Goal: Communication & Community: Answer question/provide support

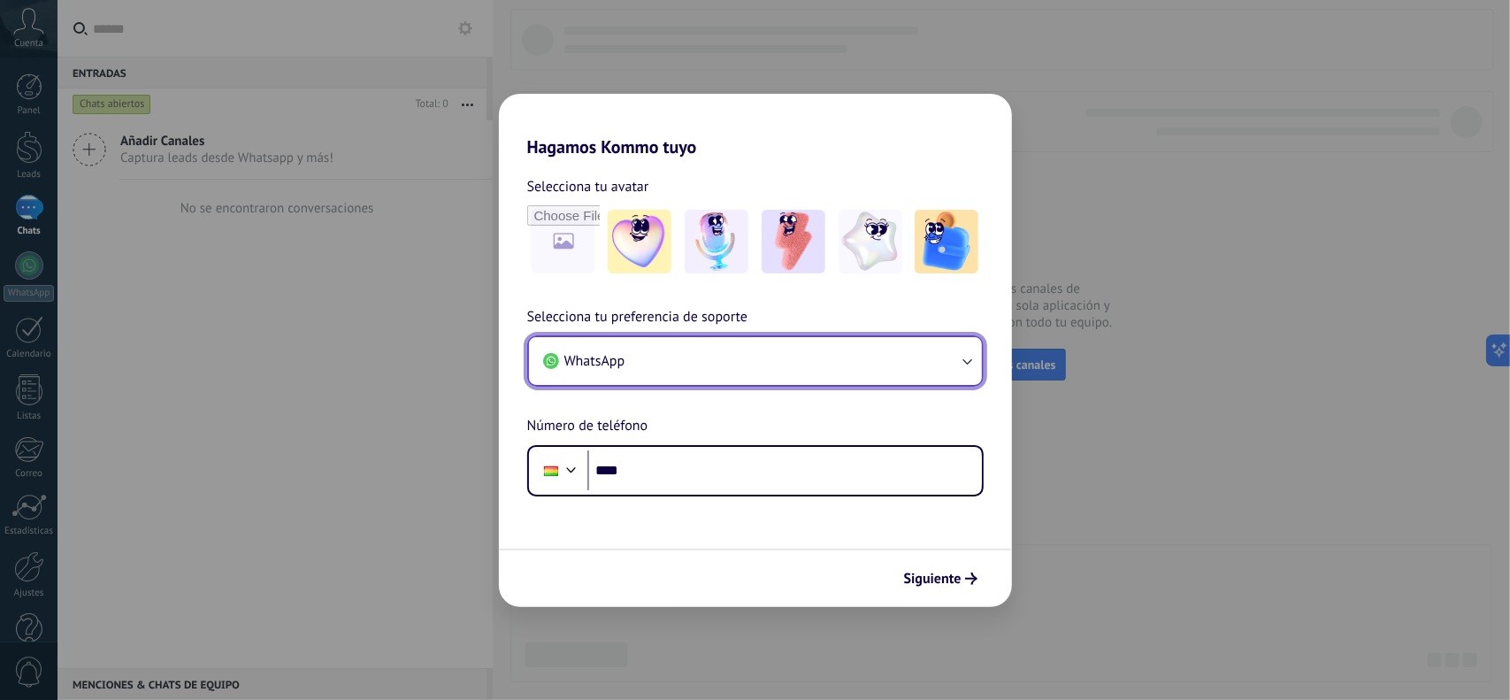
click at [950, 372] on button "WhatsApp" at bounding box center [755, 361] width 453 height 48
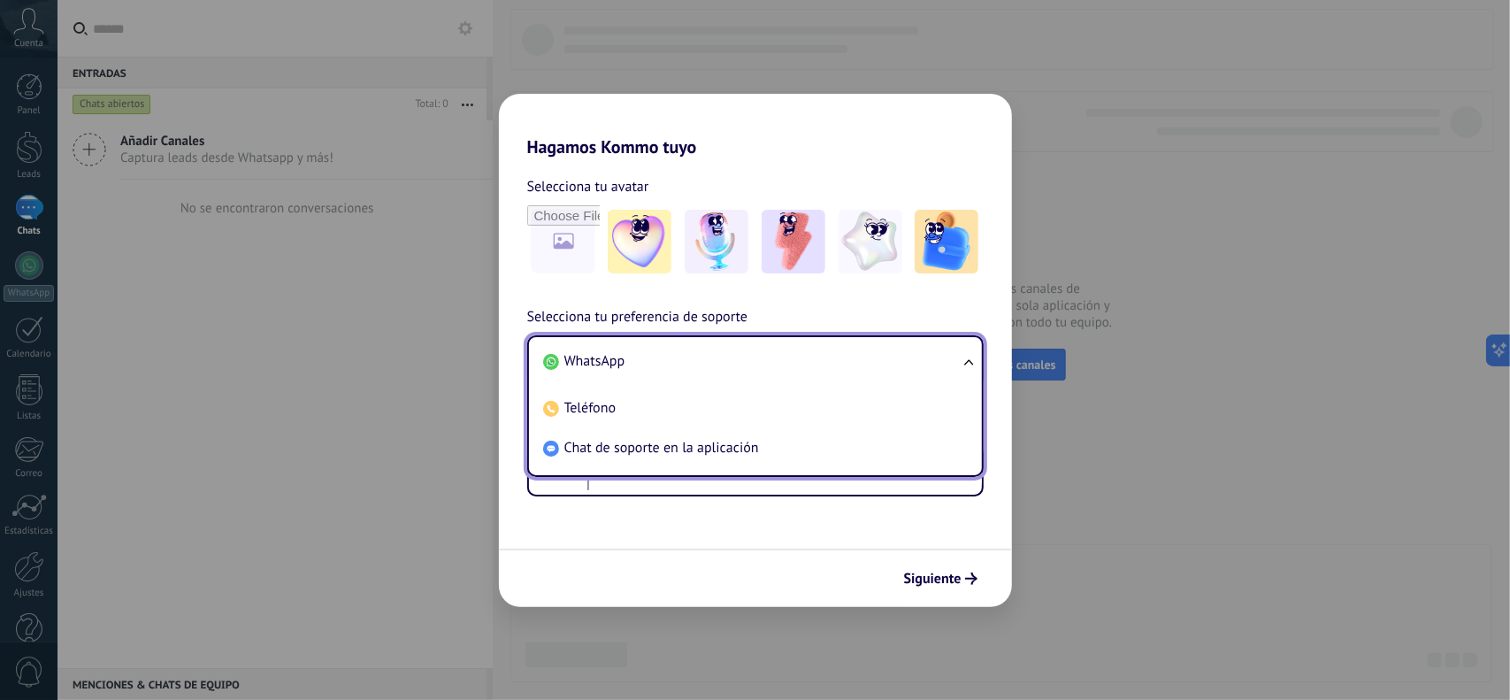
click at [602, 349] on li "WhatsApp" at bounding box center [752, 361] width 432 height 40
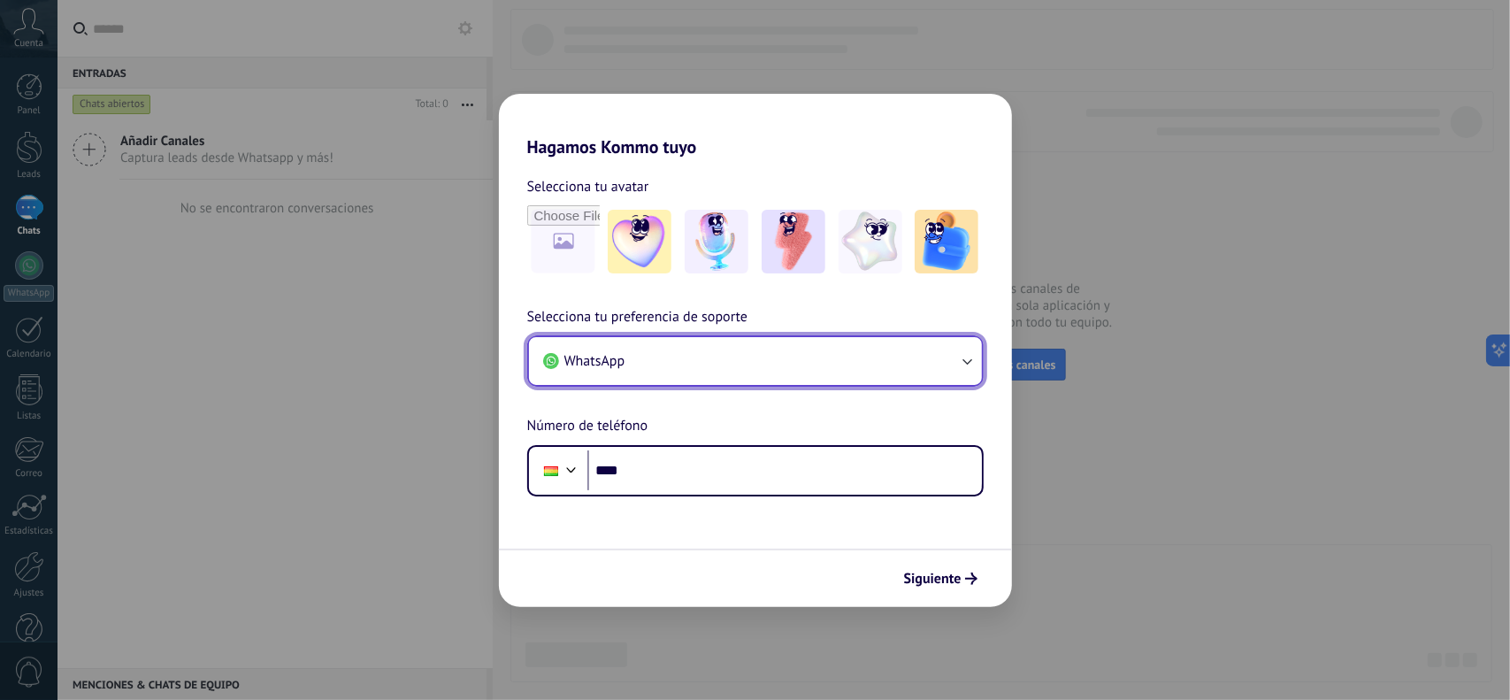
click at [602, 349] on button "WhatsApp" at bounding box center [755, 361] width 453 height 48
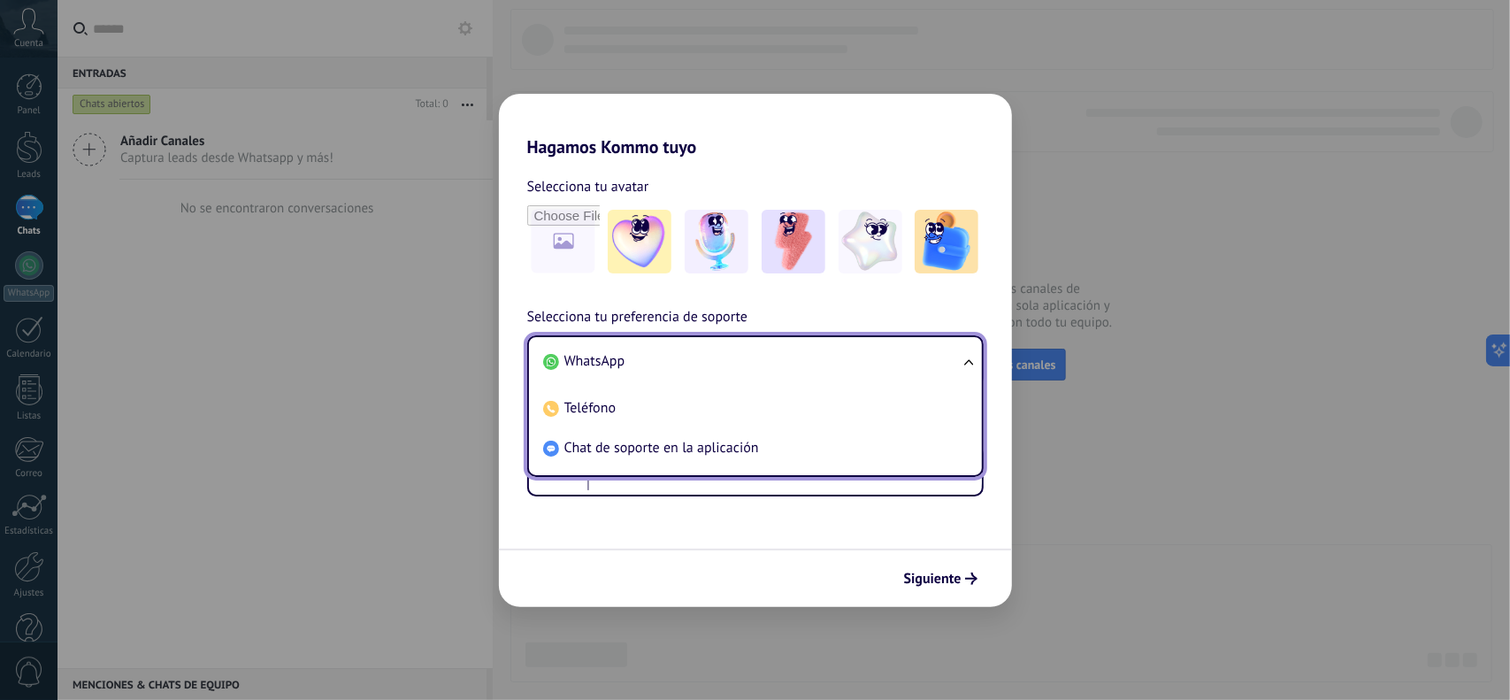
click at [627, 359] on li "WhatsApp" at bounding box center [752, 361] width 432 height 40
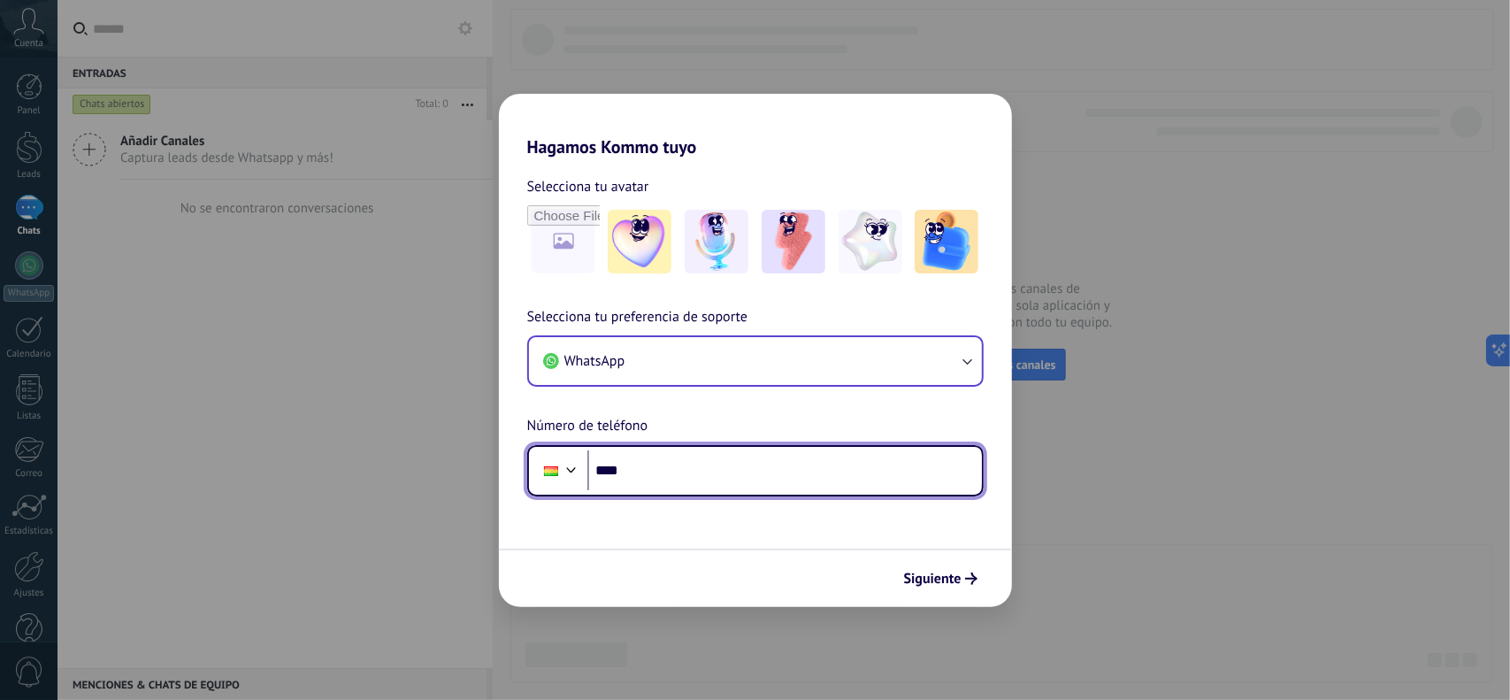
click at [750, 479] on input "****" at bounding box center [784, 470] width 395 height 41
type input "**********"
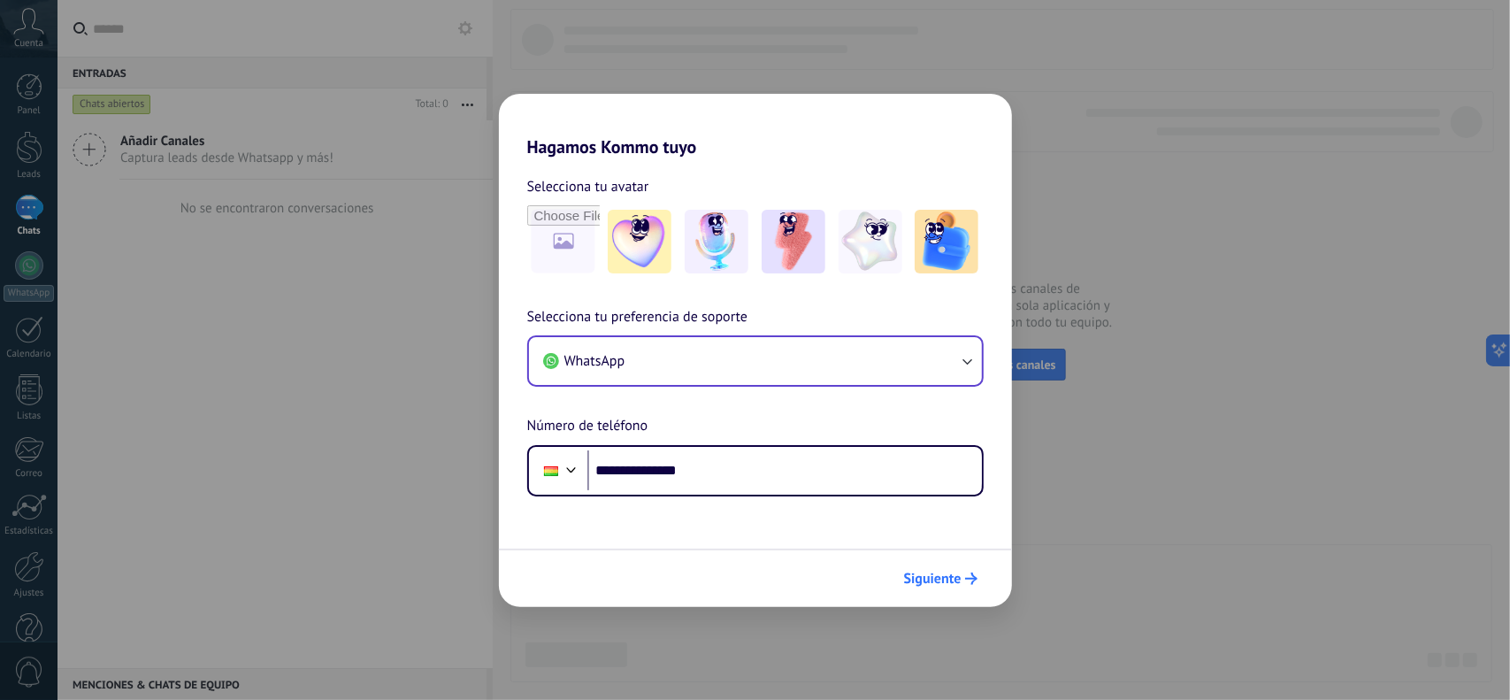
click at [959, 576] on span "Siguiente" at bounding box center [933, 578] width 58 height 12
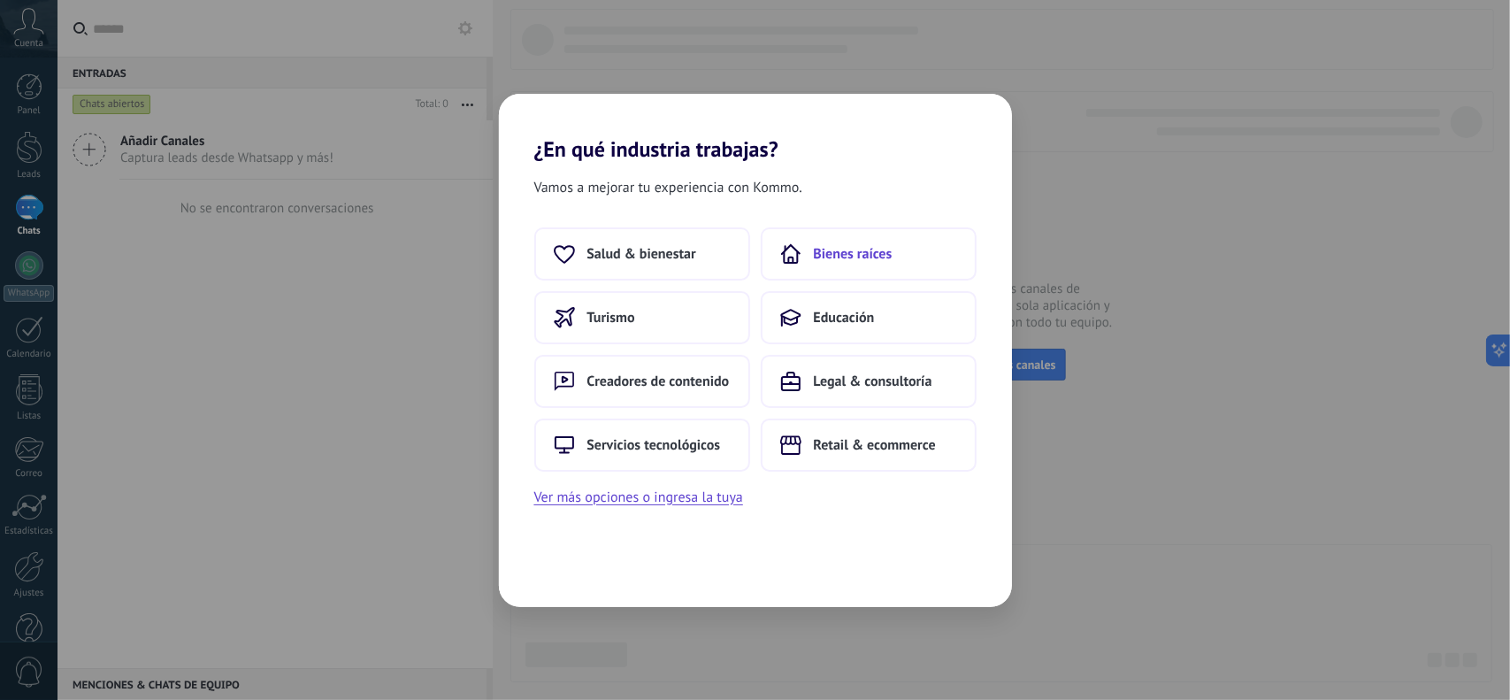
click at [805, 261] on button "Bienes raíces" at bounding box center [869, 253] width 216 height 53
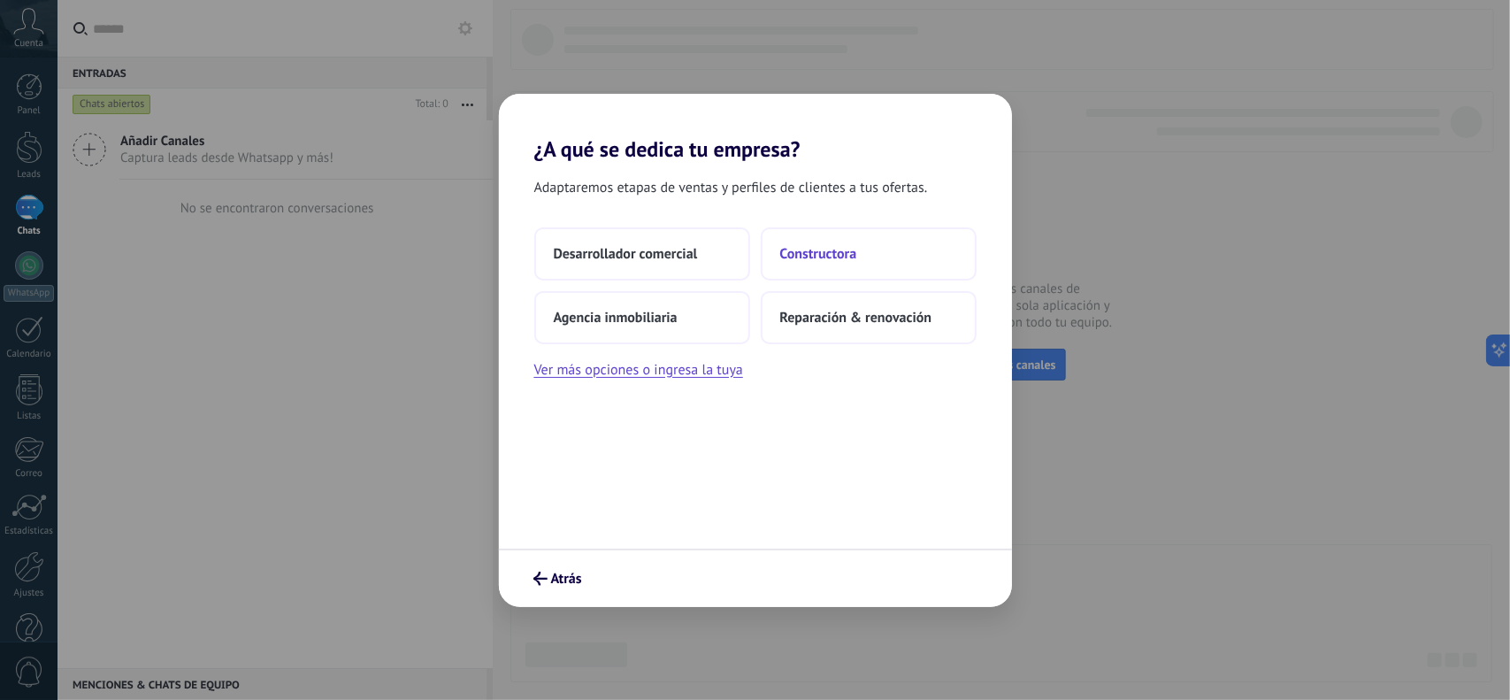
click at [879, 251] on button "Constructora" at bounding box center [869, 253] width 216 height 53
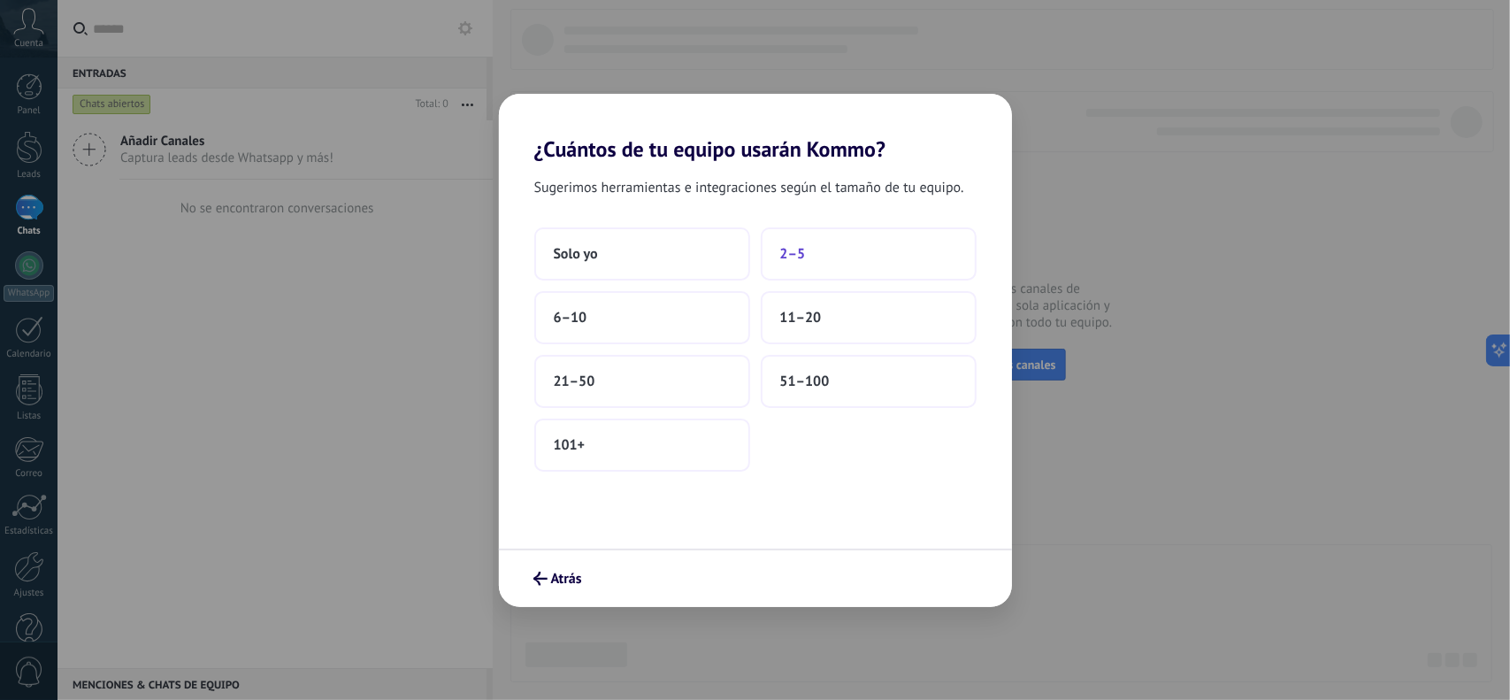
click at [824, 250] on button "2–5" at bounding box center [869, 253] width 216 height 53
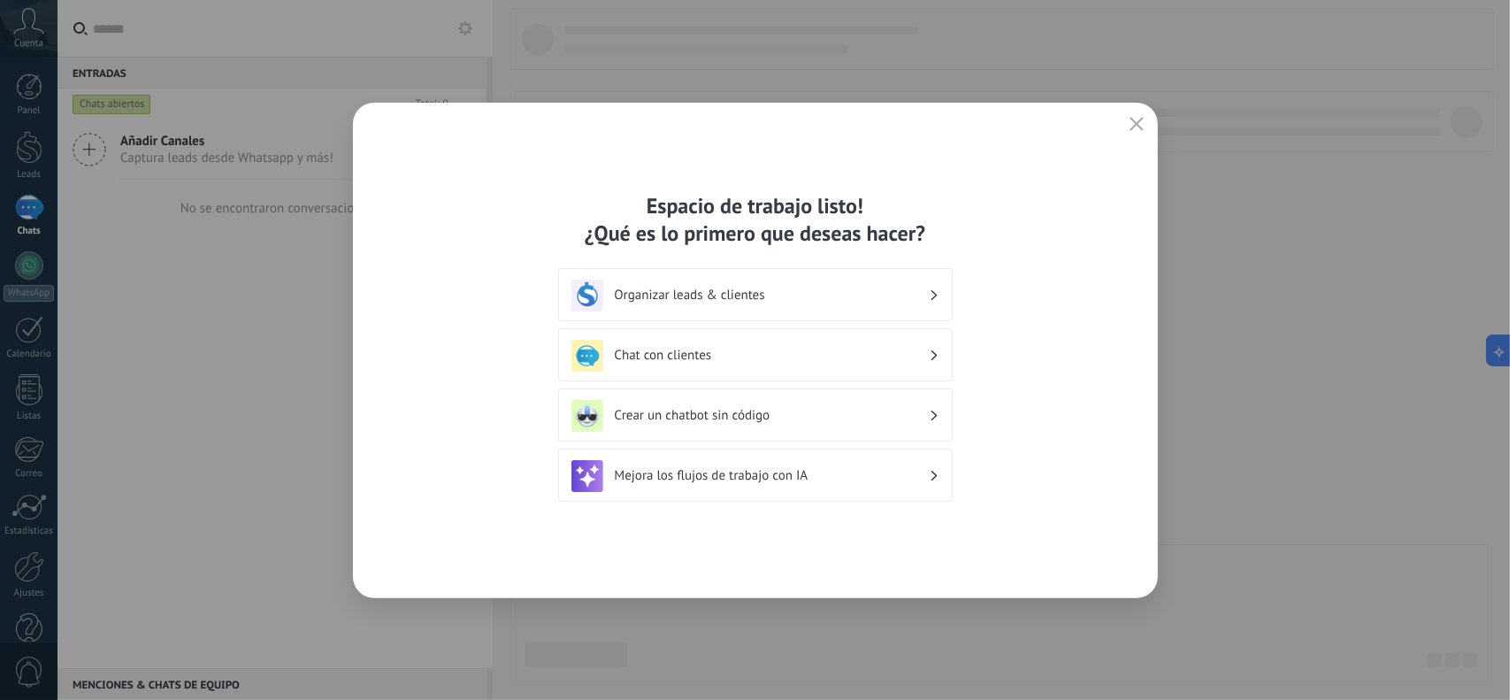
click at [796, 289] on h3 "Organizar leads & clientes" at bounding box center [772, 295] width 314 height 17
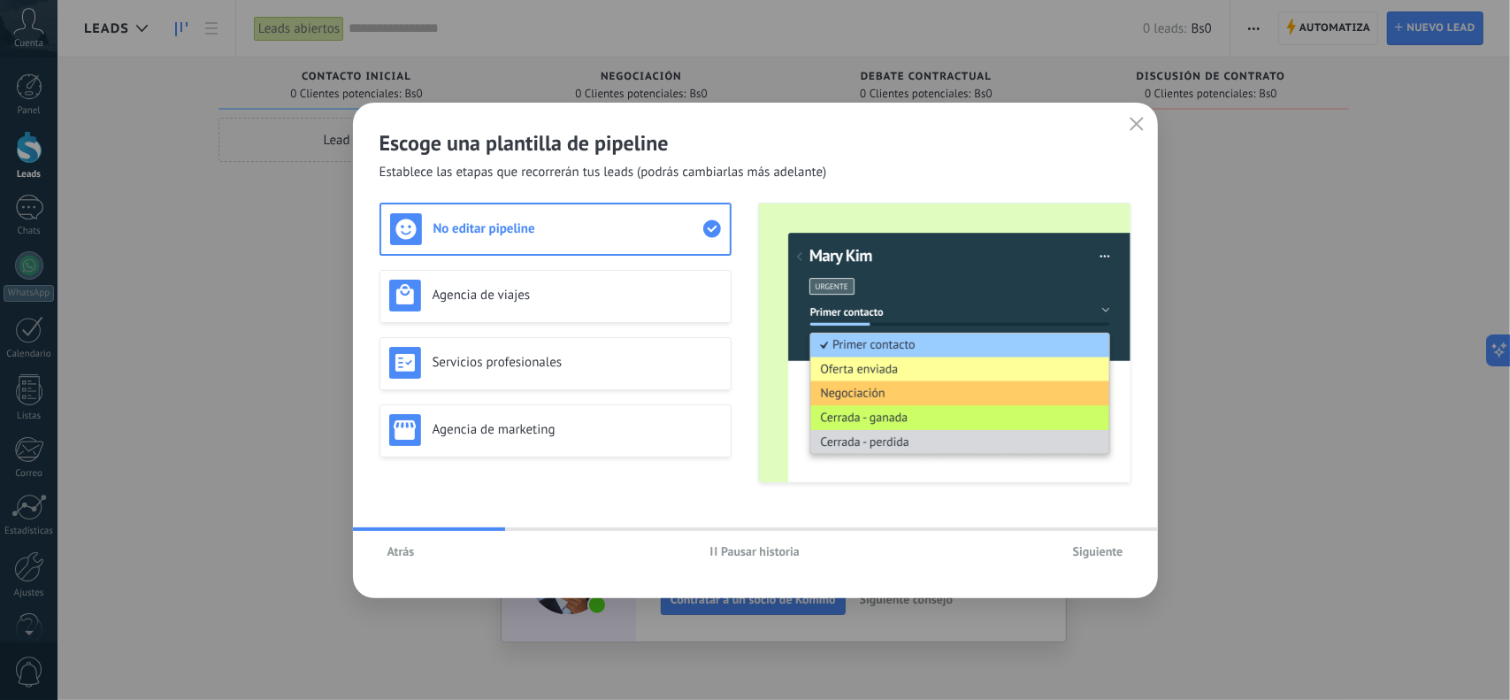
click at [395, 557] on span "Atrás" at bounding box center [400, 551] width 27 height 12
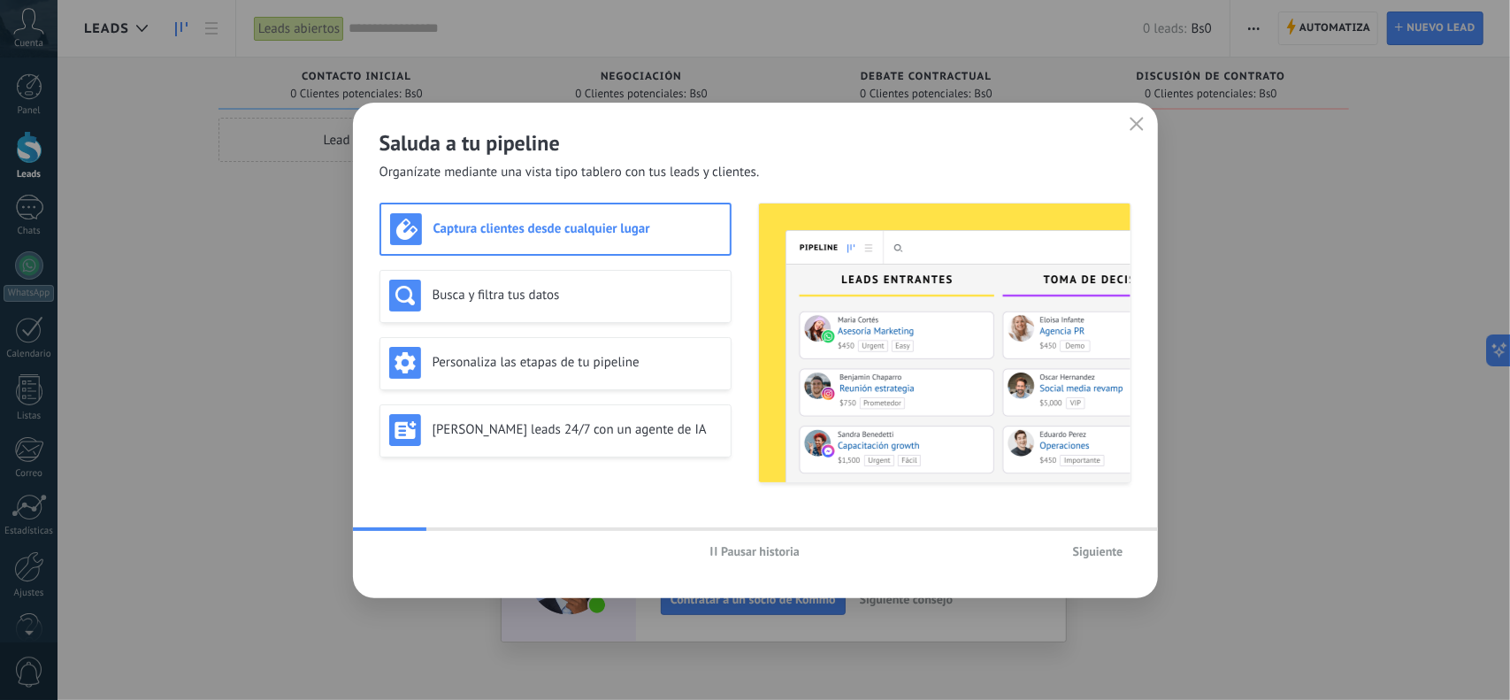
click at [721, 556] on span "Pausar historia" at bounding box center [760, 551] width 79 height 12
drag, startPoint x: 540, startPoint y: 242, endPoint x: 754, endPoint y: 171, distance: 225.5
click at [754, 171] on div "Saluda a tu pipeline Organízate mediante una vista tipo tablero con tus leads y…" at bounding box center [755, 350] width 805 height 495
click at [822, 151] on h2 "Saluda a tu pipeline" at bounding box center [756, 142] width 752 height 27
click at [564, 296] on h3 "Busca y filtra tus datos" at bounding box center [577, 295] width 289 height 17
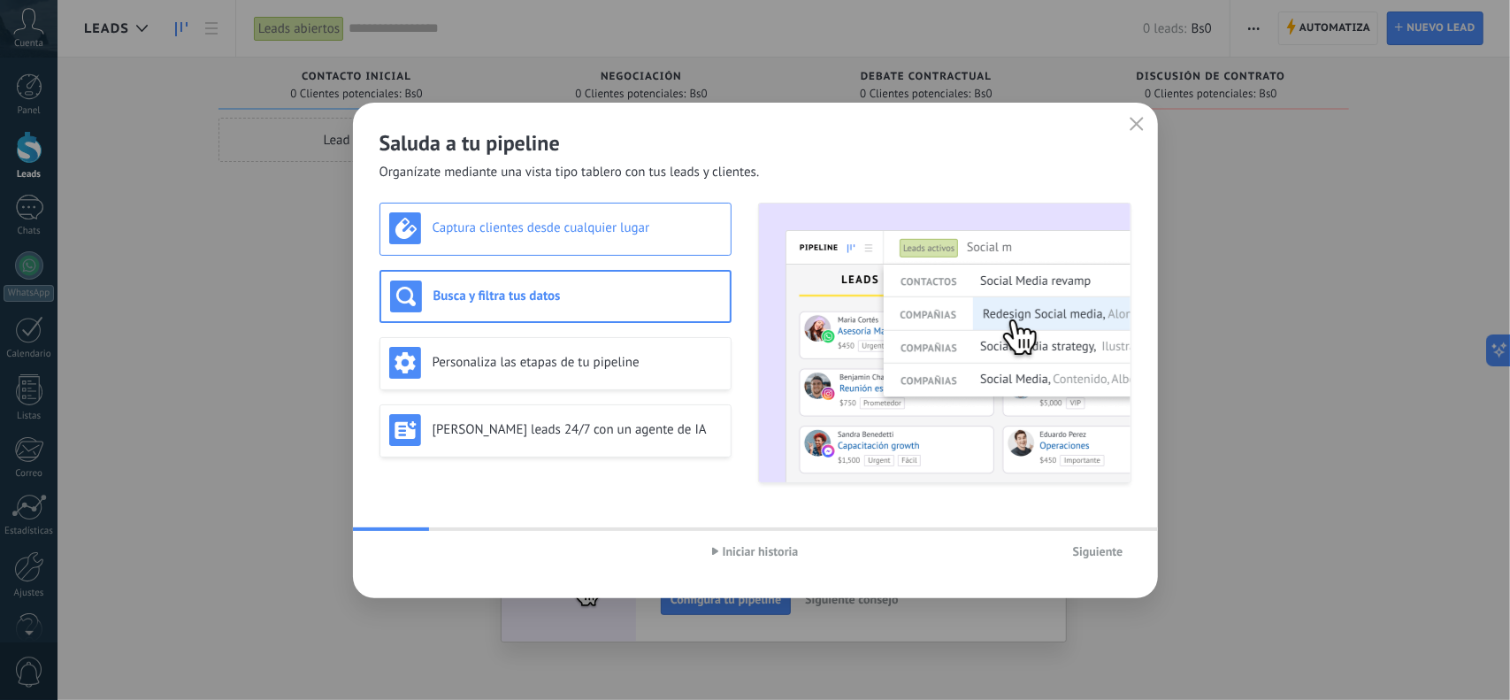
click at [557, 225] on h3 "Captura clientes desde cualquier lugar" at bounding box center [577, 227] width 289 height 17
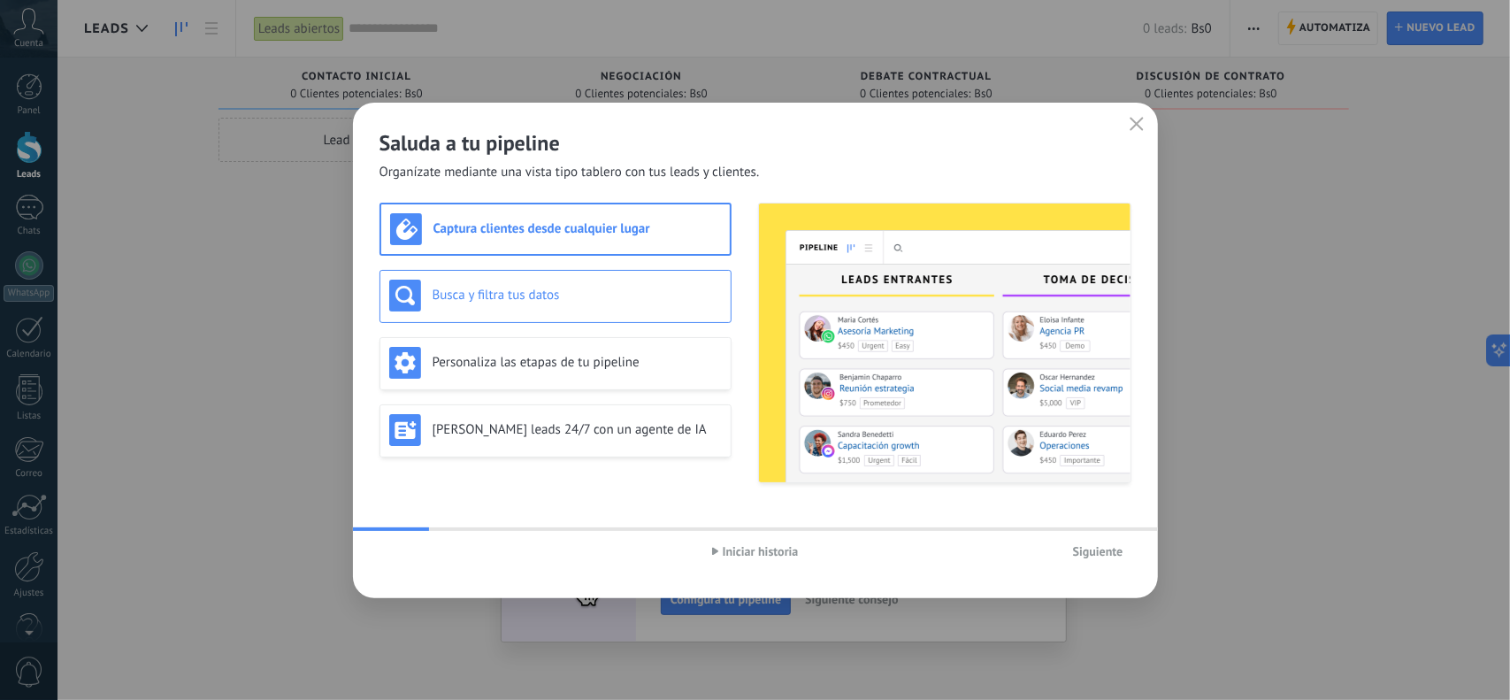
click at [562, 315] on div "Busca y filtra tus datos" at bounding box center [556, 296] width 352 height 53
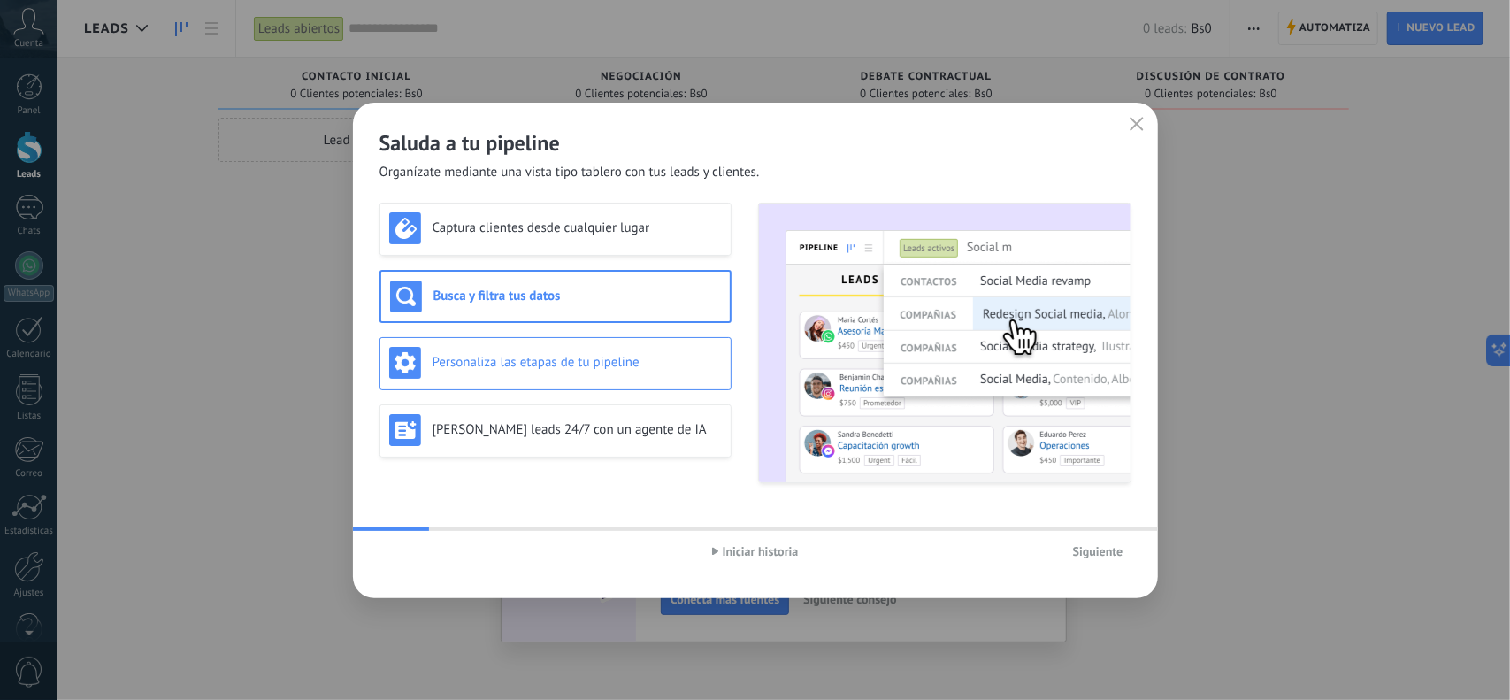
click at [624, 359] on h3 "Personaliza las etapas de tu pipeline" at bounding box center [577, 362] width 289 height 17
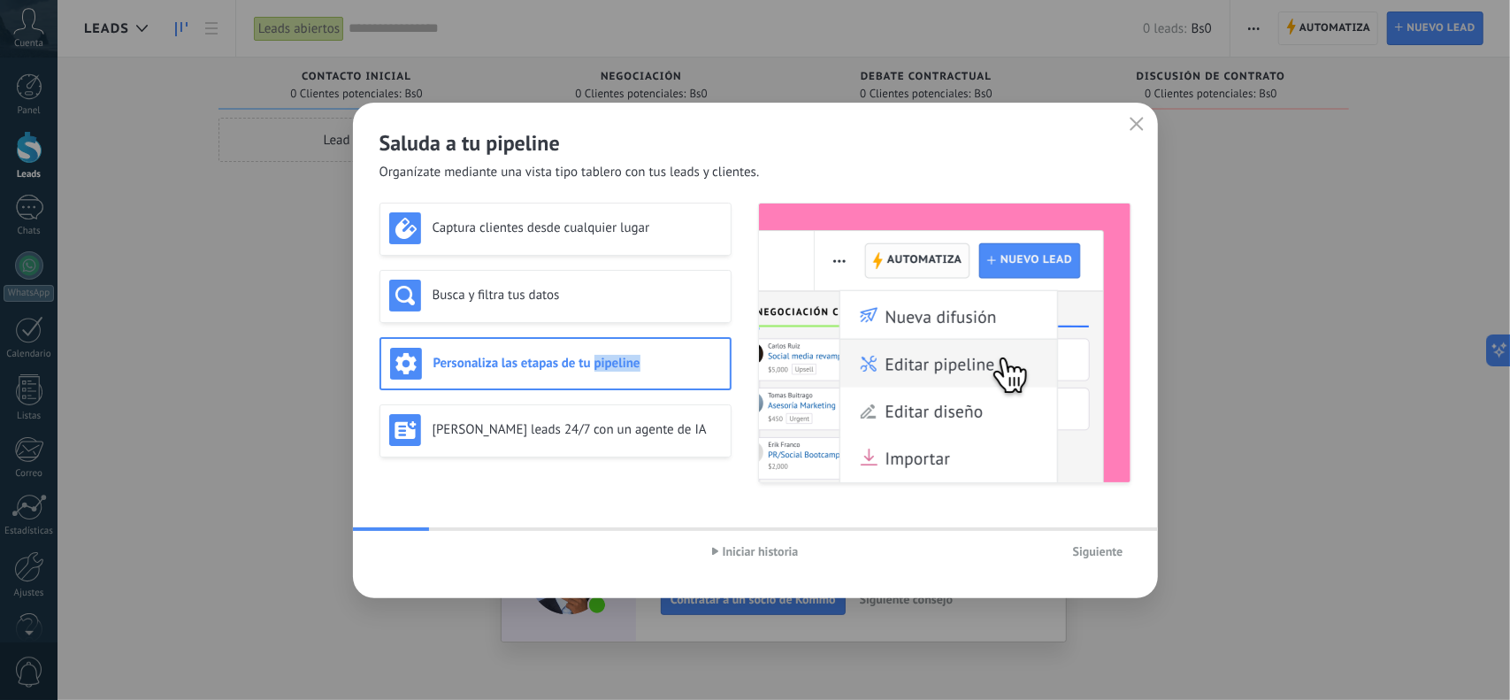
drag, startPoint x: 595, startPoint y: 362, endPoint x: 642, endPoint y: 364, distance: 46.9
click at [642, 364] on h3 "Personaliza las etapas de tu pipeline" at bounding box center [577, 363] width 288 height 17
click at [598, 364] on h3 "Personaliza las etapas de tu pipeline" at bounding box center [577, 363] width 288 height 17
drag, startPoint x: 594, startPoint y: 364, endPoint x: 616, endPoint y: 364, distance: 22.1
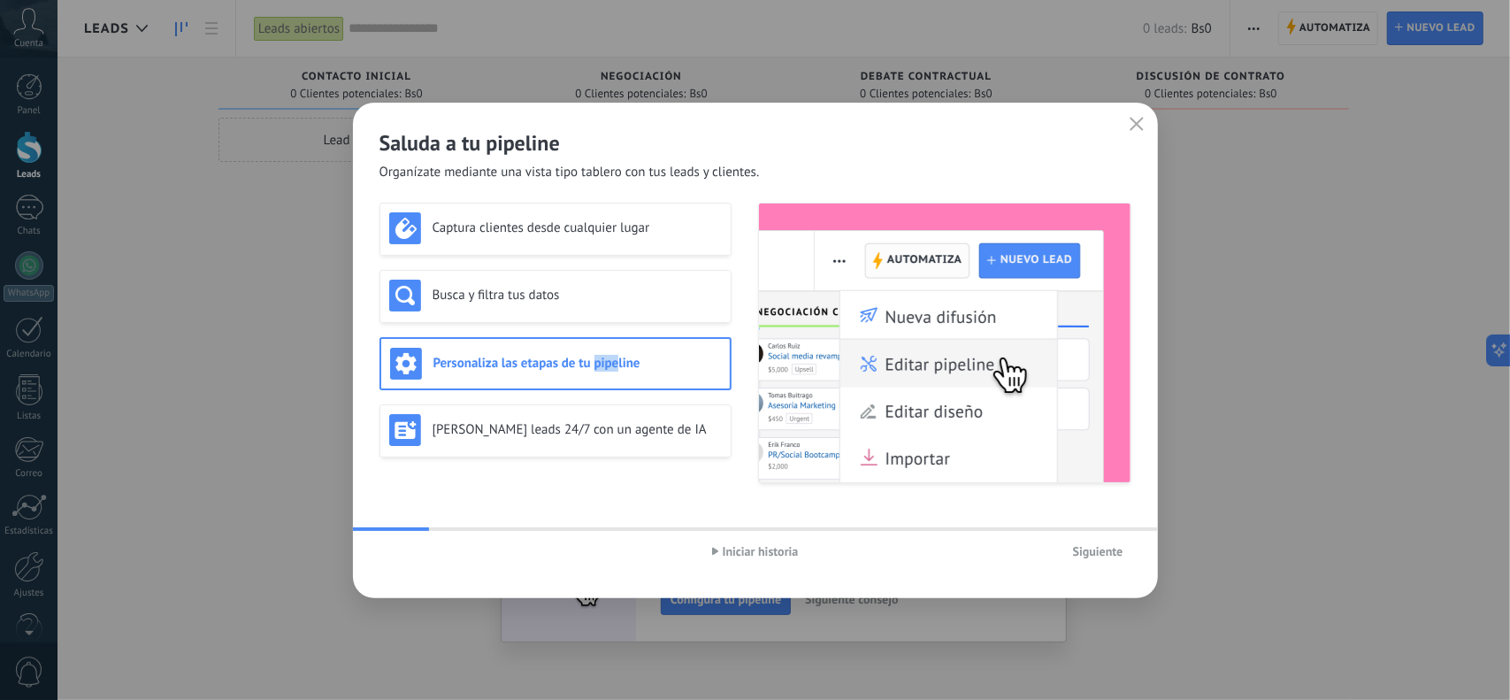
click at [616, 364] on h3 "Personaliza las etapas de tu pipeline" at bounding box center [577, 363] width 288 height 17
drag, startPoint x: 594, startPoint y: 364, endPoint x: 619, endPoint y: 364, distance: 25.7
click at [619, 364] on h3 "Personaliza las etapas de tu pipeline" at bounding box center [577, 363] width 288 height 17
click at [654, 341] on div "Personaliza las etapas de tu pipeline" at bounding box center [556, 363] width 352 height 53
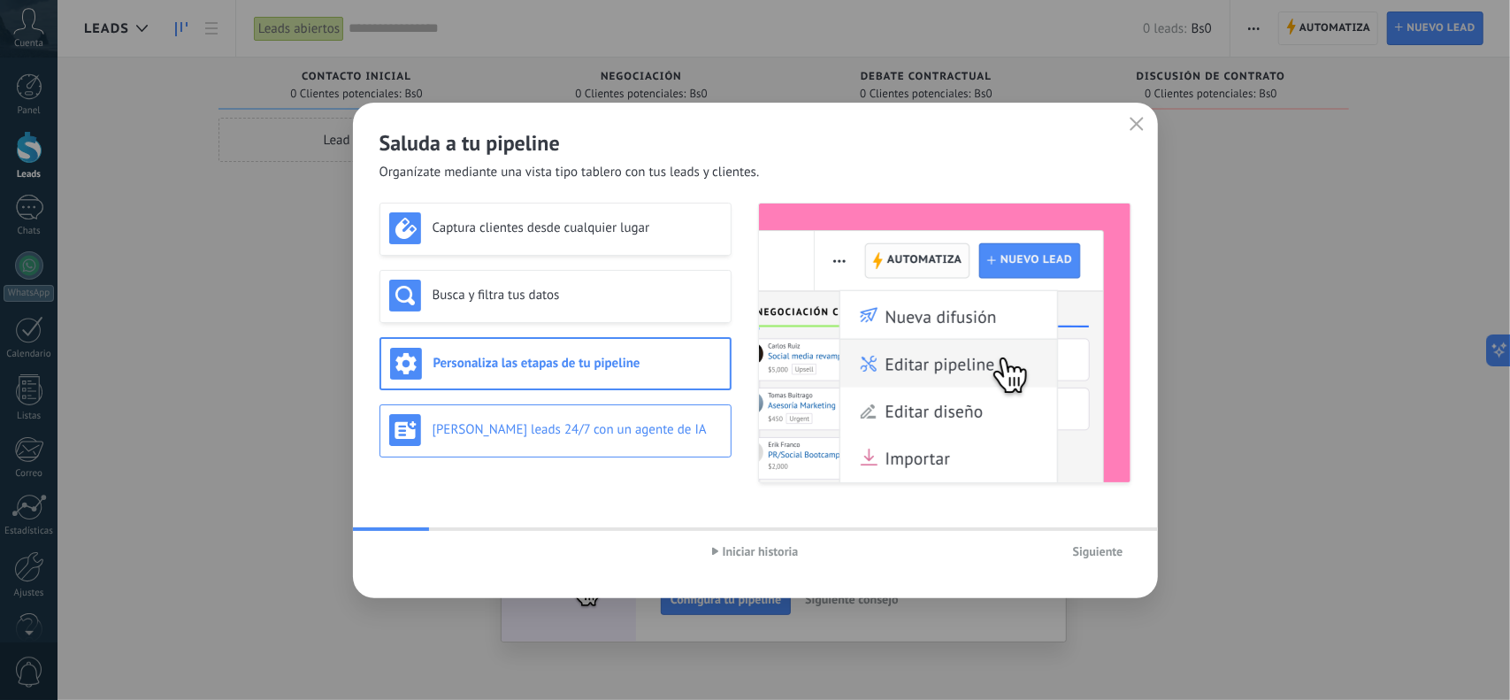
click at [488, 424] on h3 "[PERSON_NAME] leads 24/7 con un agente de IA" at bounding box center [577, 429] width 289 height 17
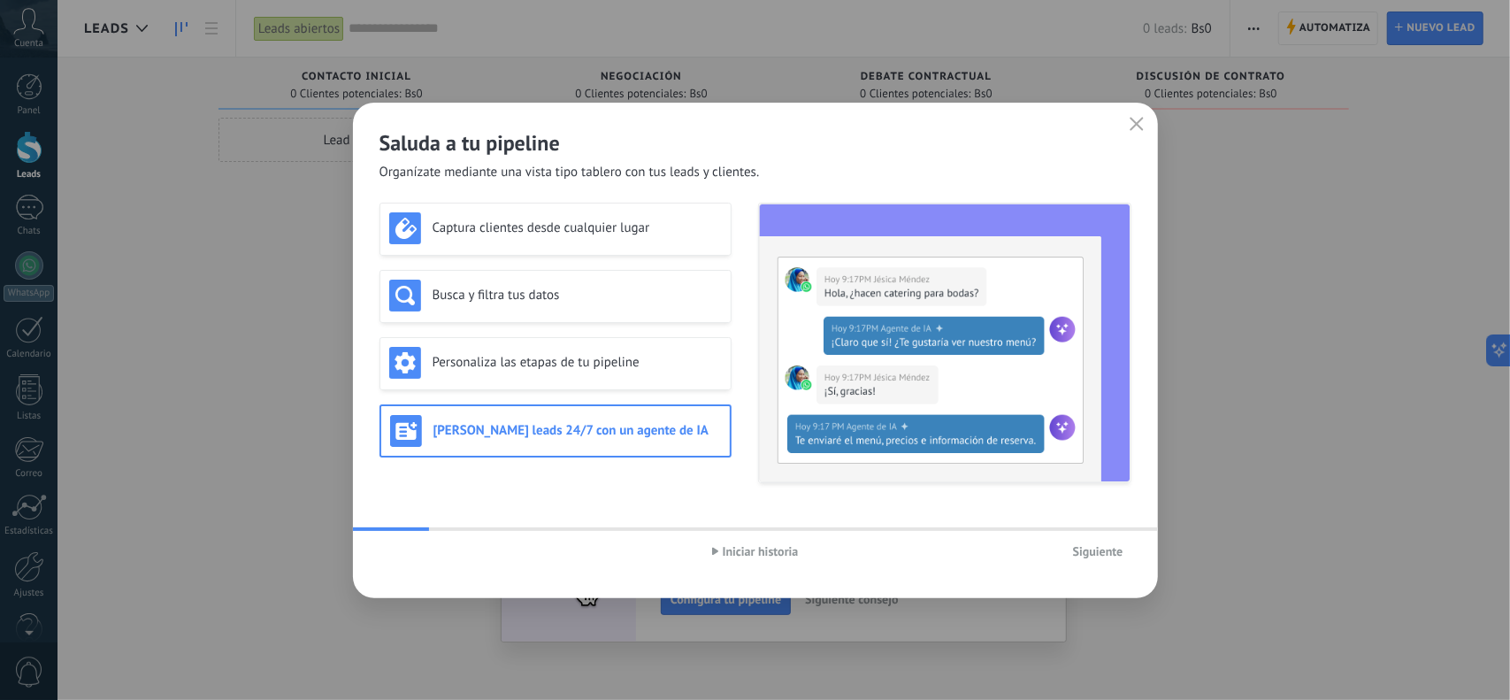
click at [1099, 549] on span "Siguiente" at bounding box center [1098, 551] width 50 height 12
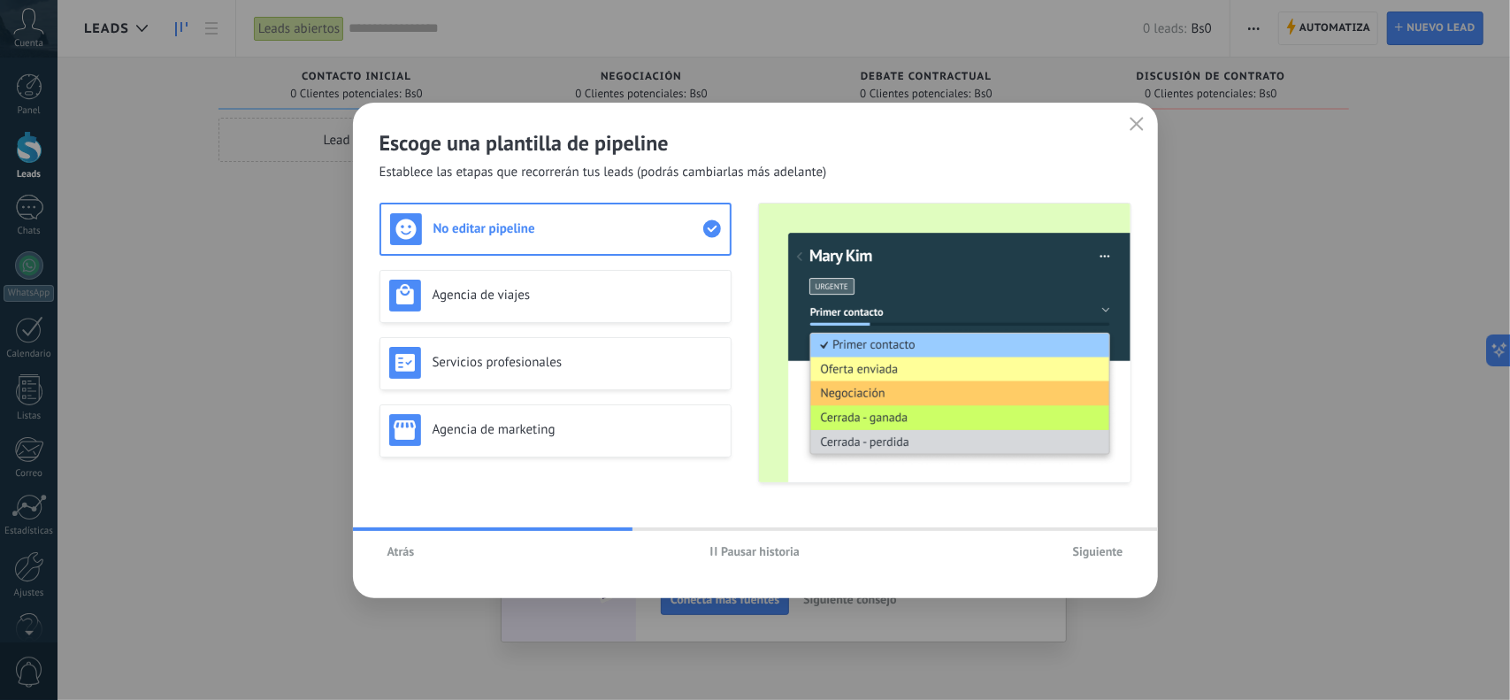
click at [755, 557] on span "Pausar historia" at bounding box center [760, 551] width 79 height 12
click at [575, 287] on h3 "Agencia de viajes" at bounding box center [577, 295] width 289 height 17
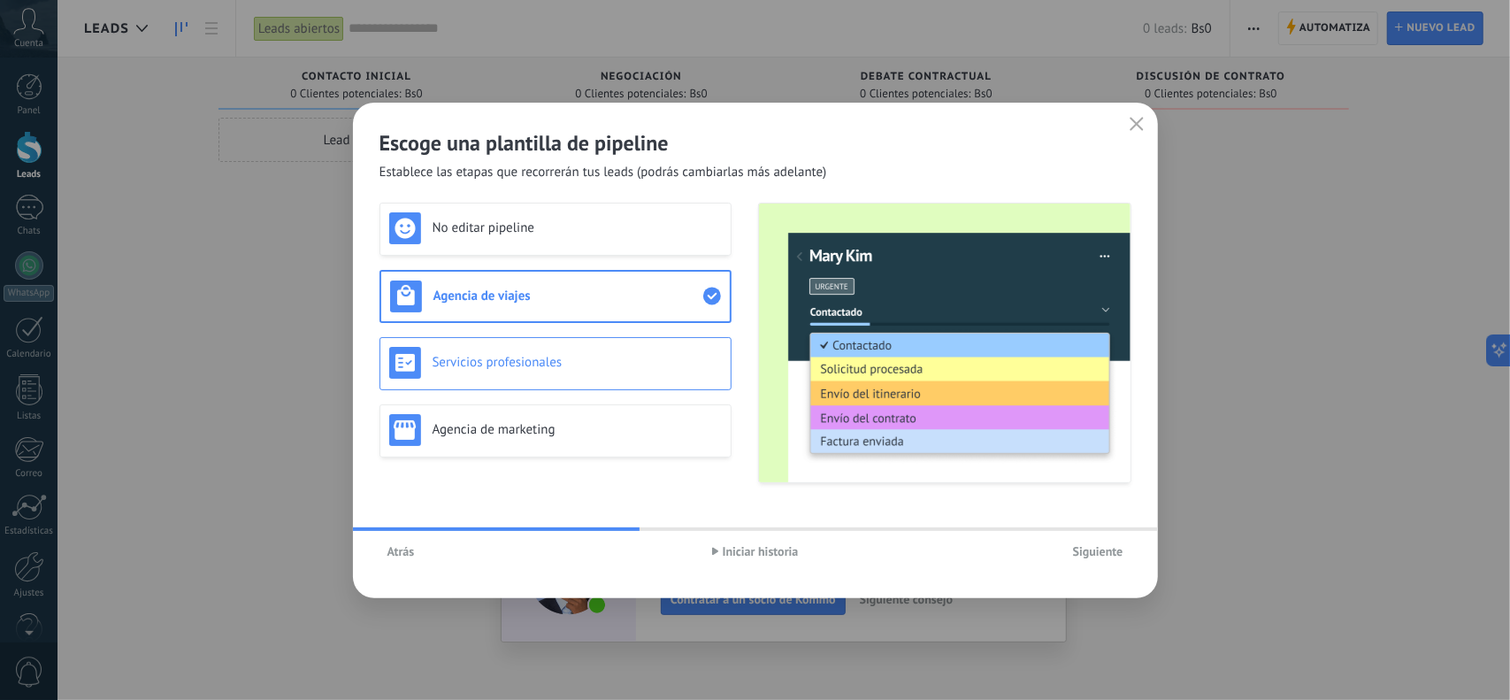
click at [594, 360] on h3 "Servicios profesionales" at bounding box center [577, 362] width 289 height 17
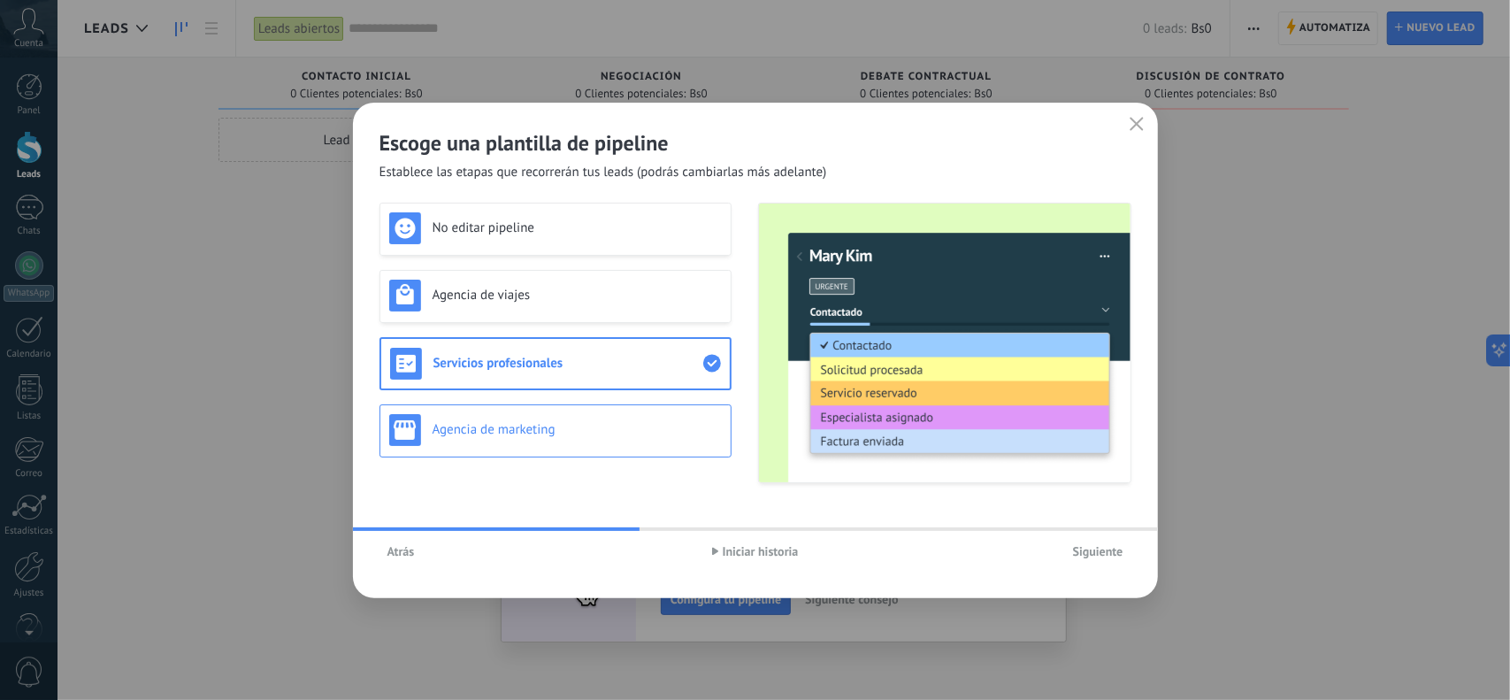
click at [548, 432] on h3 "Agencia de marketing" at bounding box center [577, 429] width 289 height 17
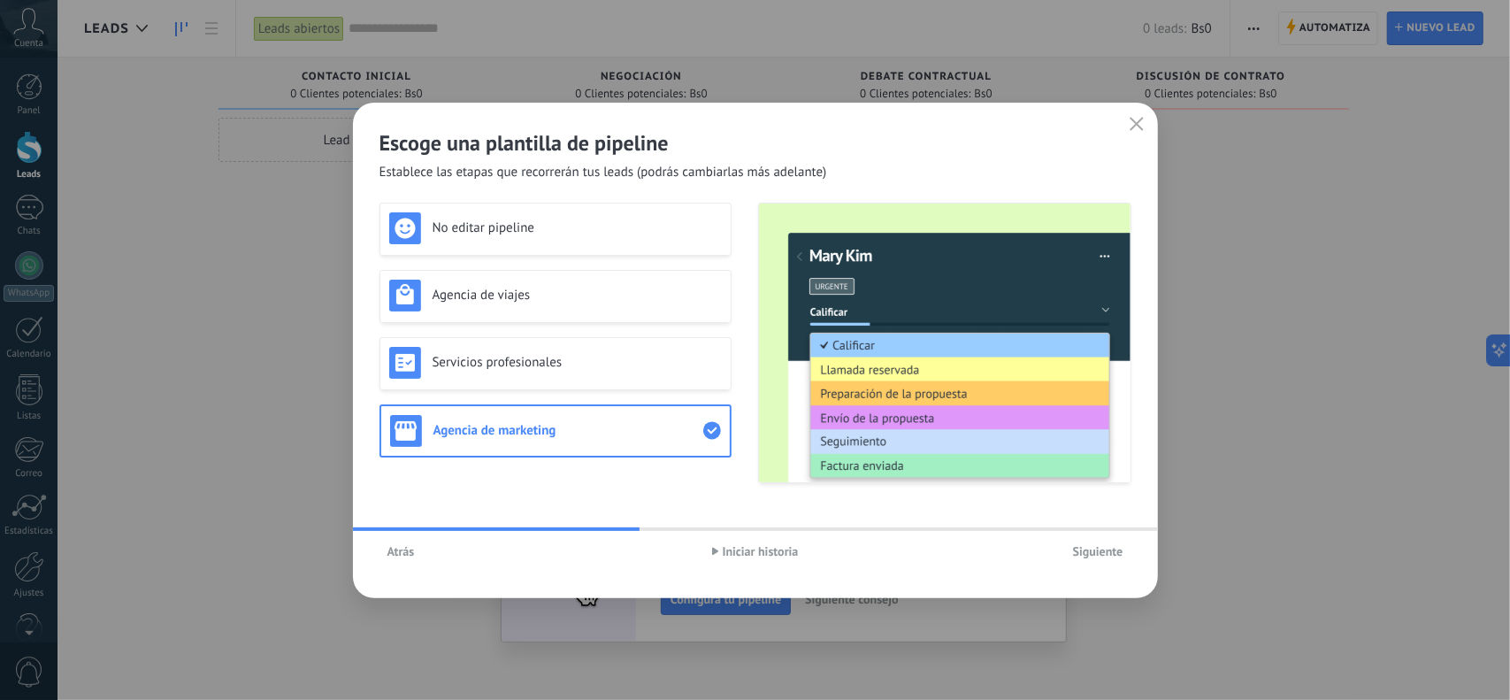
click at [1100, 551] on span "Siguiente" at bounding box center [1098, 551] width 50 height 12
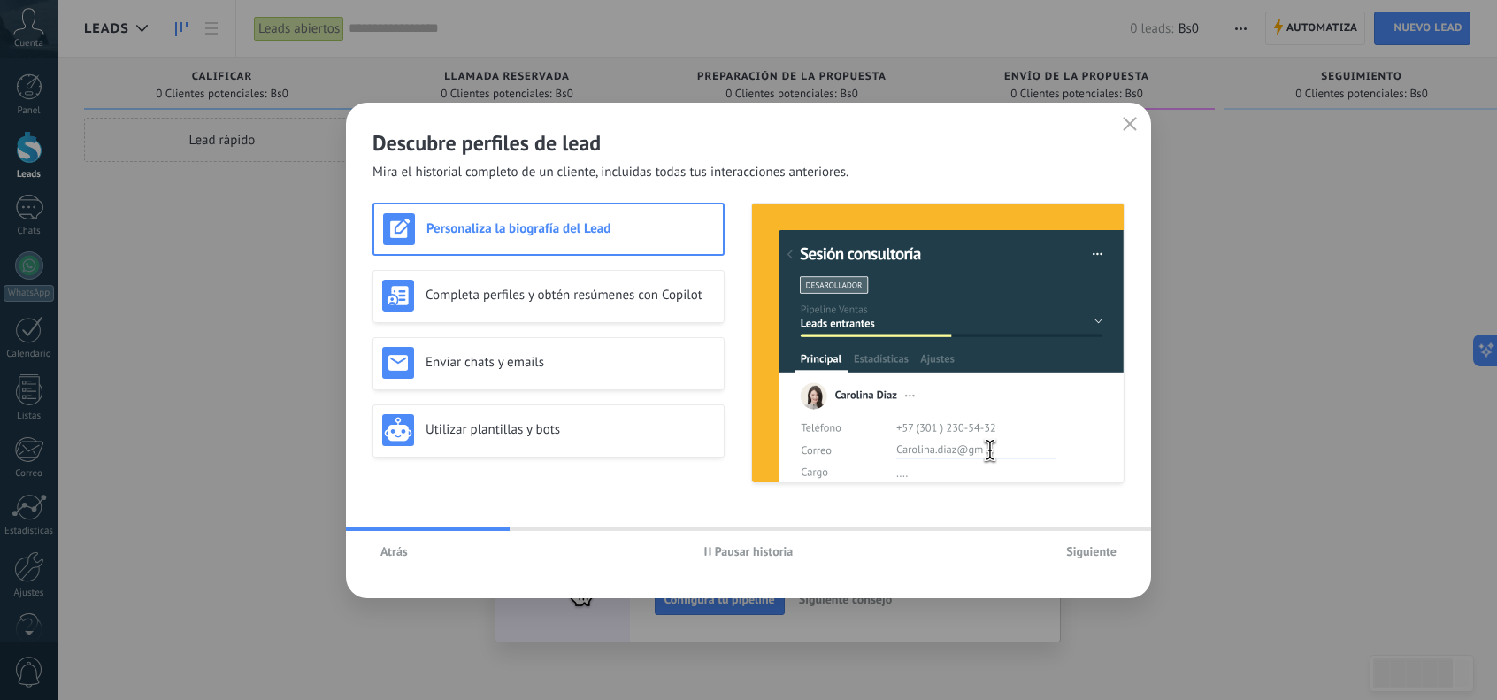
click at [718, 551] on span "Pausar historia" at bounding box center [754, 551] width 79 height 12
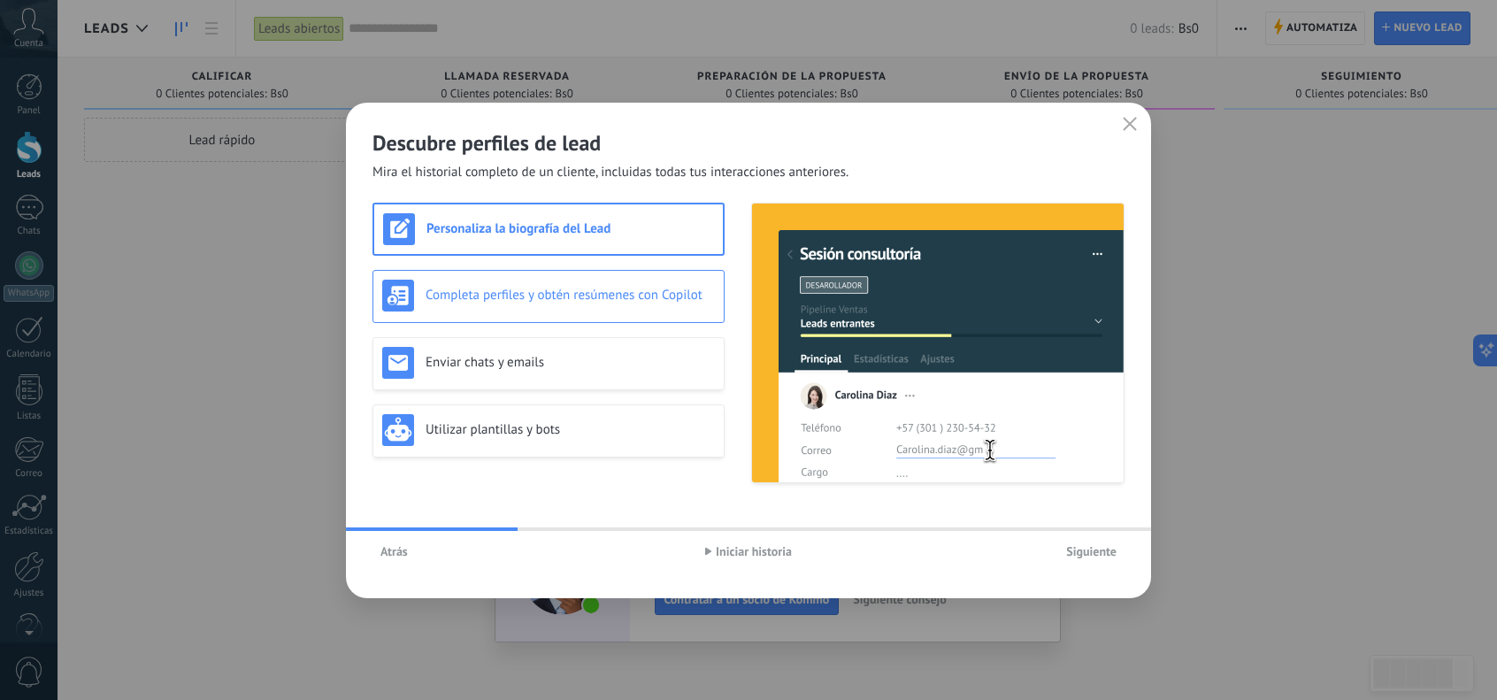
click at [702, 307] on div "Completa perfiles y obtén resúmenes con Copilot" at bounding box center [548, 296] width 333 height 32
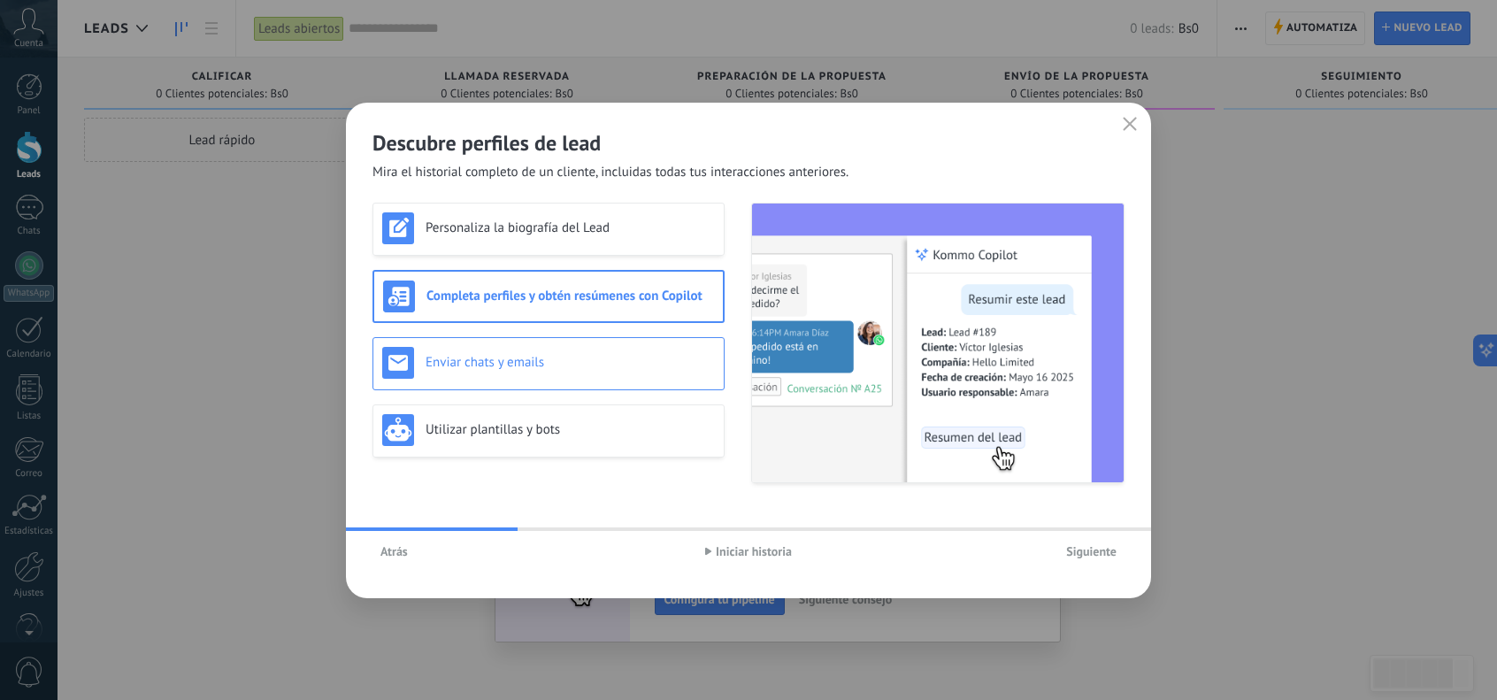
click at [605, 364] on h3 "Enviar chats y emails" at bounding box center [570, 362] width 289 height 17
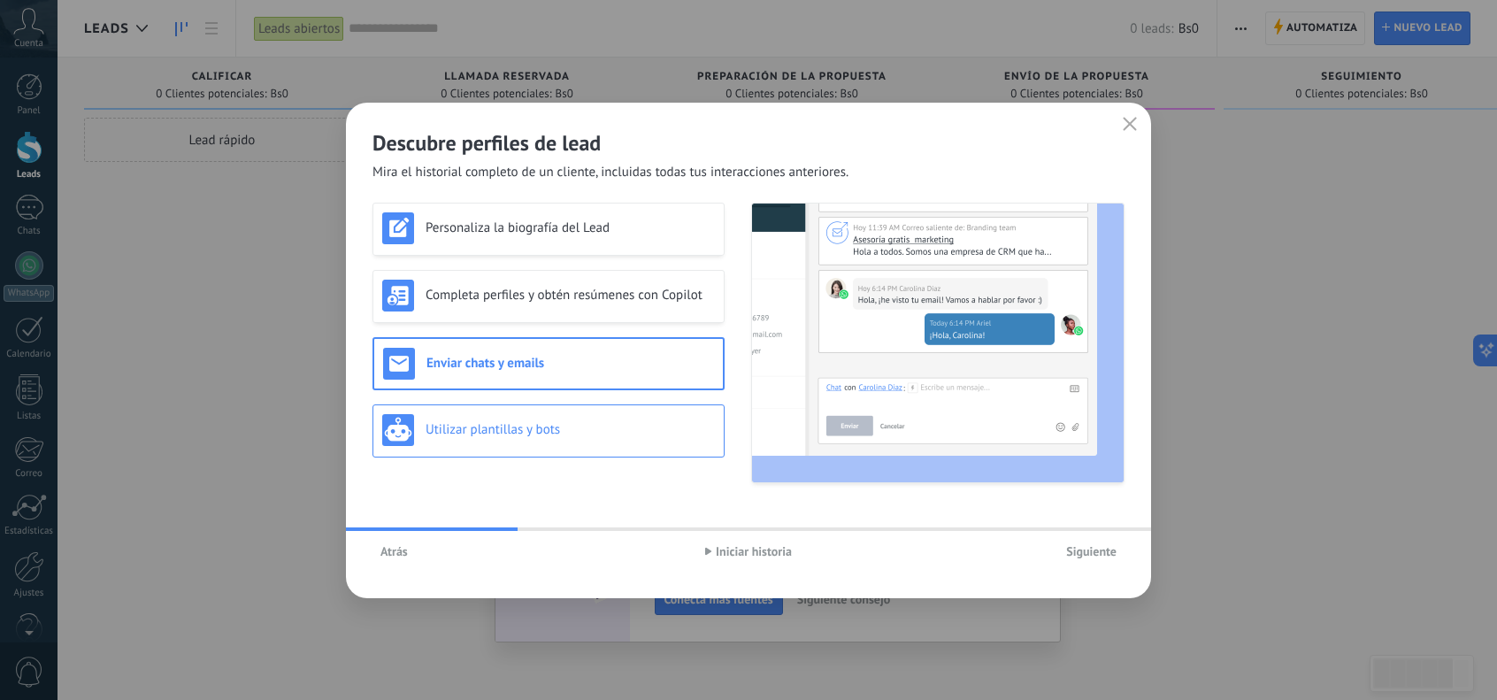
click at [610, 430] on h3 "Utilizar plantillas y bots" at bounding box center [570, 429] width 289 height 17
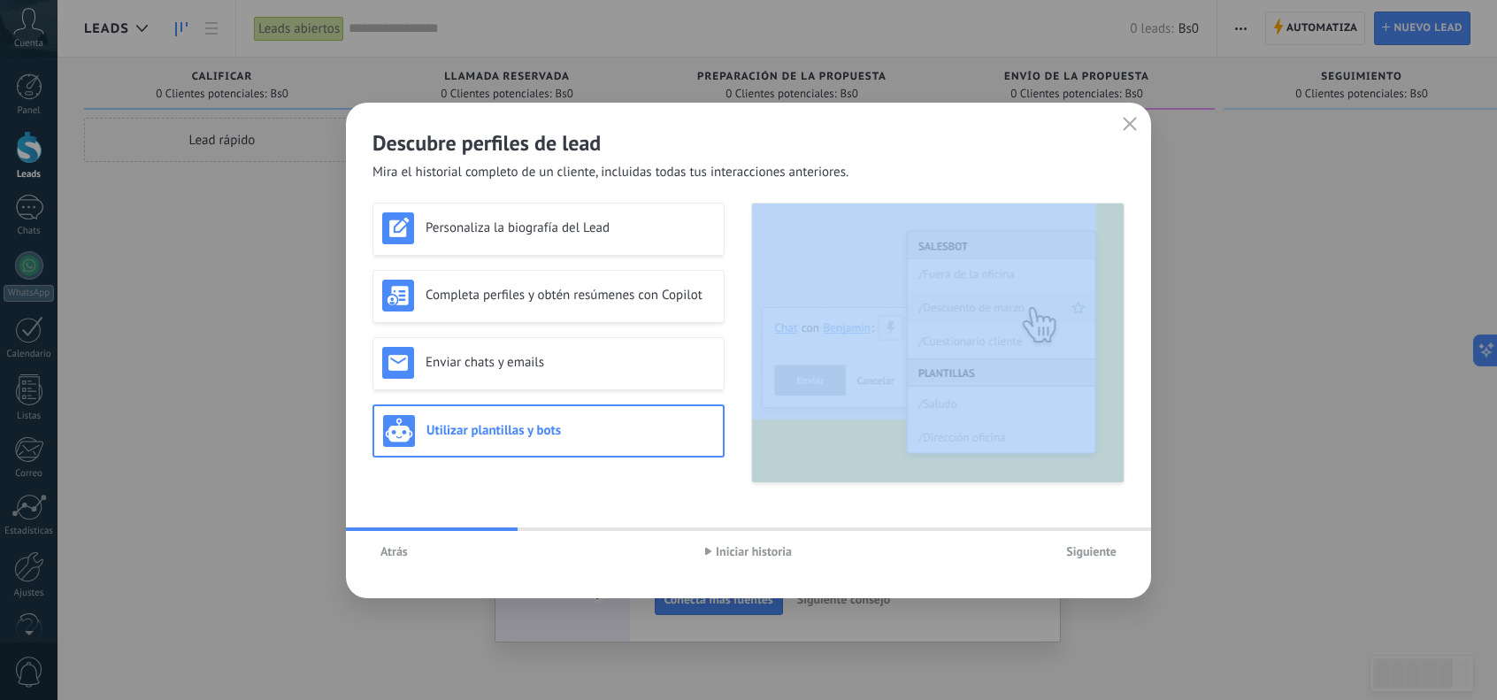
click at [610, 430] on h3 "Utilizar plantillas y bots" at bounding box center [570, 430] width 288 height 17
click at [1090, 553] on span "Siguiente" at bounding box center [1091, 551] width 50 height 12
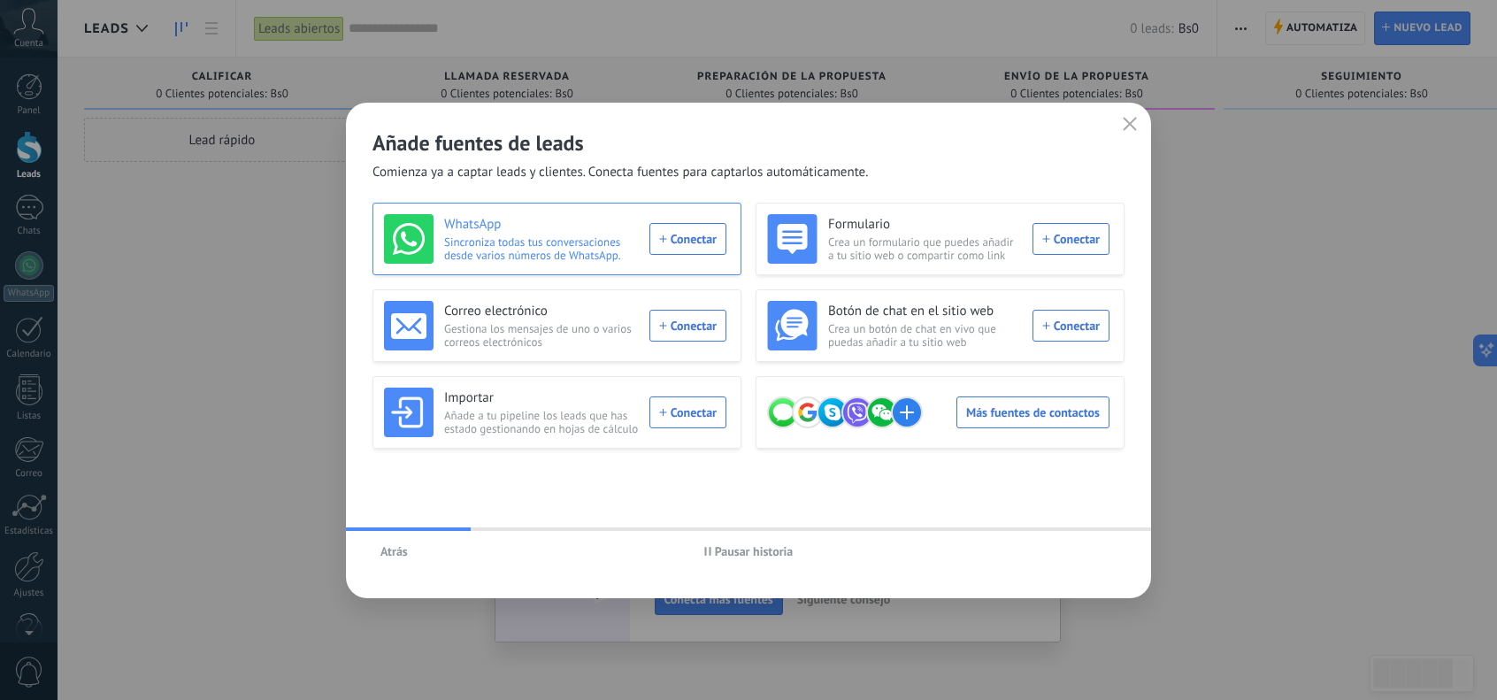
click at [699, 238] on div "WhatsApp Sincroniza todas tus conversaciones desde varios números de WhatsApp. …" at bounding box center [555, 239] width 342 height 50
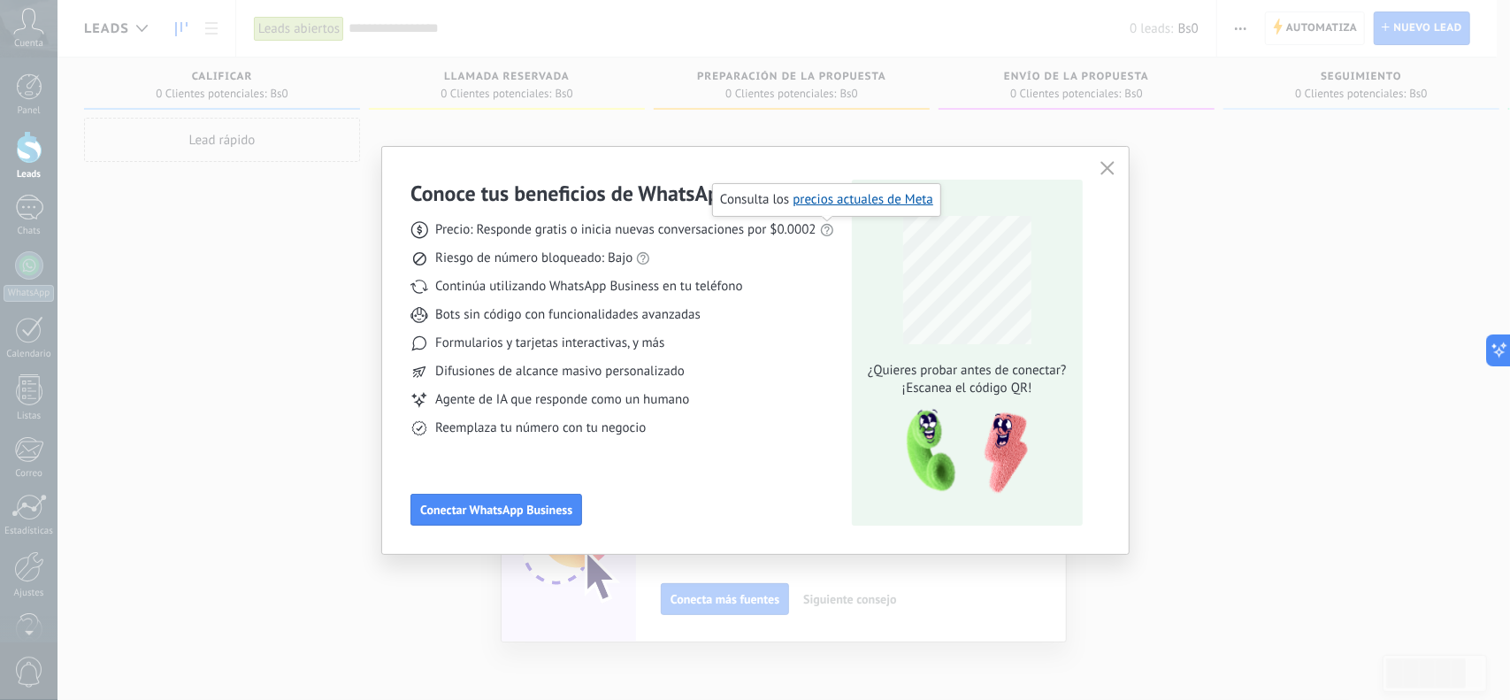
click at [828, 227] on use at bounding box center [827, 230] width 12 height 12
click at [807, 268] on div "Precio: Responde gratis o inicia nuevas conversaciones por $0.0002 Riesgo de nú…" at bounding box center [622, 322] width 424 height 230
click at [947, 403] on div "¿Quieres probar antes de conectar? ¡Escanea el código QR!" at bounding box center [967, 353] width 231 height 346
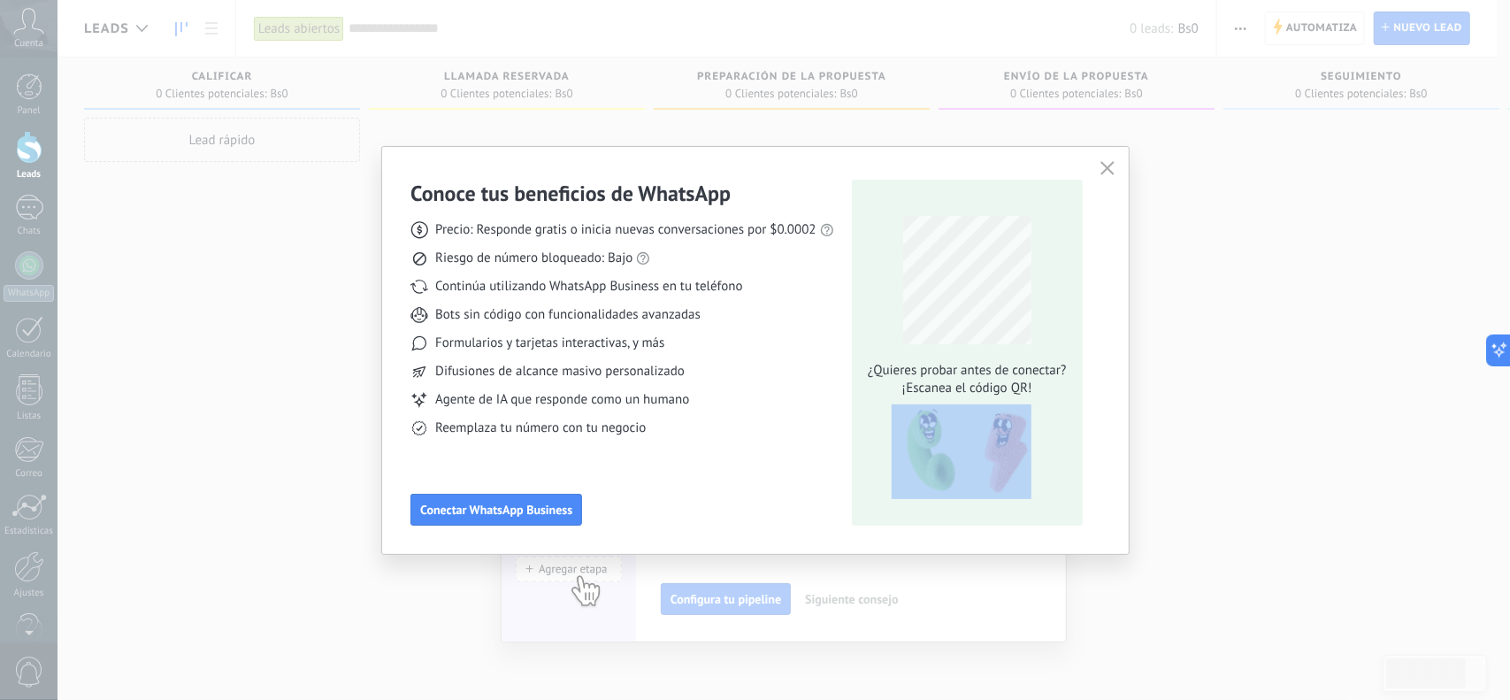
click at [947, 403] on div "¿Quieres probar antes de conectar? ¡Escanea el código QR!" at bounding box center [967, 353] width 231 height 346
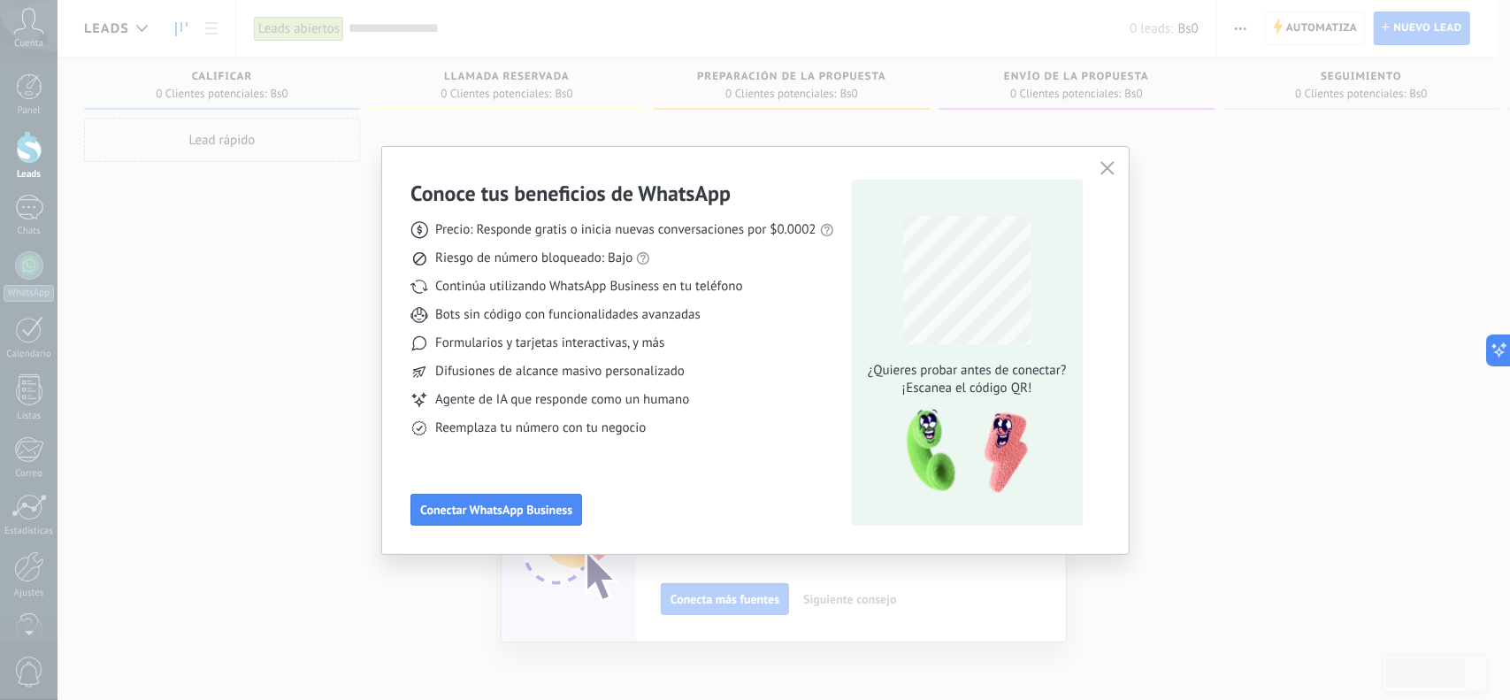
click at [928, 399] on div "¿Quieres probar antes de conectar? ¡Escanea el código QR!" at bounding box center [967, 353] width 231 height 346
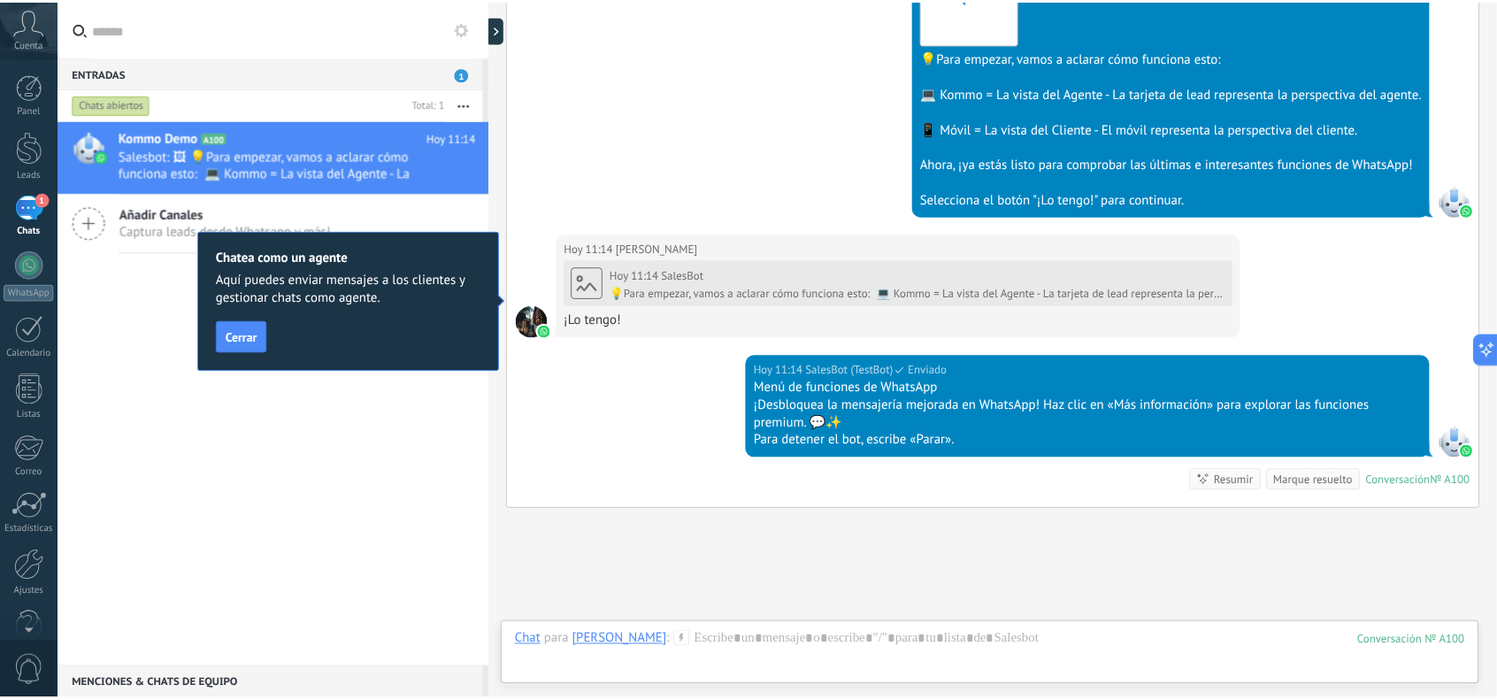
scroll to position [709, 0]
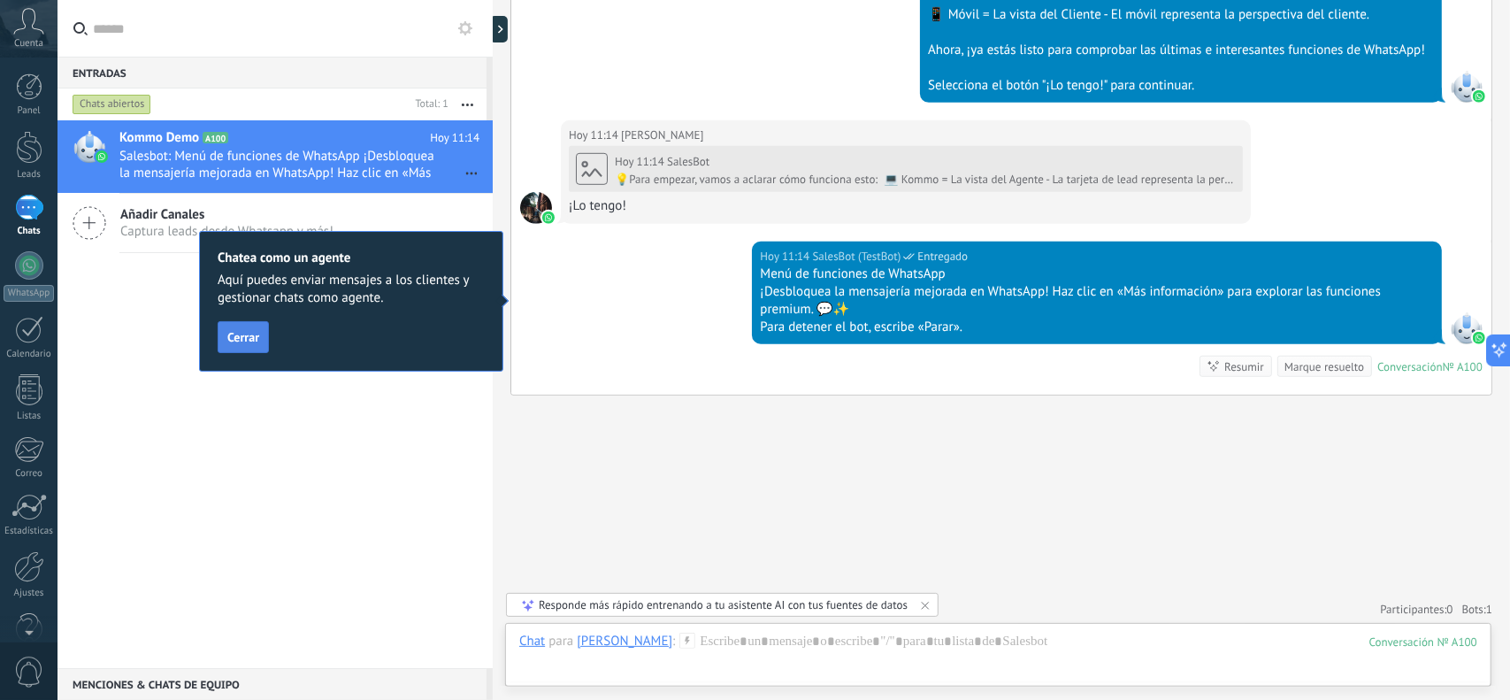
click at [243, 343] on span "Cerrar" at bounding box center [243, 337] width 32 height 12
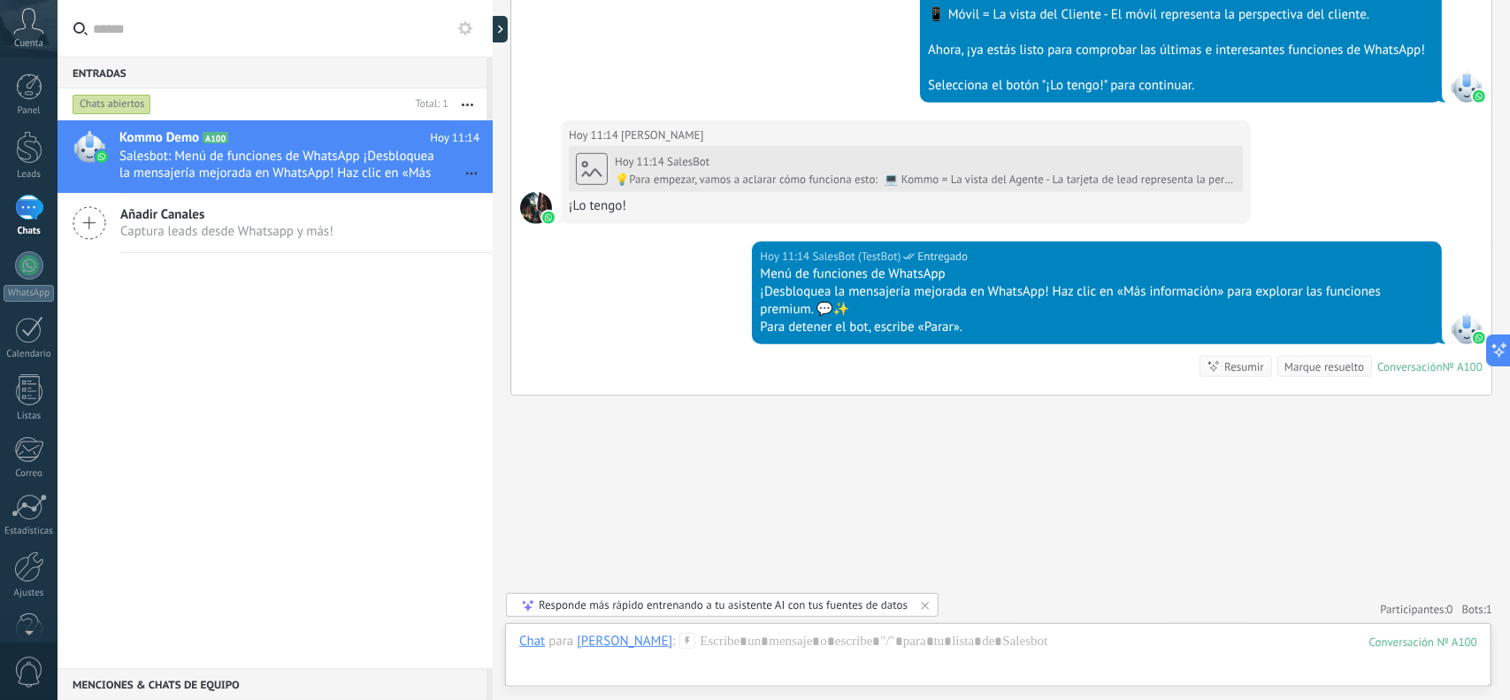
click at [459, 28] on use at bounding box center [465, 28] width 14 height 14
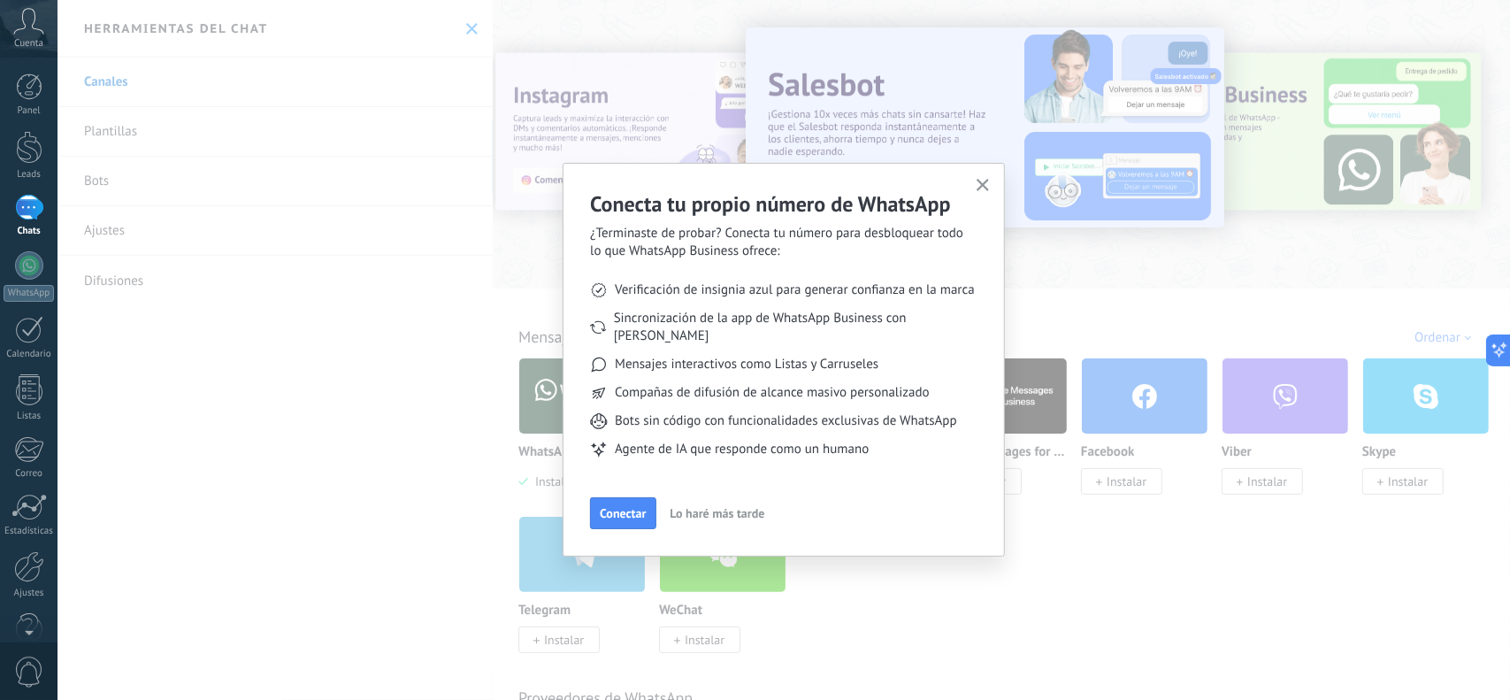
click at [709, 507] on span "Lo haré más tarde" at bounding box center [718, 513] width 95 height 12
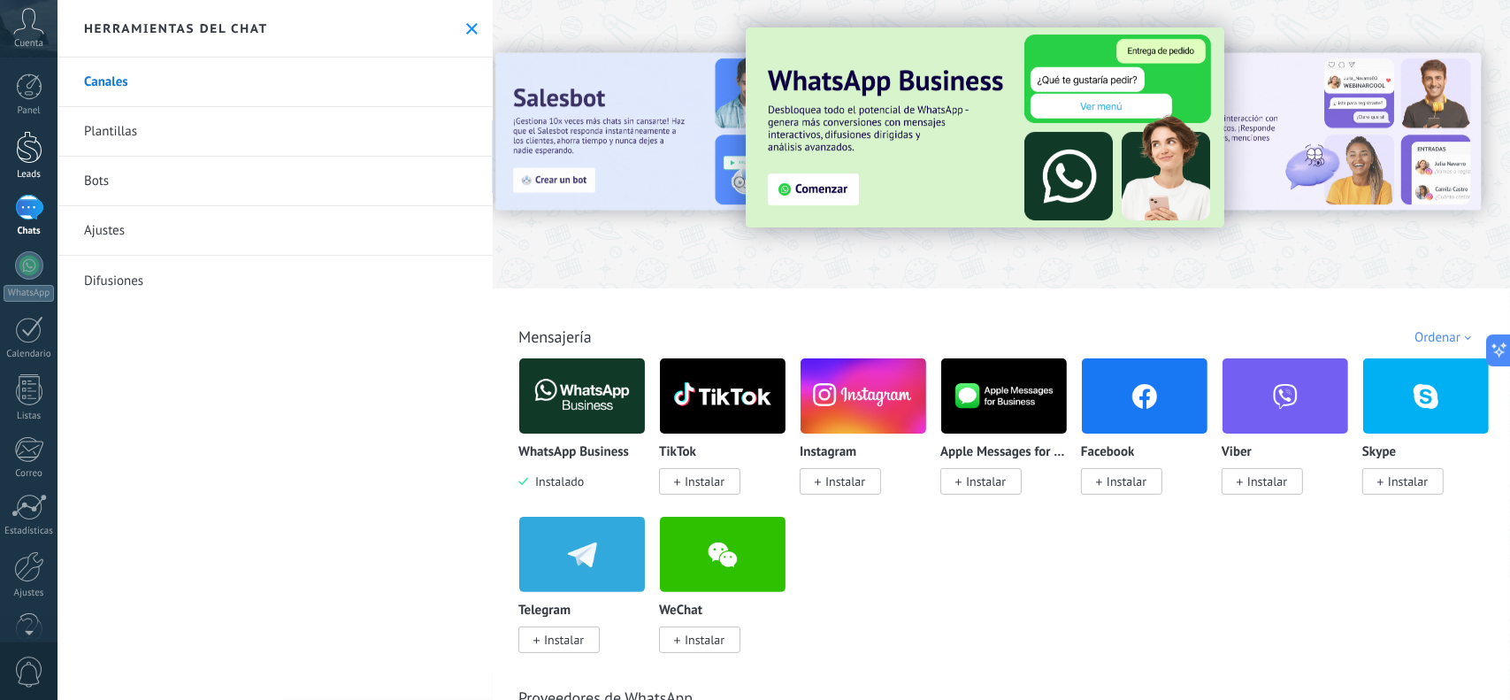
click at [28, 136] on div at bounding box center [29, 147] width 27 height 33
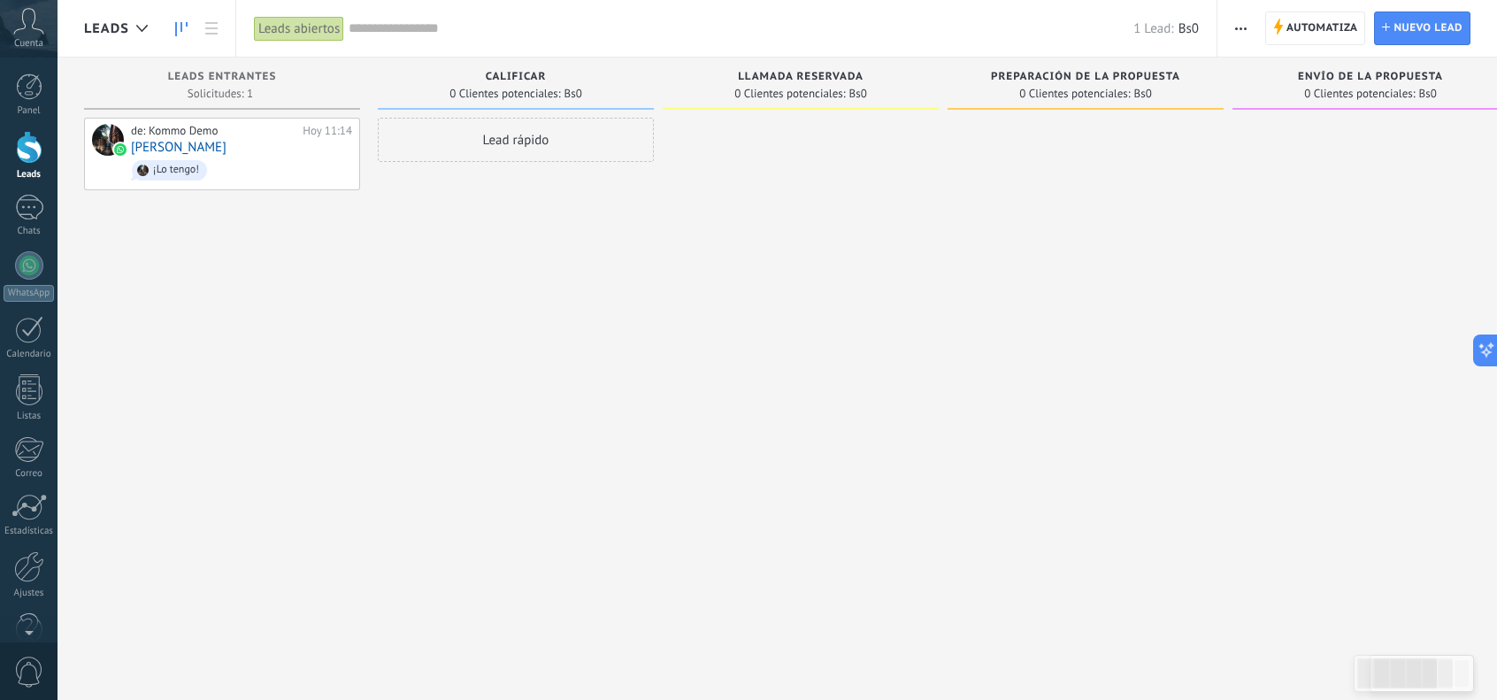
scroll to position [35, 0]
click at [28, 636] on div at bounding box center [29, 629] width 58 height 27
click at [30, 81] on div at bounding box center [29, 86] width 27 height 27
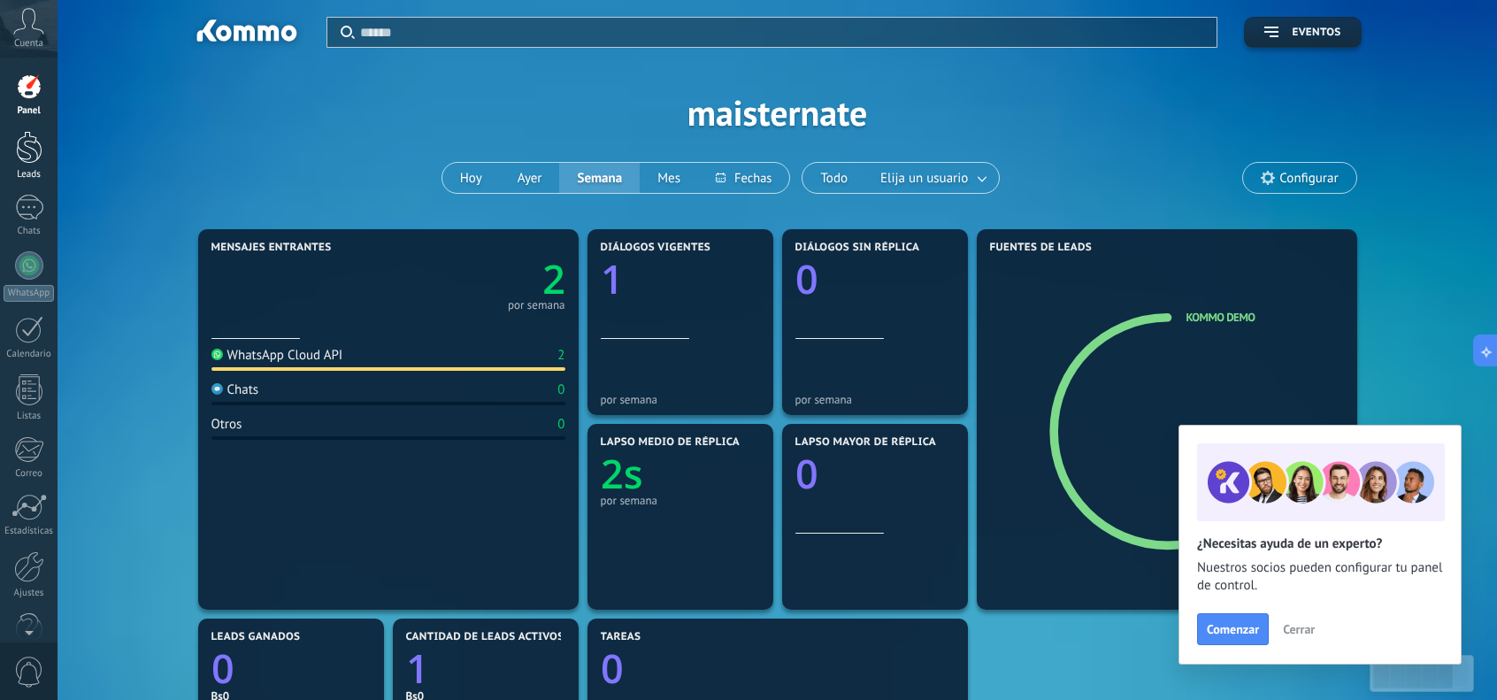
click at [32, 145] on div at bounding box center [29, 147] width 27 height 33
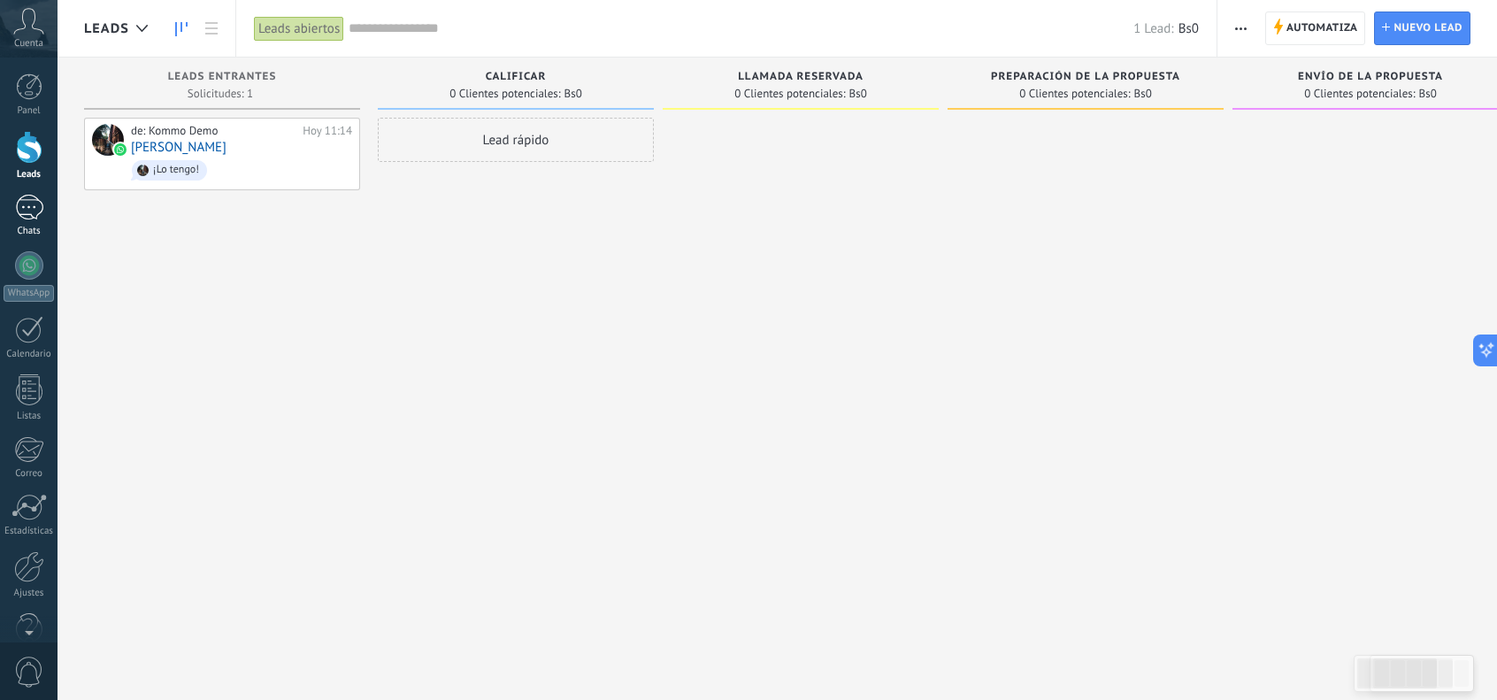
click at [30, 226] on div "Chats" at bounding box center [29, 232] width 51 height 12
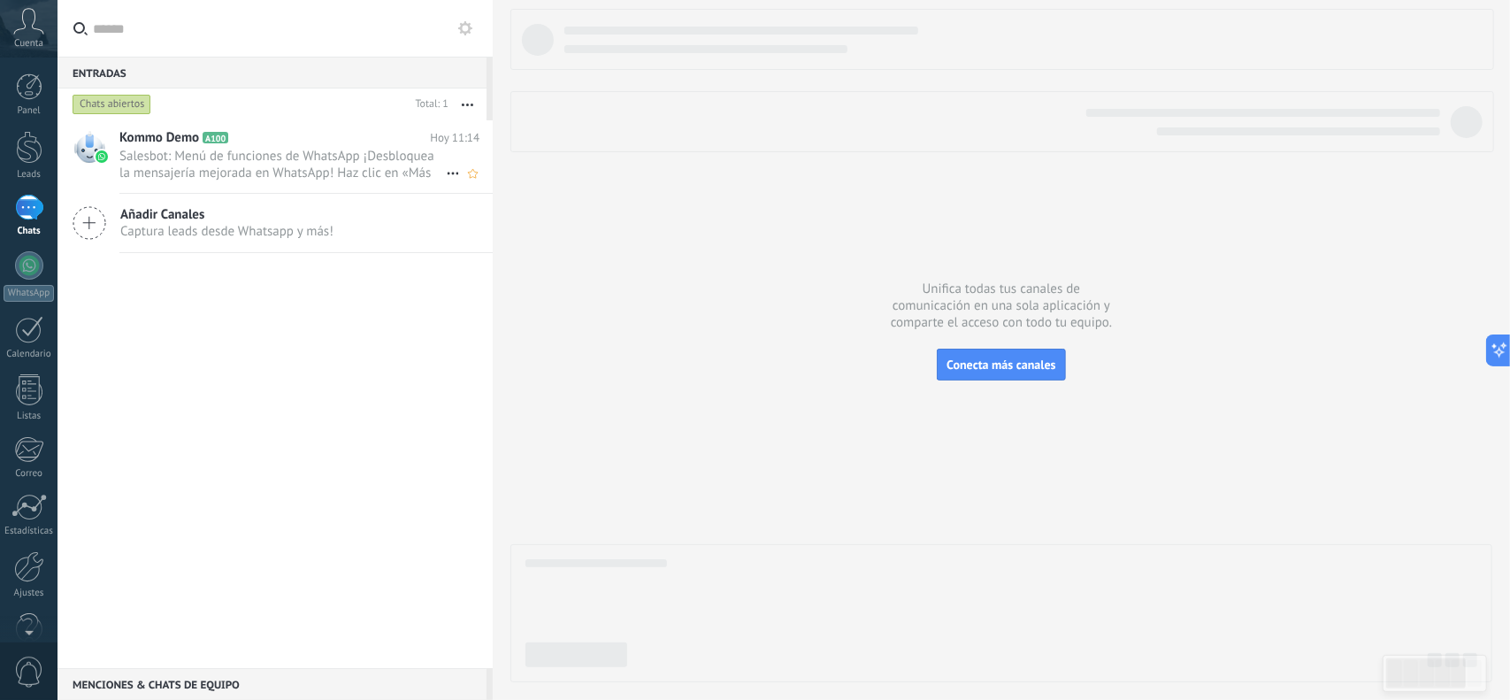
click at [275, 132] on h2 "Kommo Demo A100" at bounding box center [274, 138] width 311 height 18
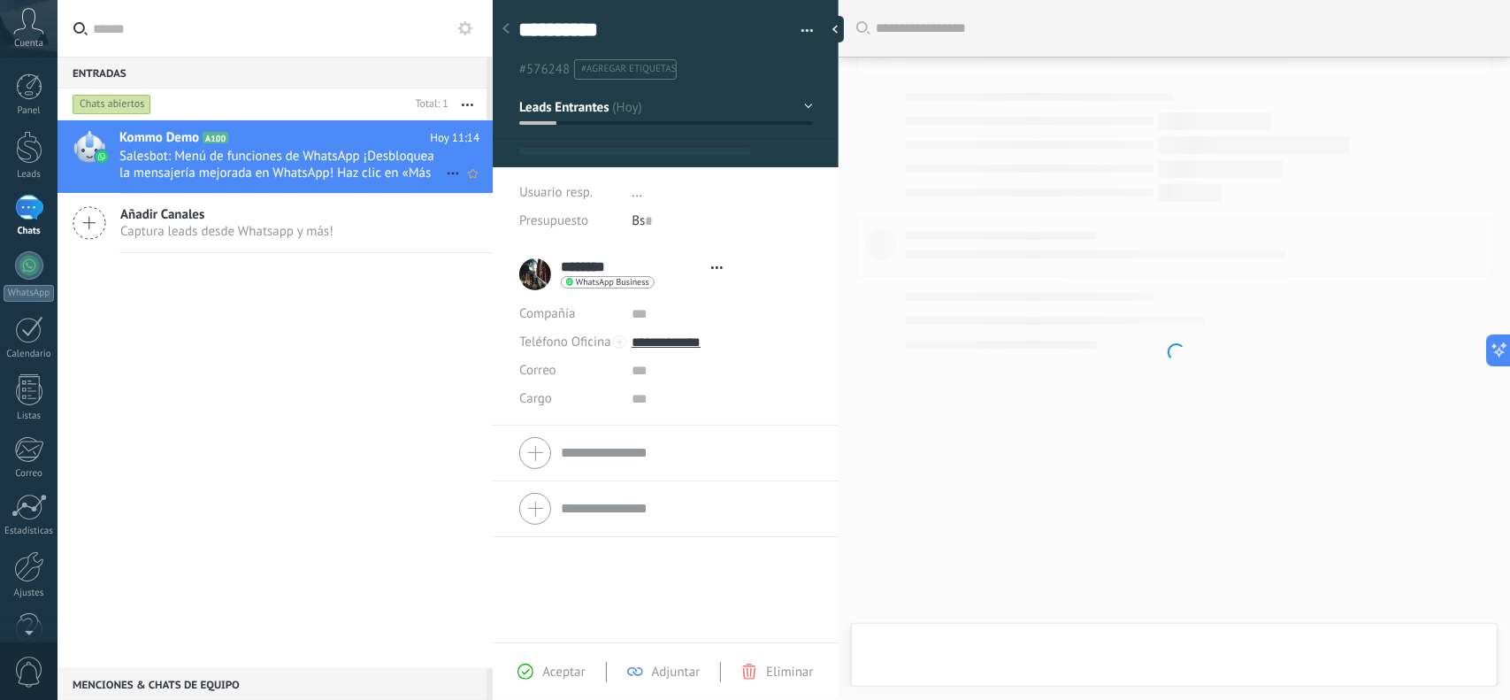
type textarea "**********"
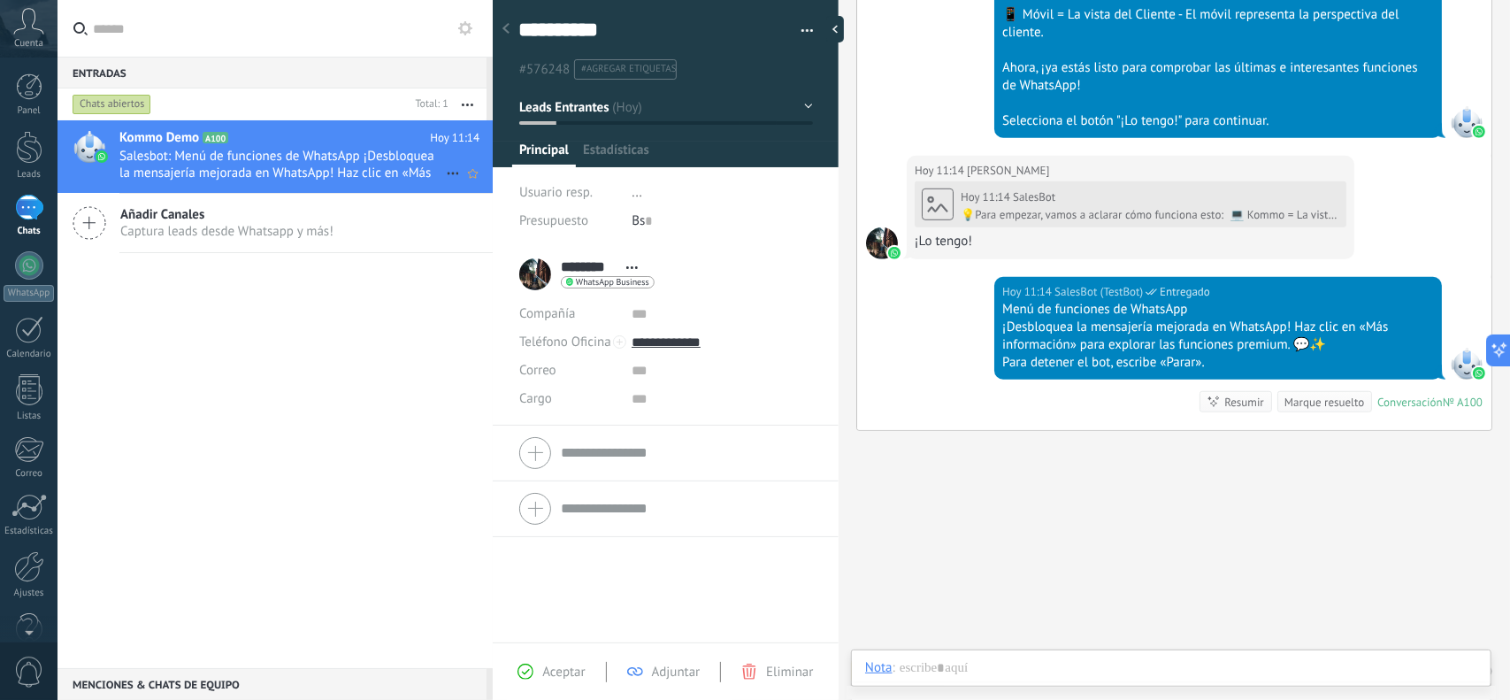
scroll to position [27, 0]
click at [1088, 668] on div at bounding box center [1171, 685] width 612 height 53
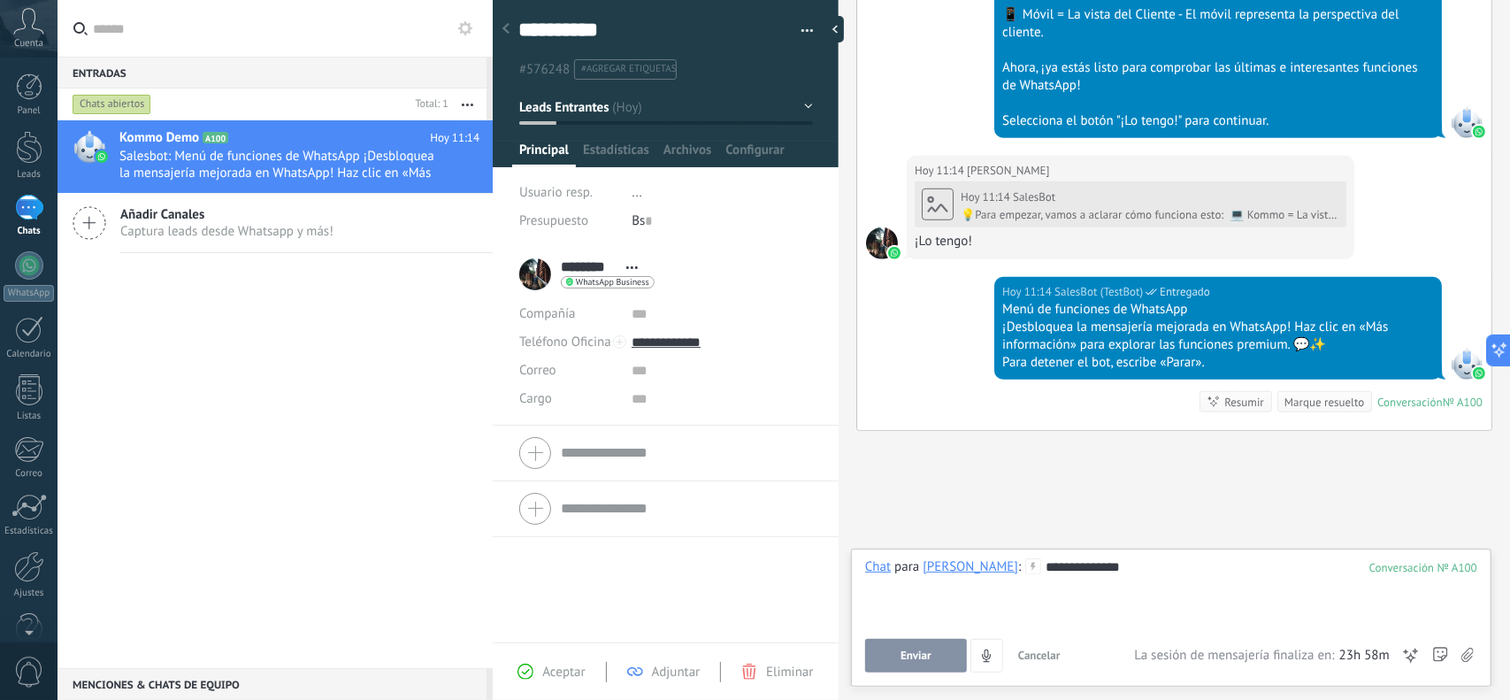
click at [945, 658] on button "Enviar" at bounding box center [916, 656] width 102 height 34
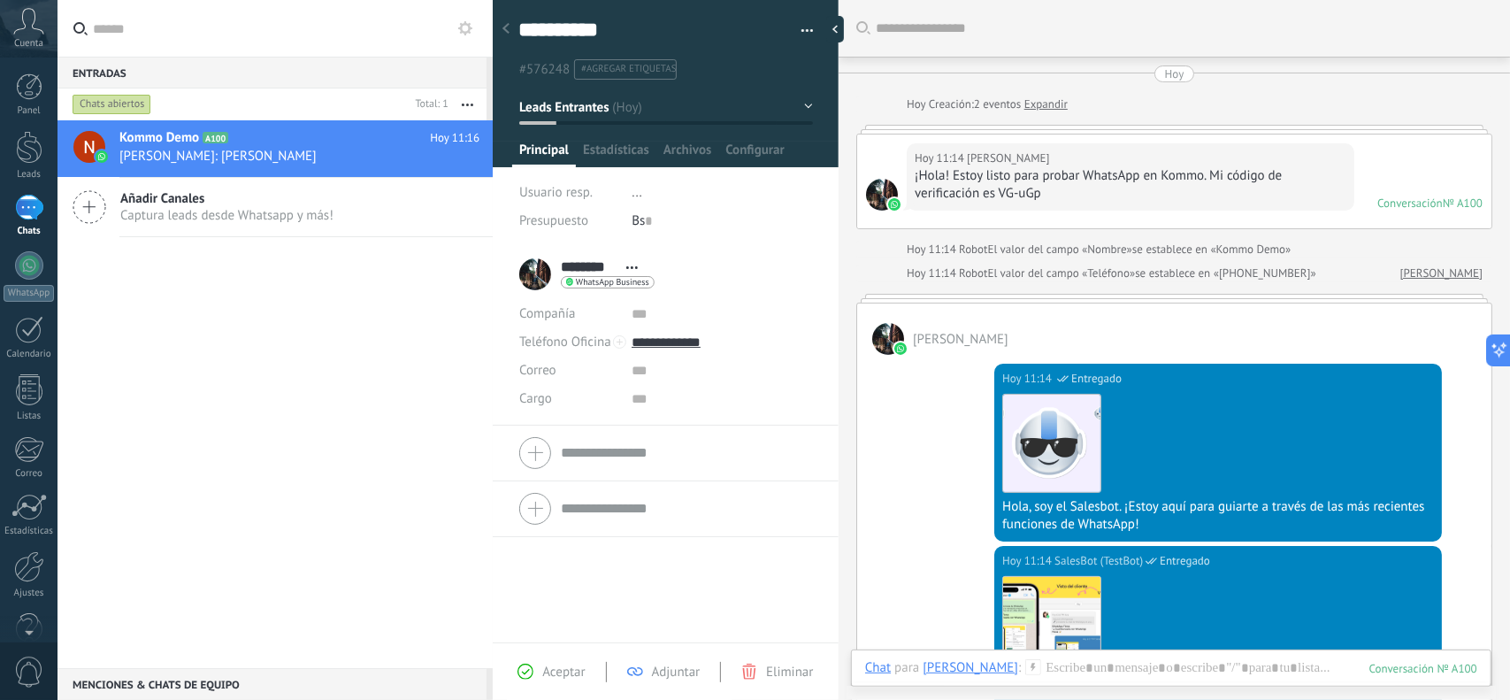
scroll to position [865, 0]
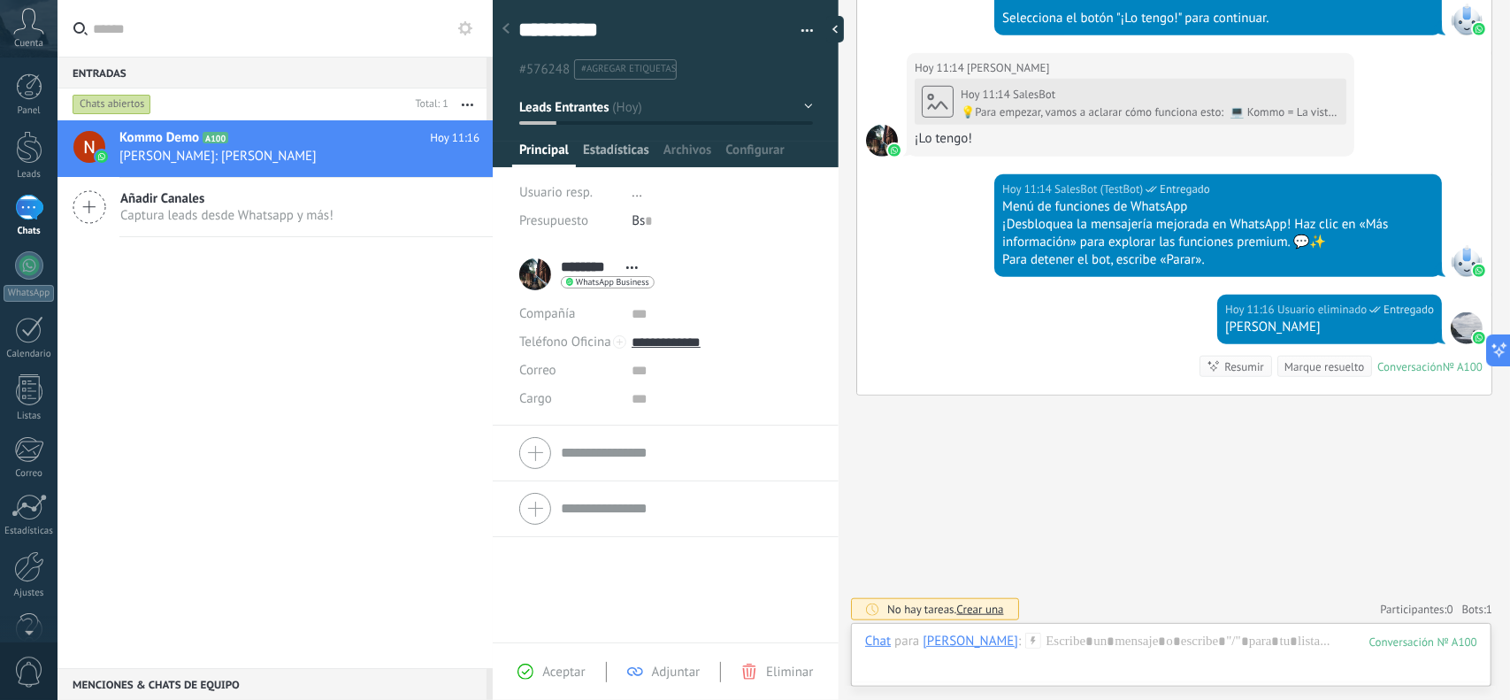
click at [621, 152] on span "Estadísticas" at bounding box center [616, 155] width 66 height 26
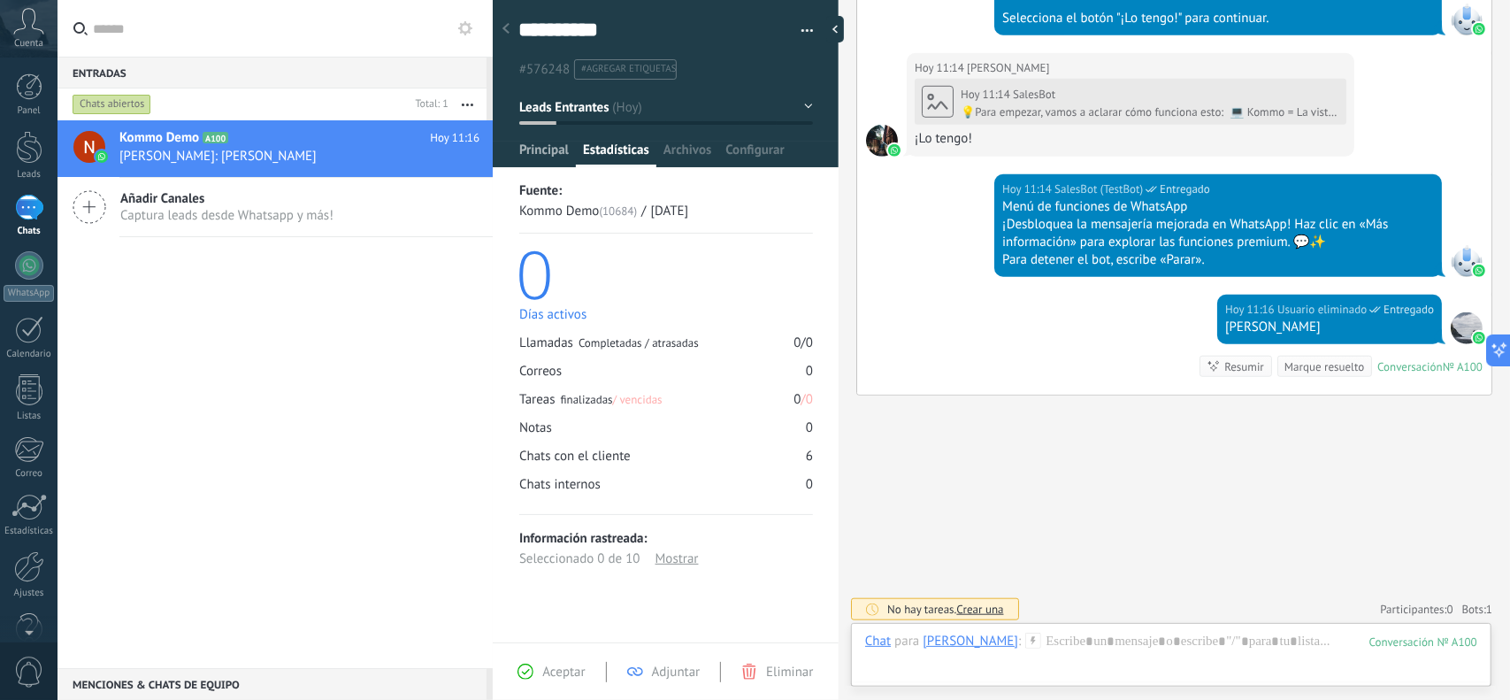
click at [538, 155] on span "Principal" at bounding box center [544, 155] width 50 height 26
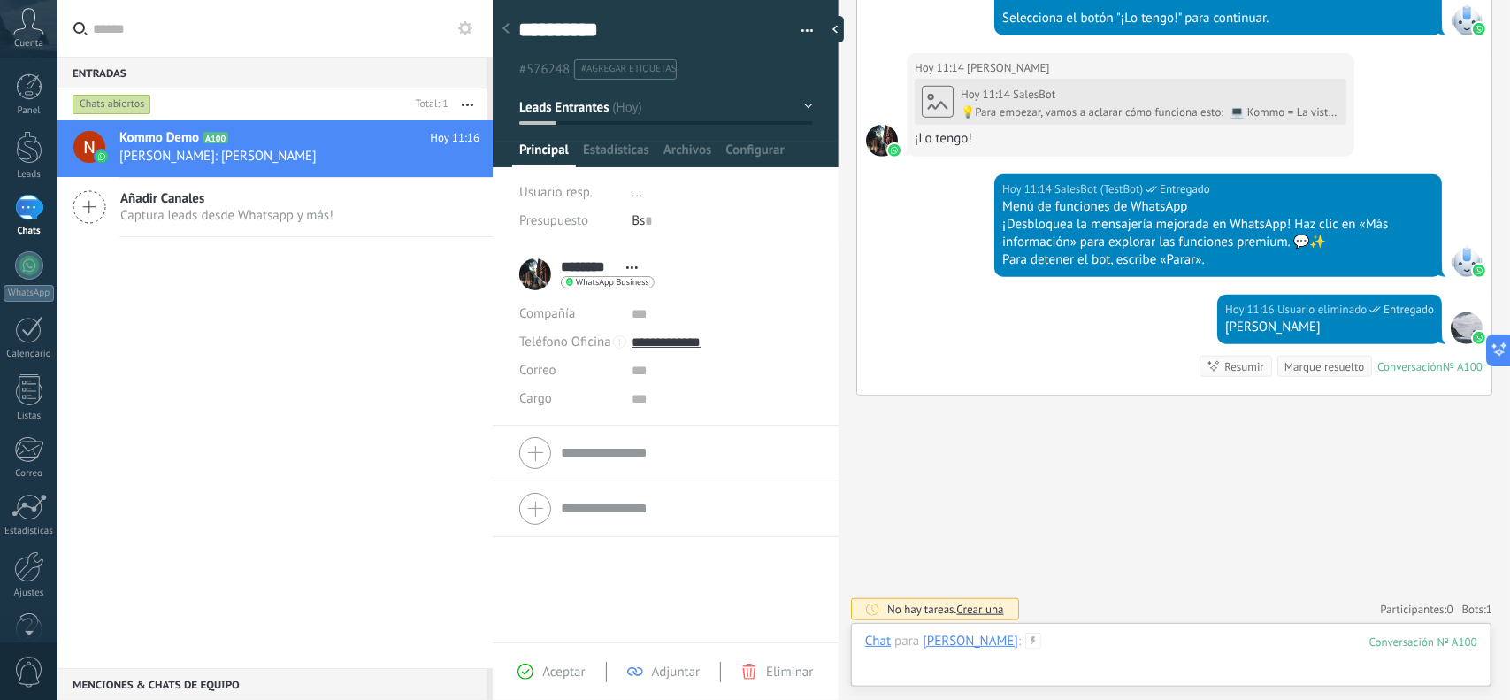
click at [1230, 648] on div at bounding box center [1171, 659] width 612 height 53
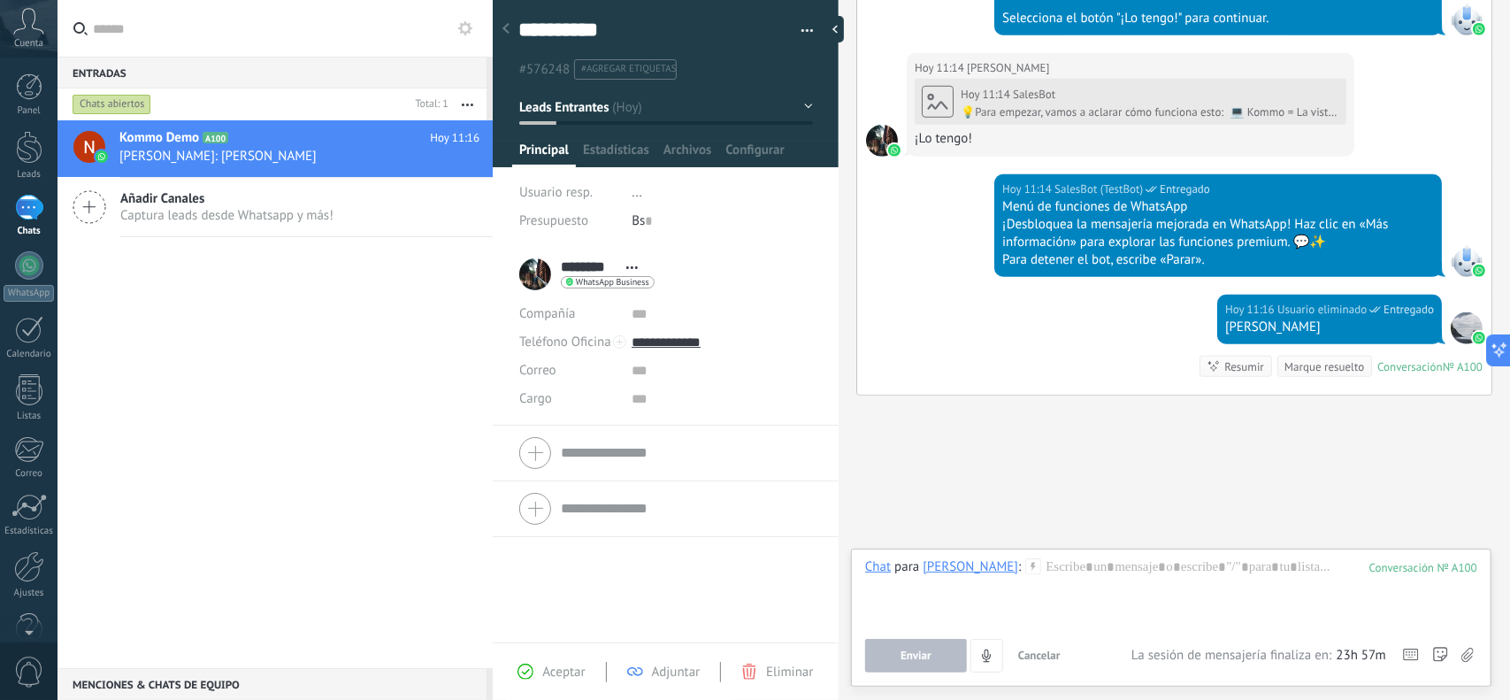
click at [1468, 654] on use at bounding box center [1467, 655] width 12 height 14
click at [0, 0] on input "file" at bounding box center [0, 0] width 0 height 0
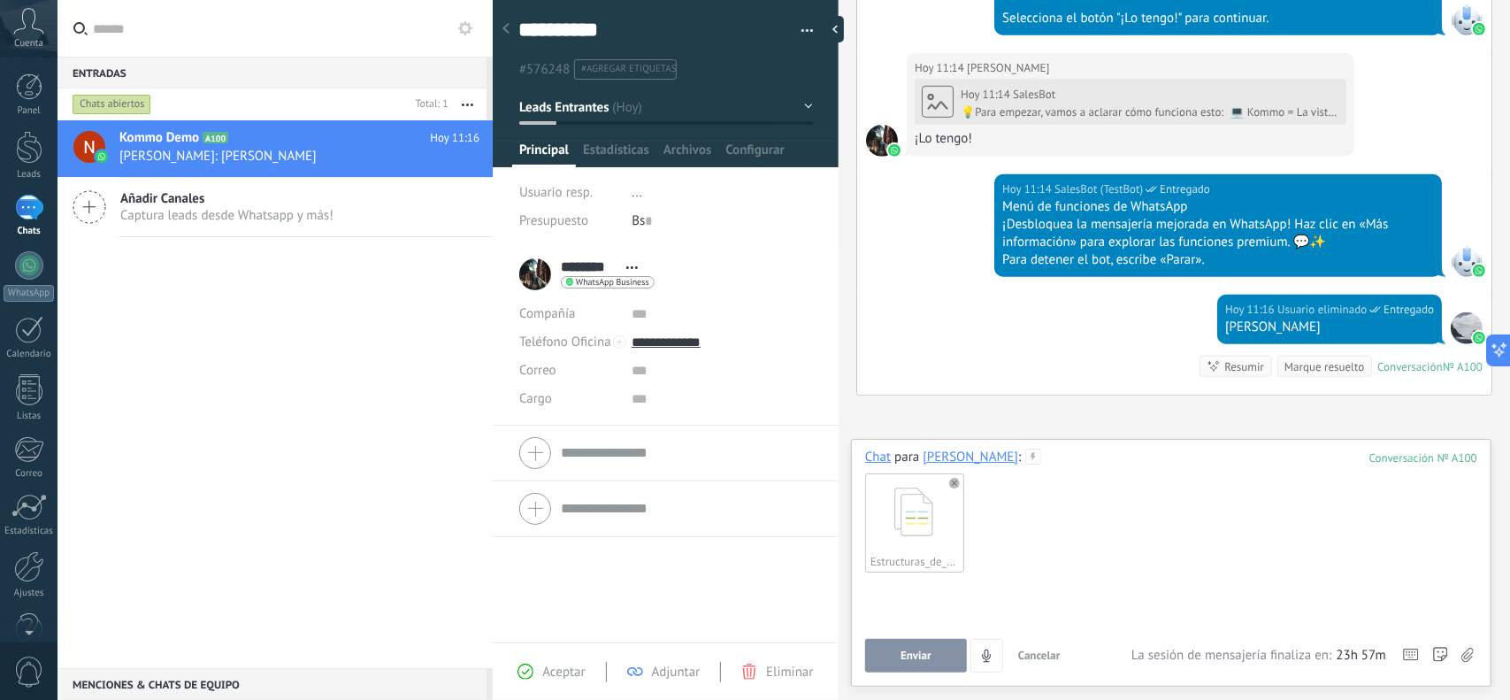
click at [1092, 601] on div at bounding box center [1171, 611] width 612 height 67
click at [920, 654] on span "Enviar" at bounding box center [916, 655] width 31 height 12
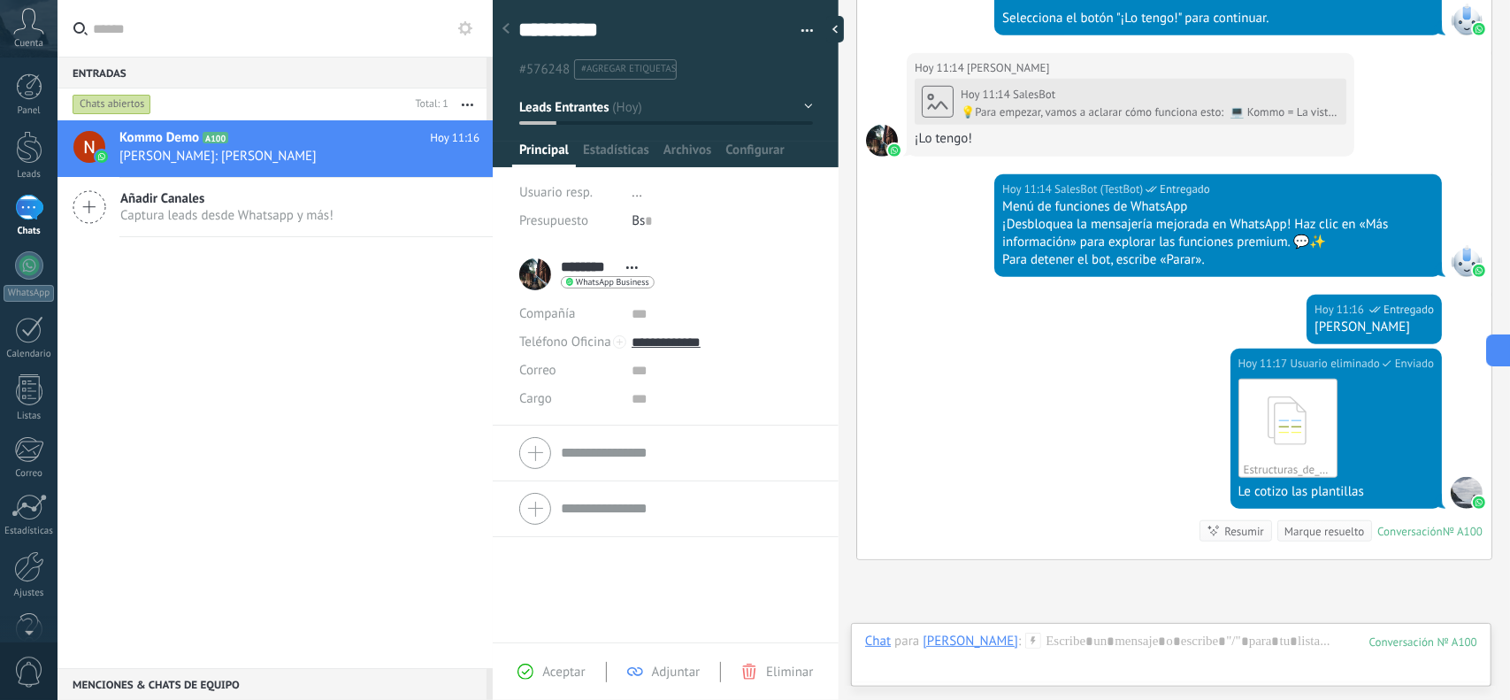
scroll to position [1030, 0]
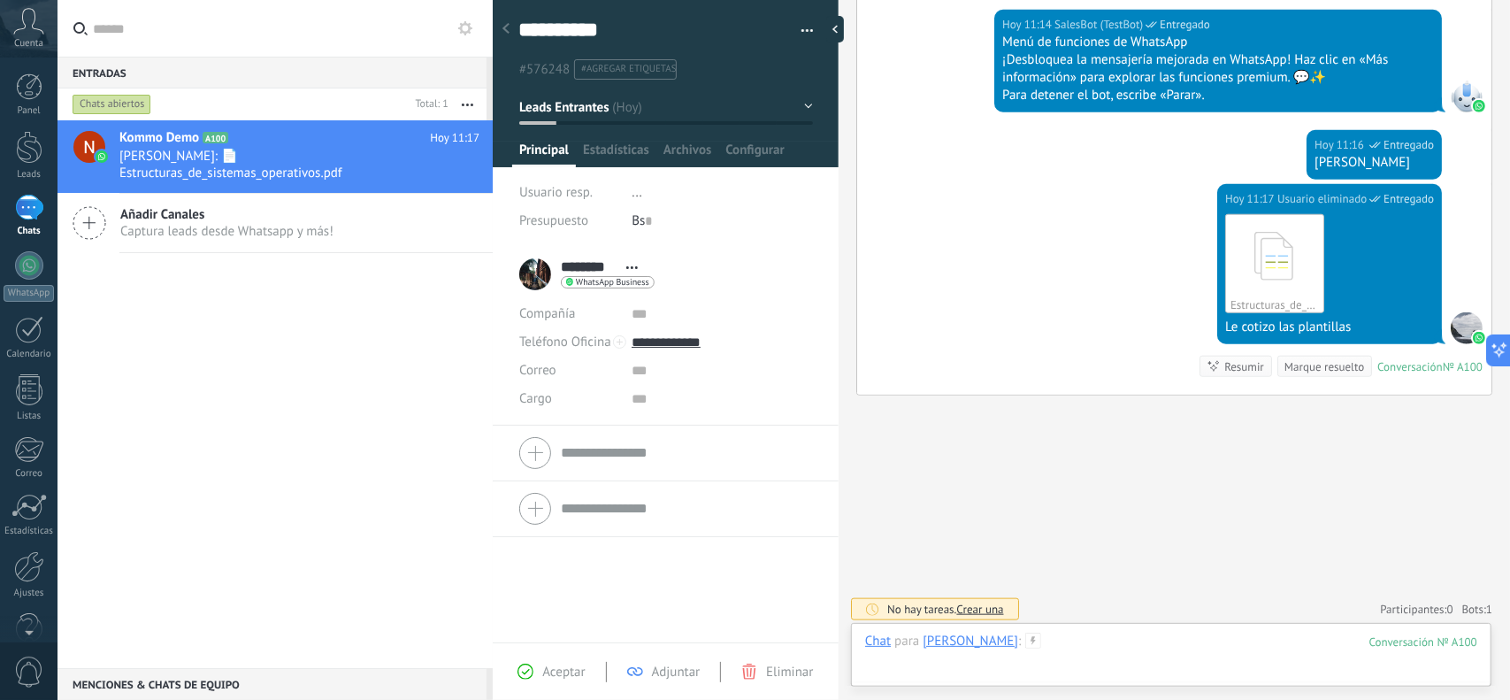
click at [1200, 645] on div at bounding box center [1171, 659] width 612 height 53
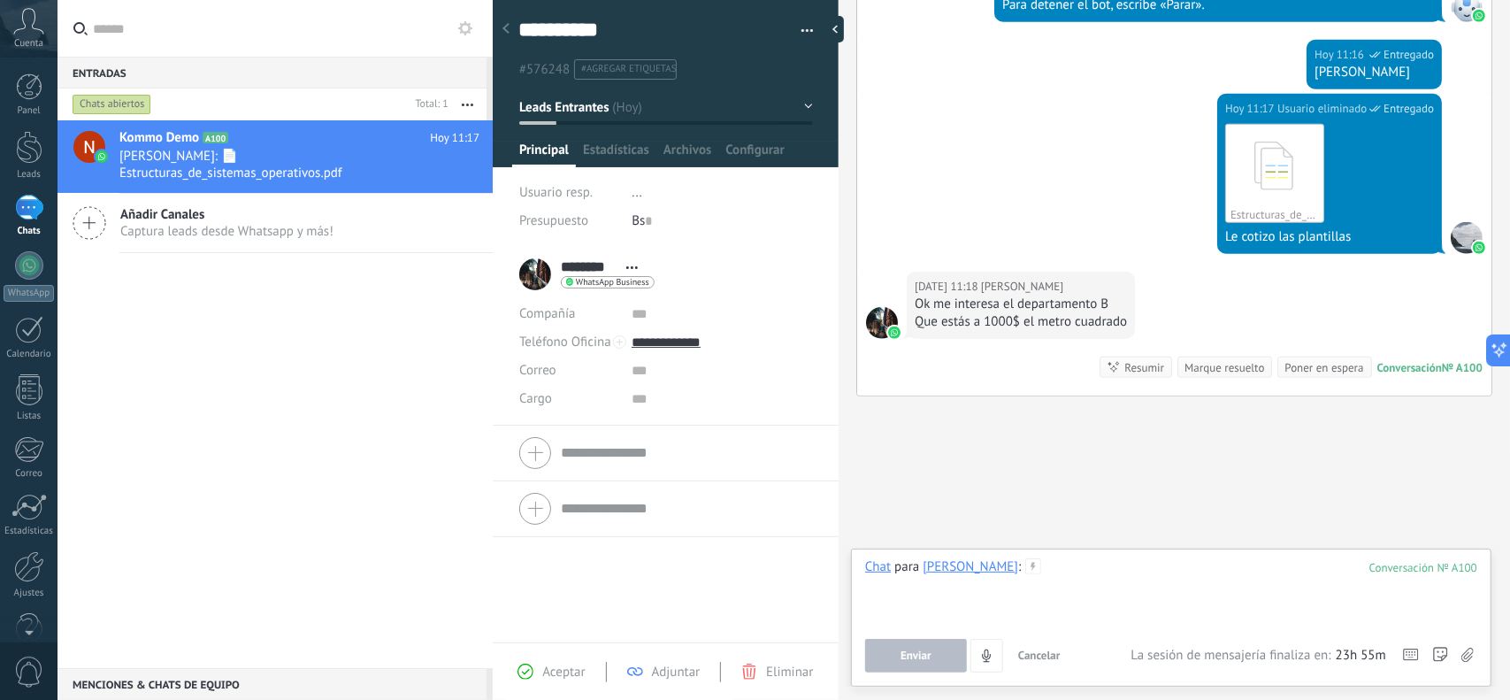
scroll to position [1217, 0]
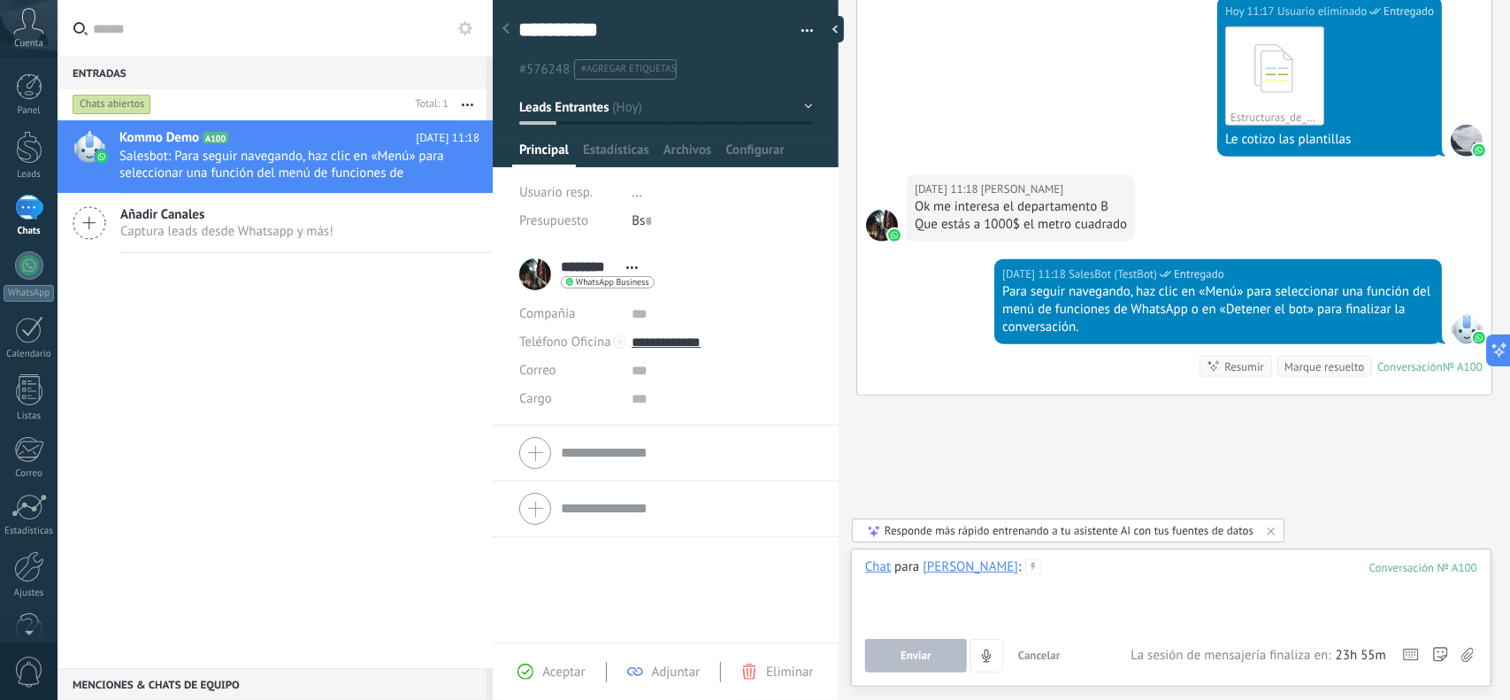
click at [1241, 597] on div at bounding box center [1171, 591] width 613 height 67
click at [901, 654] on span "Enviar" at bounding box center [916, 655] width 31 height 12
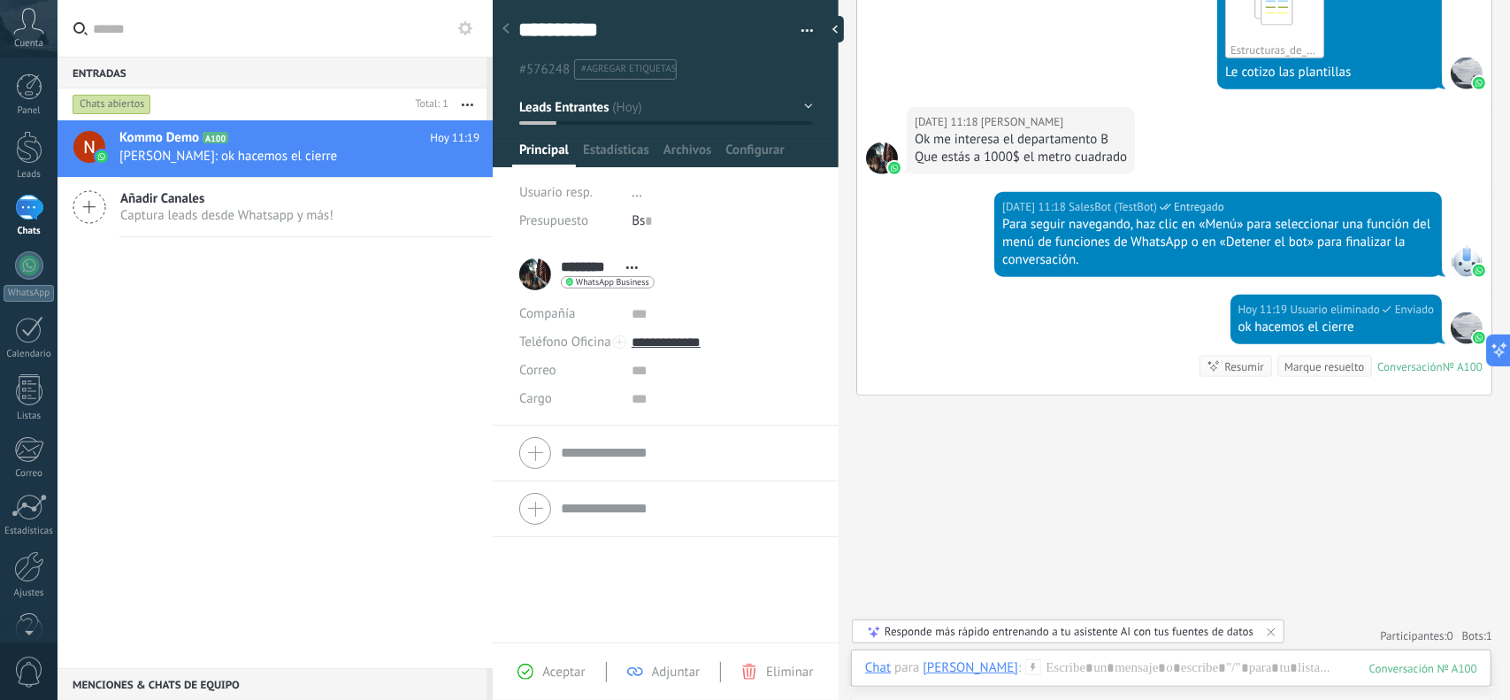
scroll to position [1204, 0]
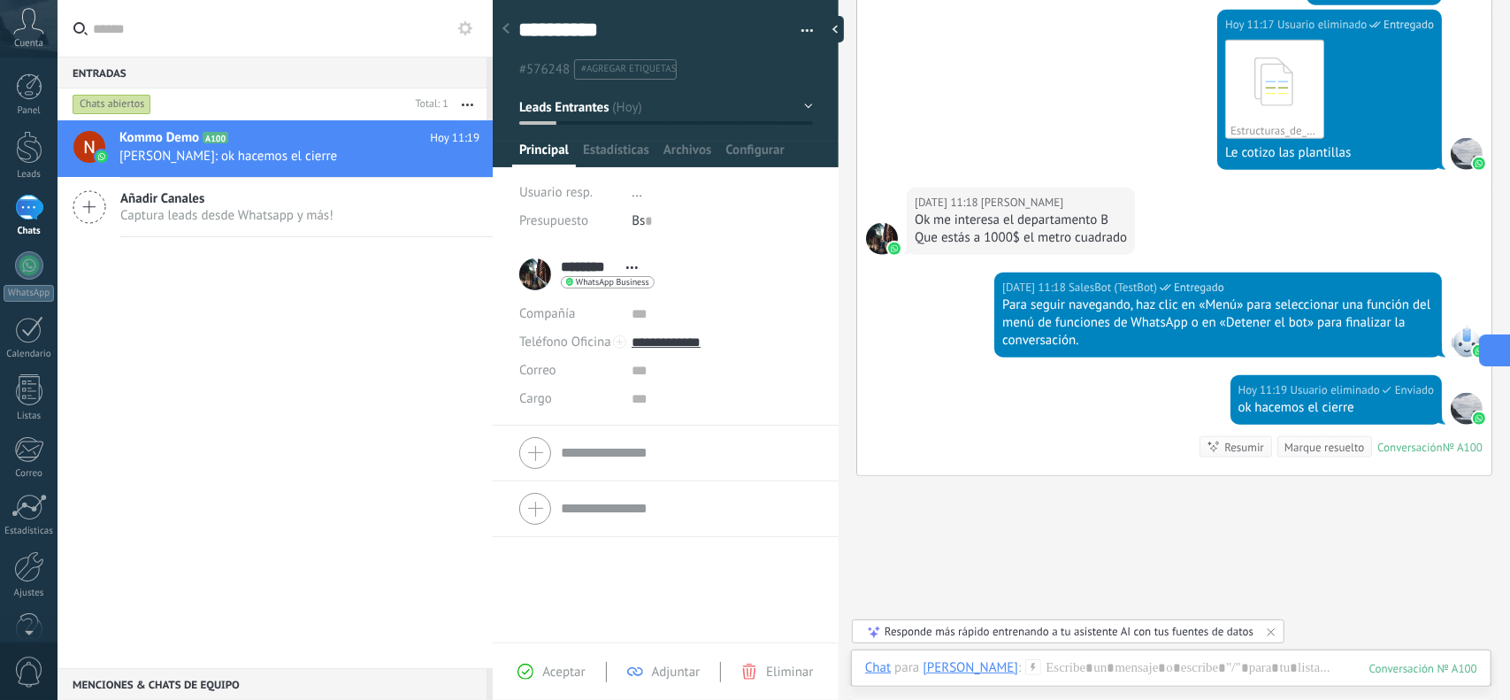
click at [1499, 349] on icon at bounding box center [1493, 350] width 19 height 19
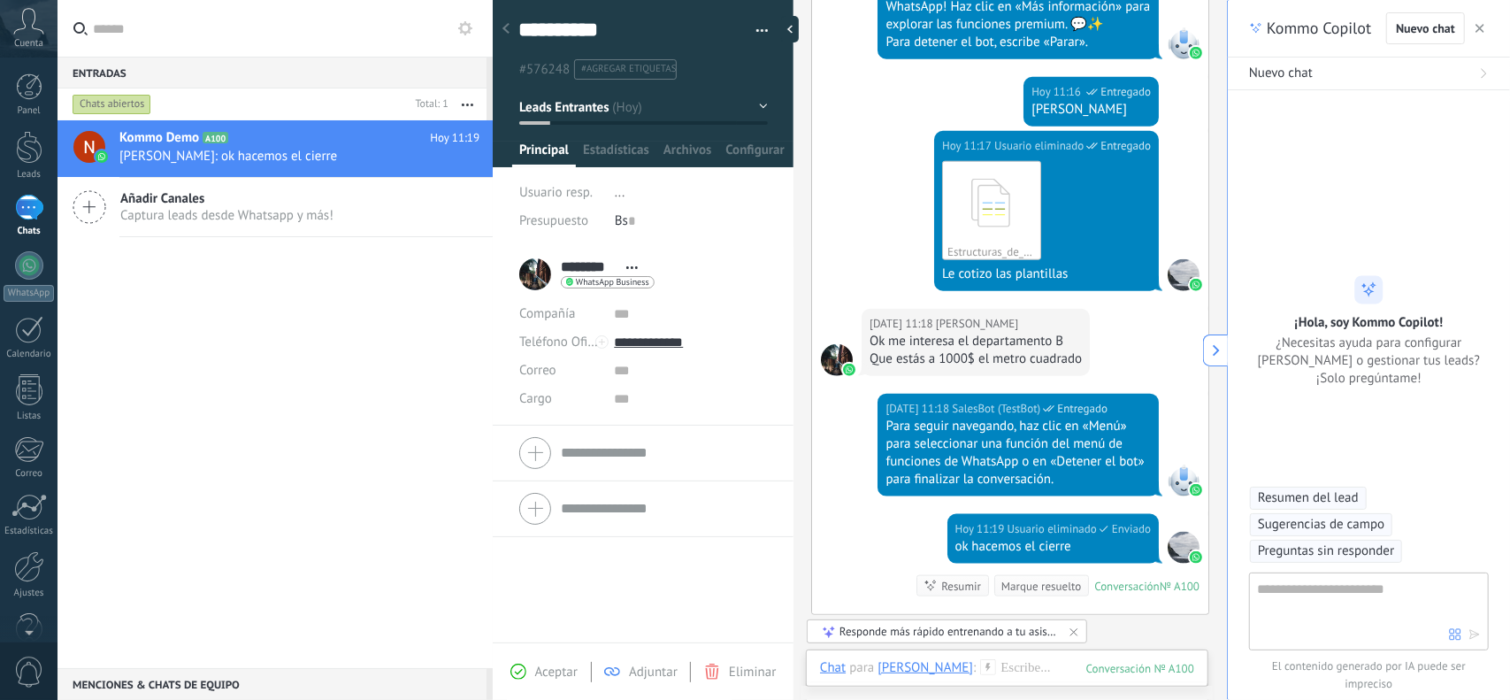
scroll to position [27, 0]
type textarea "**********"
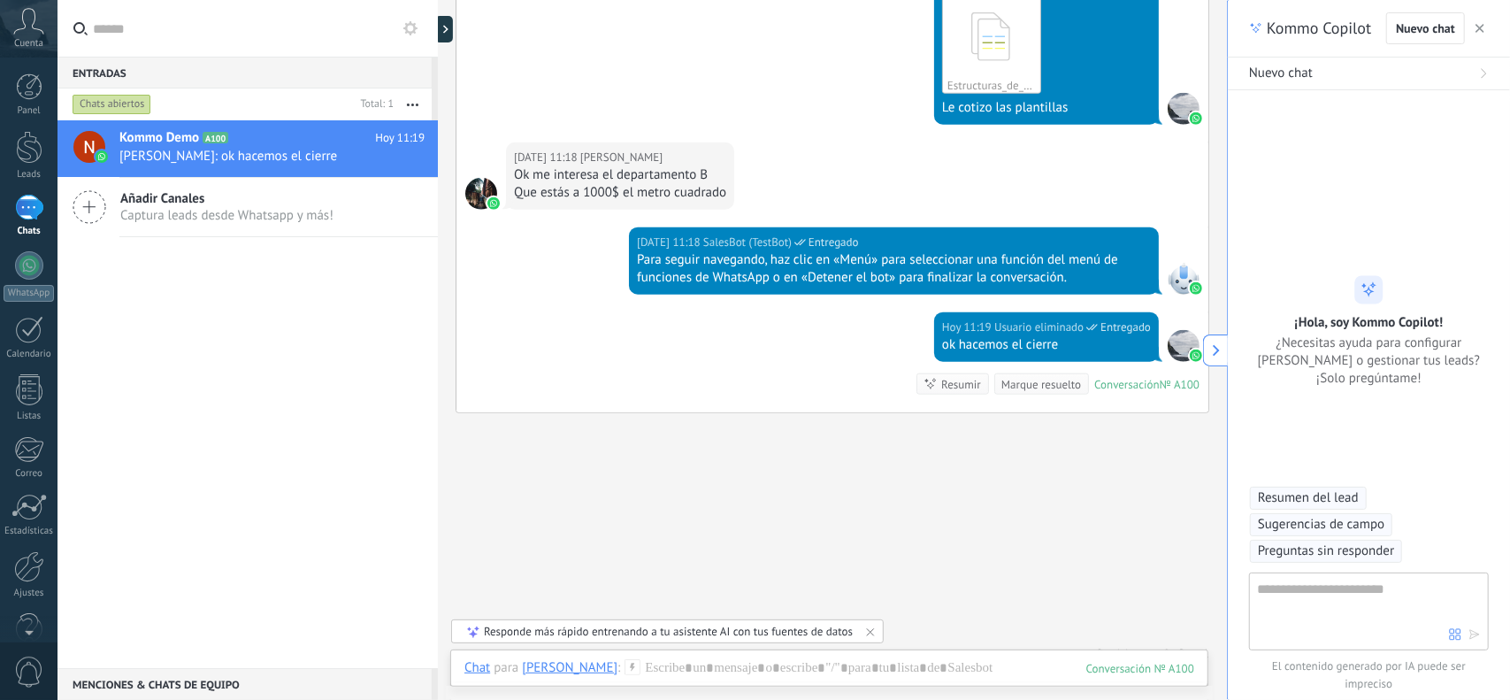
scroll to position [53, 0]
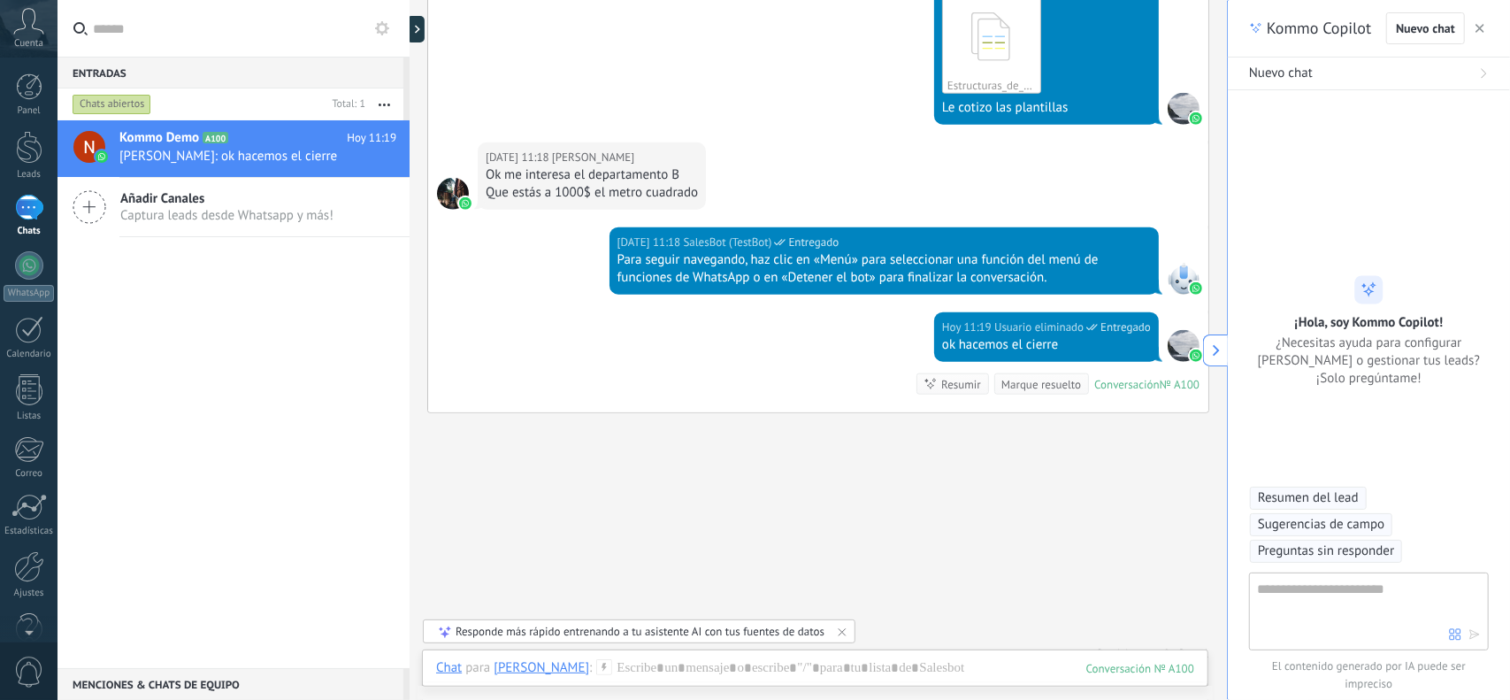
click at [1315, 502] on span "Resumen del lead" at bounding box center [1308, 498] width 101 height 18
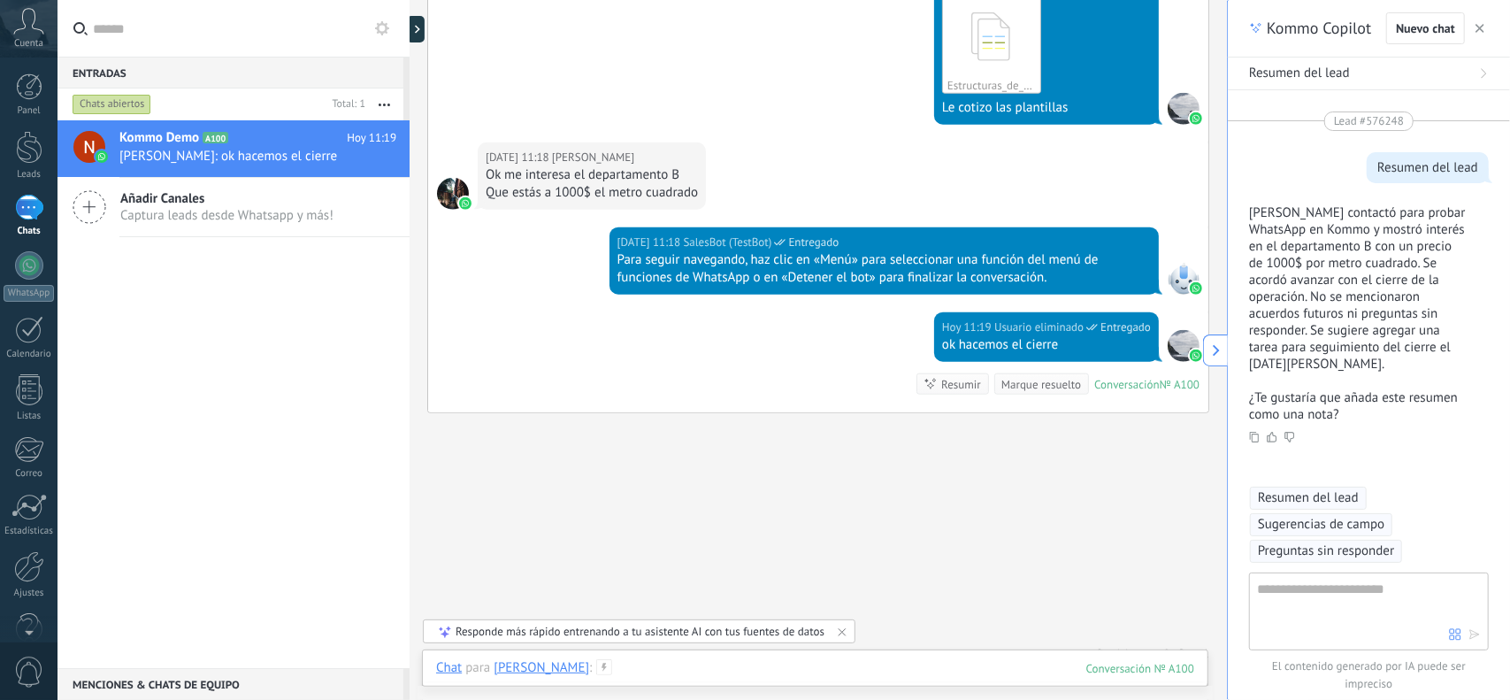
click at [911, 663] on div at bounding box center [815, 685] width 758 height 53
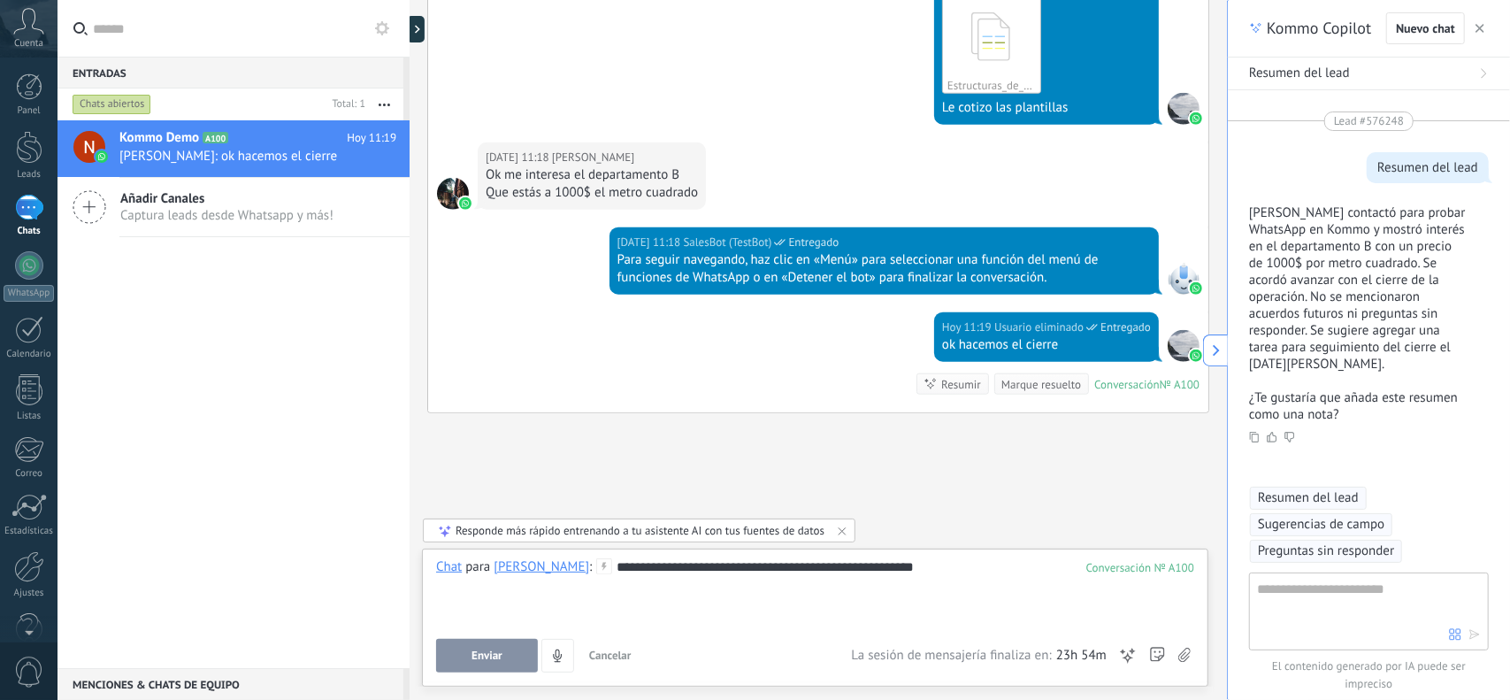
click at [1203, 334] on button at bounding box center [1215, 350] width 25 height 32
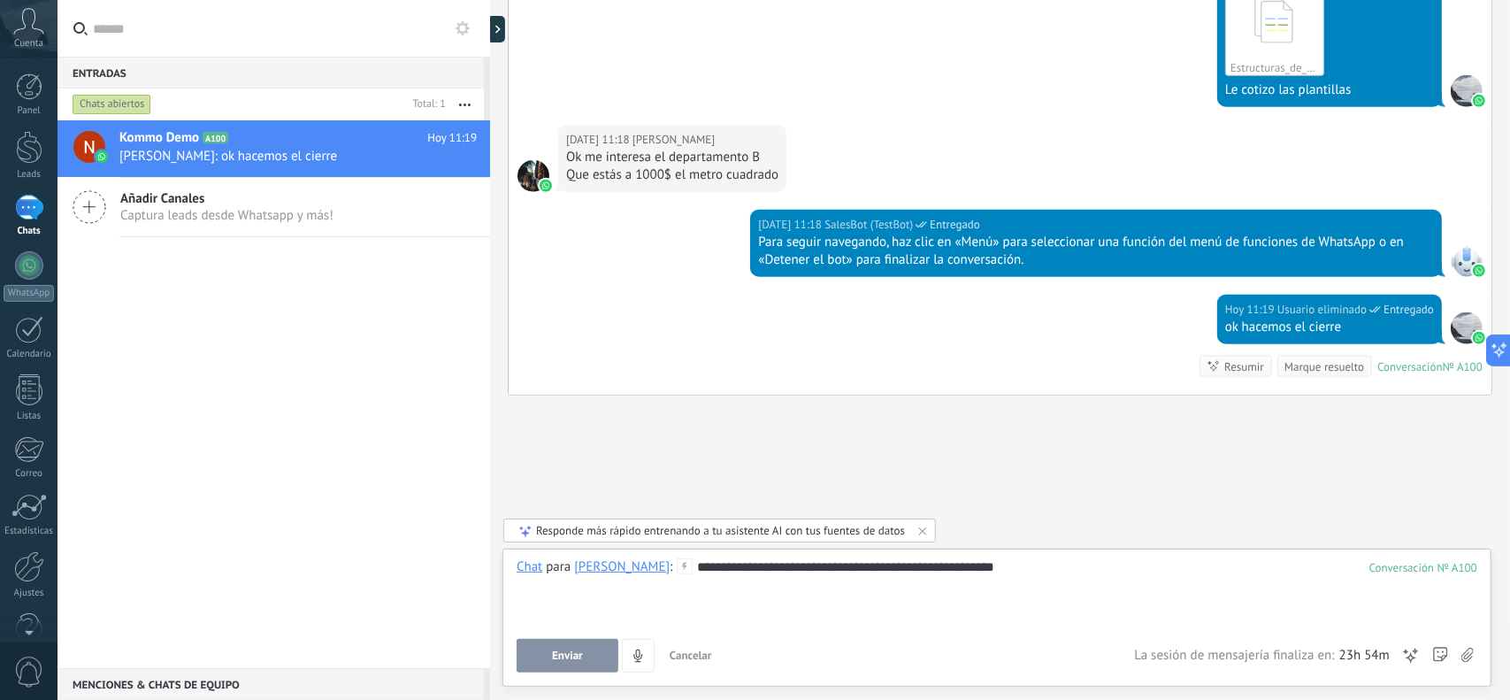
click at [533, 661] on button "Enviar" at bounding box center [568, 656] width 102 height 34
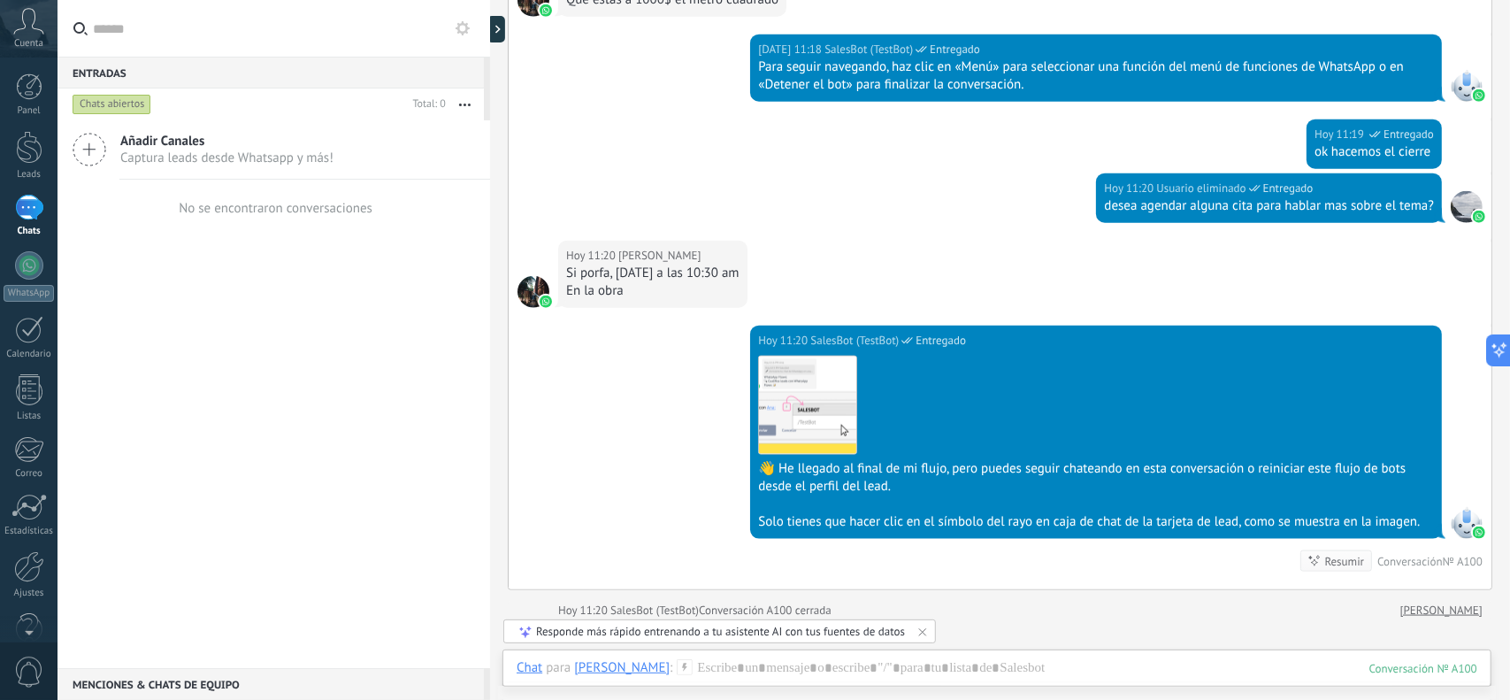
scroll to position [1354, 0]
click at [1496, 342] on icon at bounding box center [1493, 350] width 19 height 19
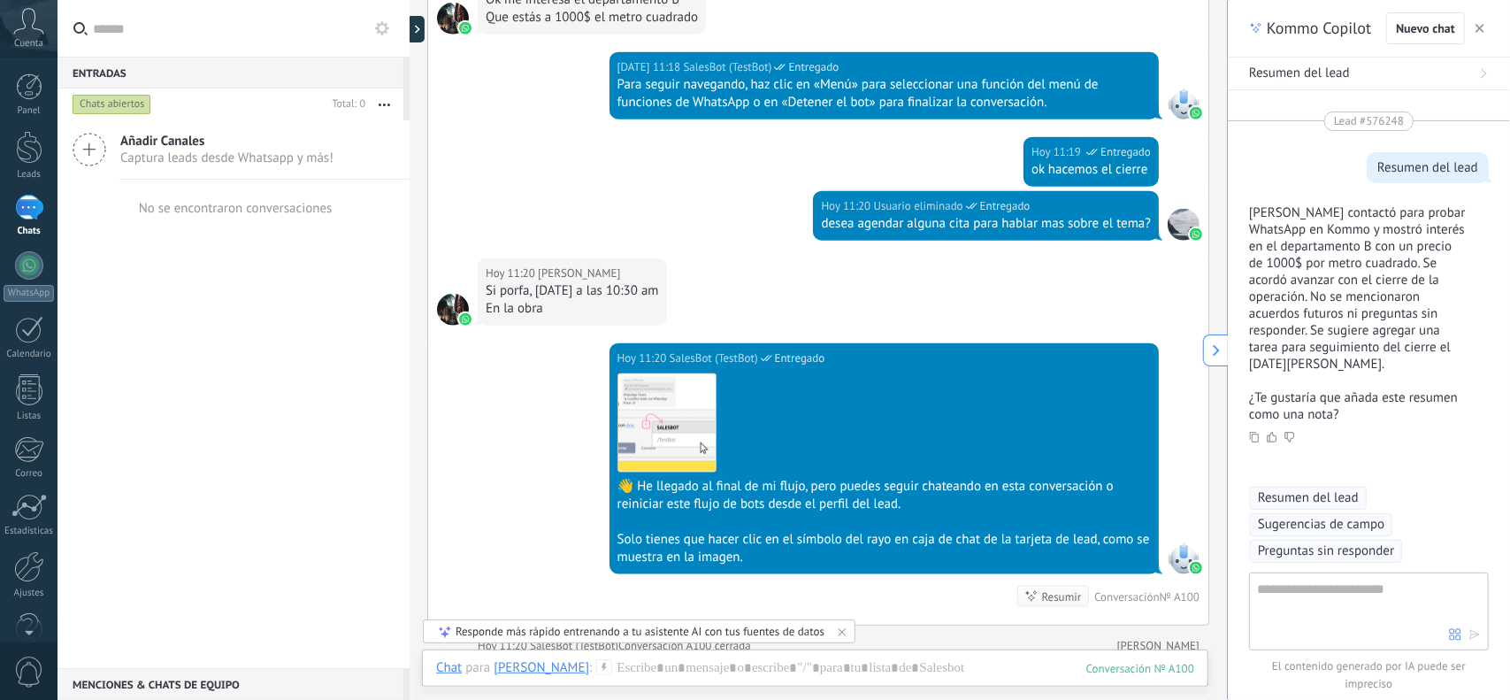
click at [1327, 594] on textarea at bounding box center [1353, 611] width 192 height 64
type textarea "*"
click at [1303, 495] on span "Resumen del lead" at bounding box center [1308, 498] width 101 height 18
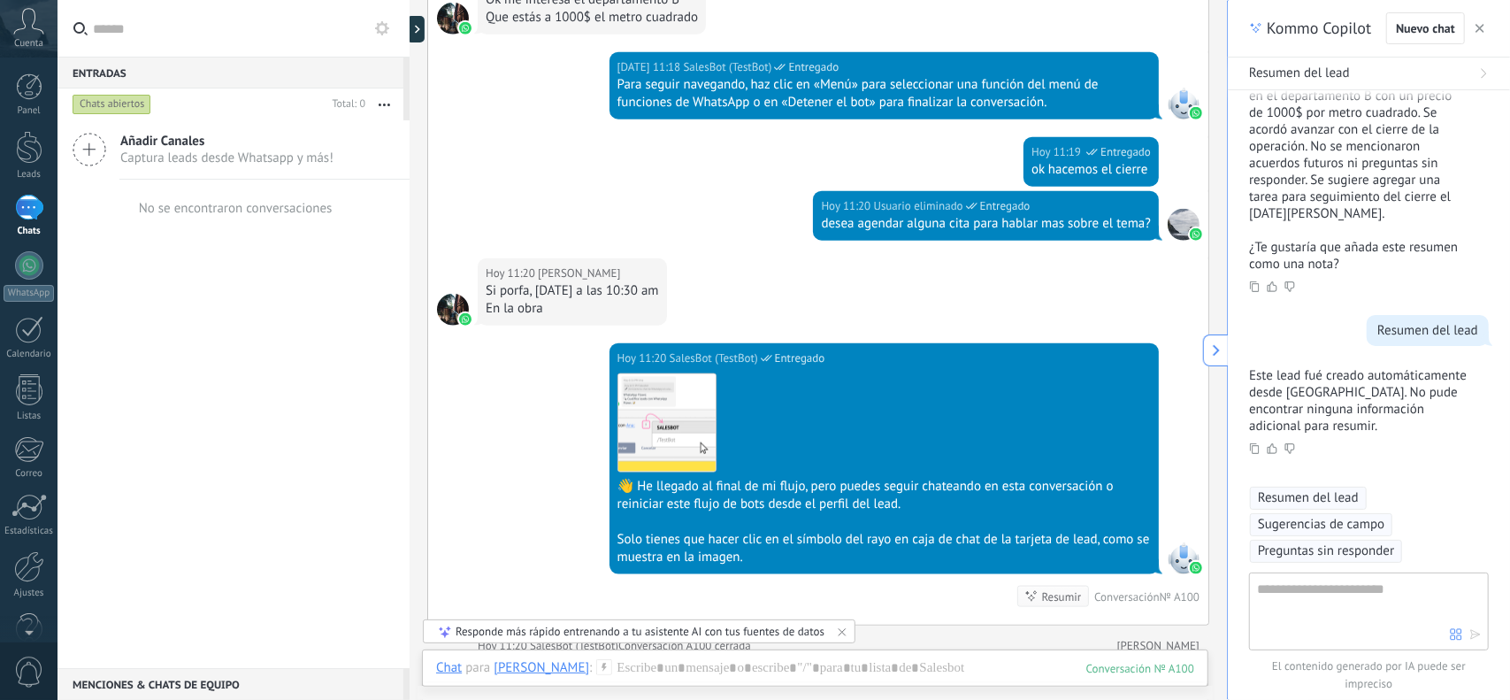
scroll to position [0, 0]
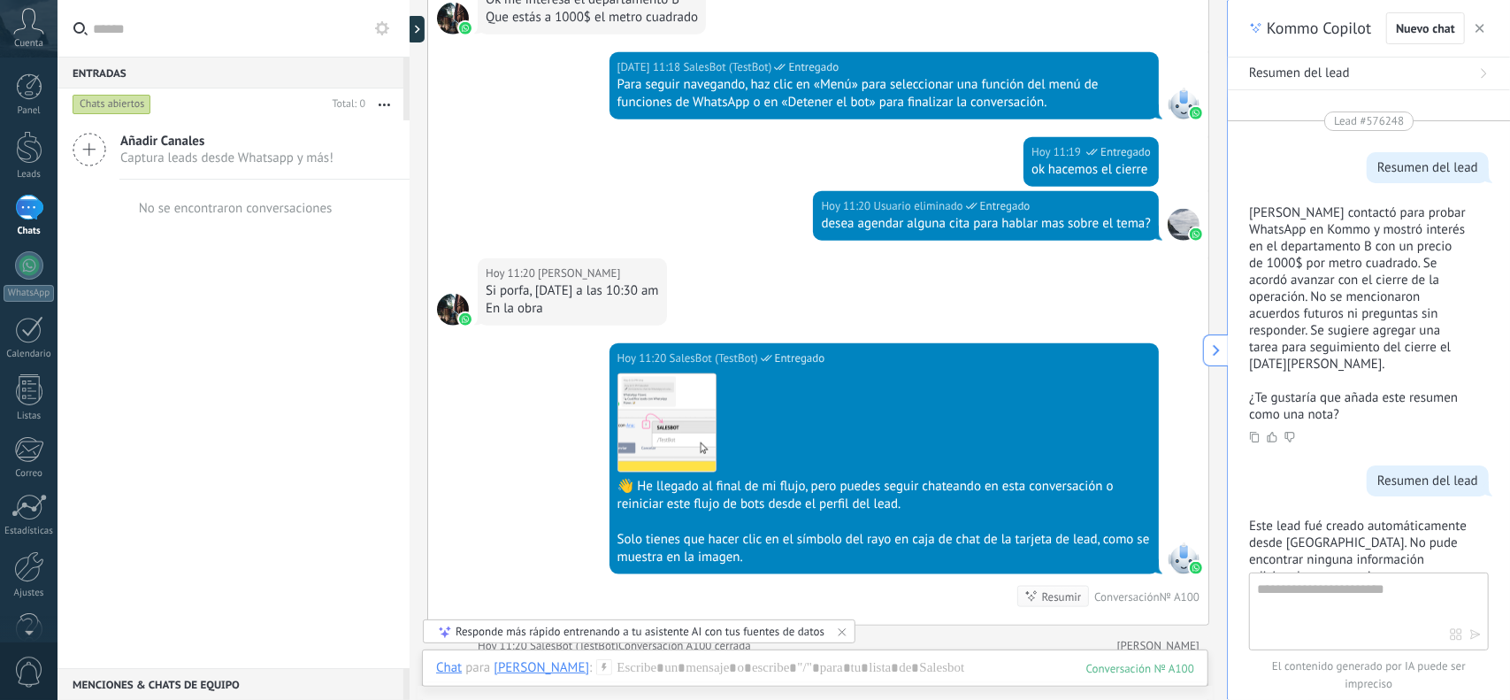
click at [27, 26] on icon at bounding box center [28, 21] width 31 height 27
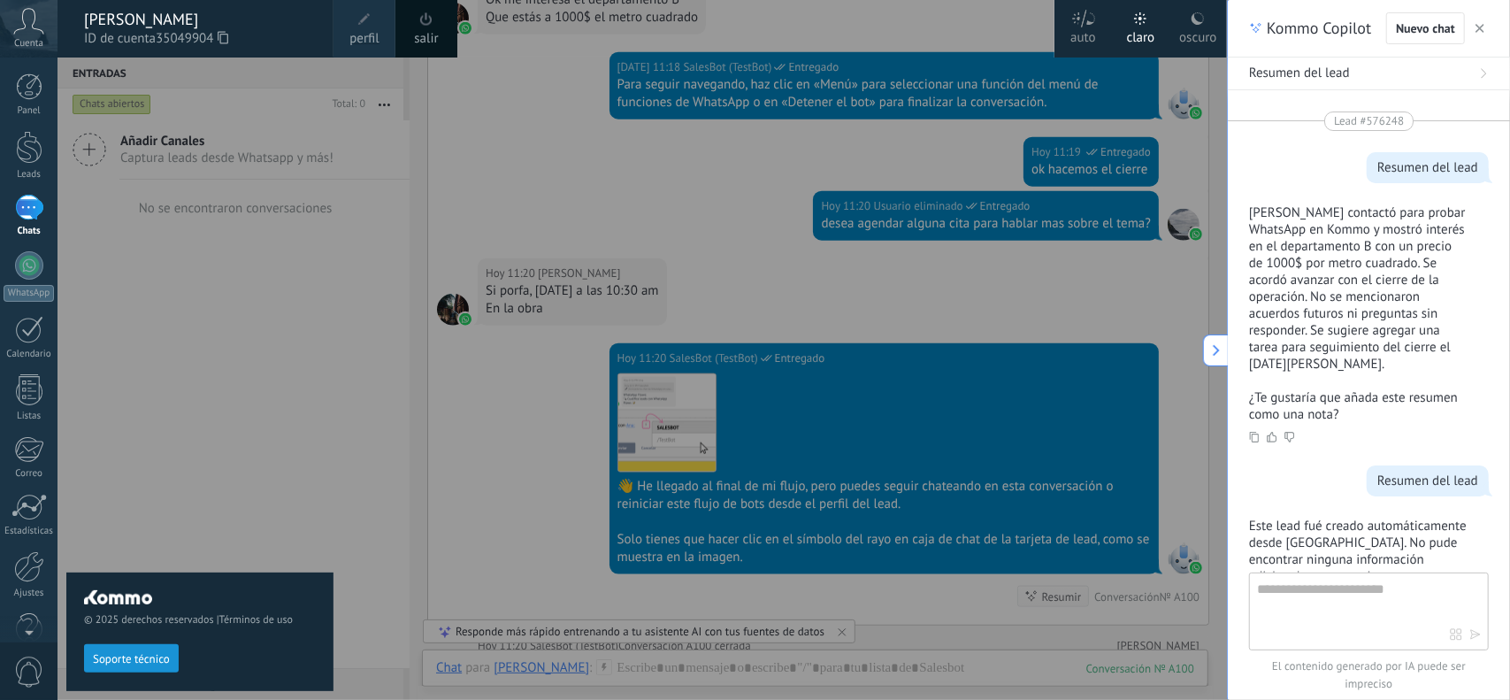
click at [1207, 26] on div "oscuro" at bounding box center [1197, 35] width 37 height 46
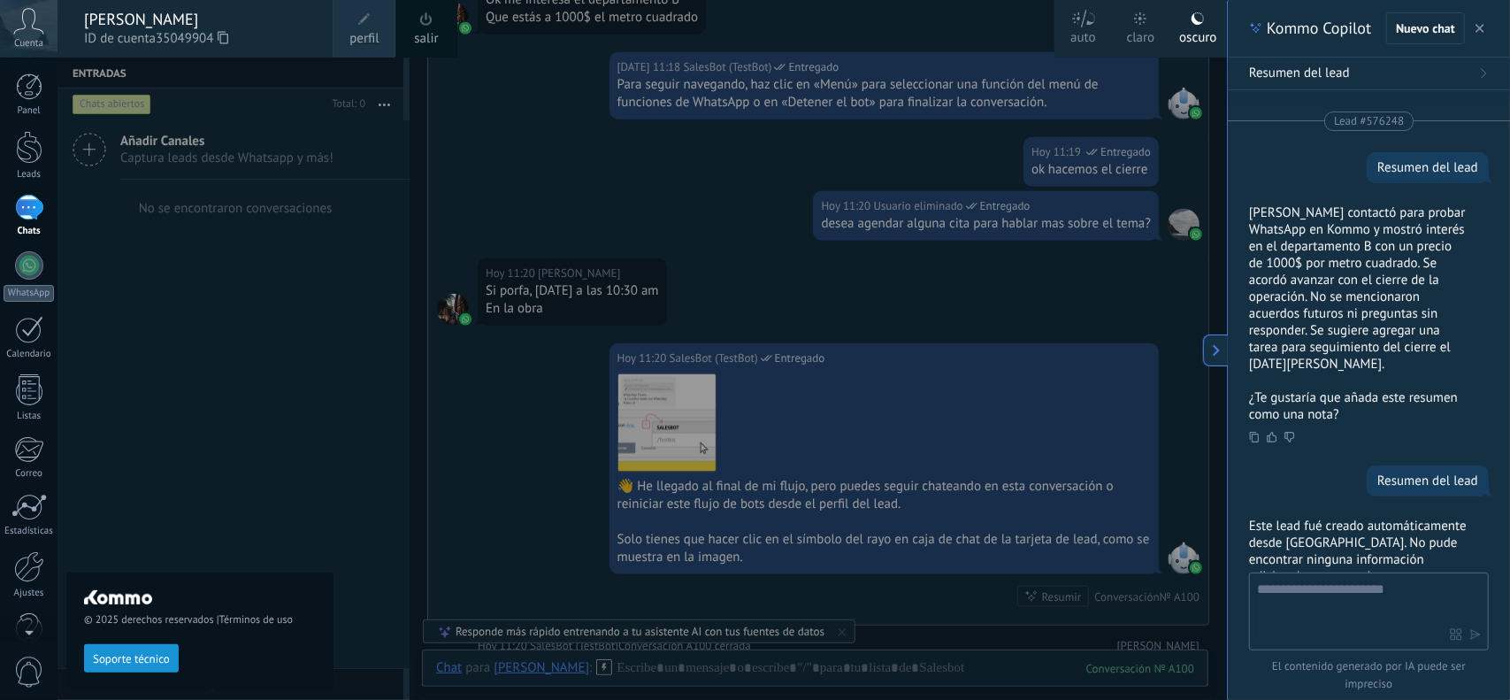
click at [761, 234] on div at bounding box center [813, 350] width 1510 height 700
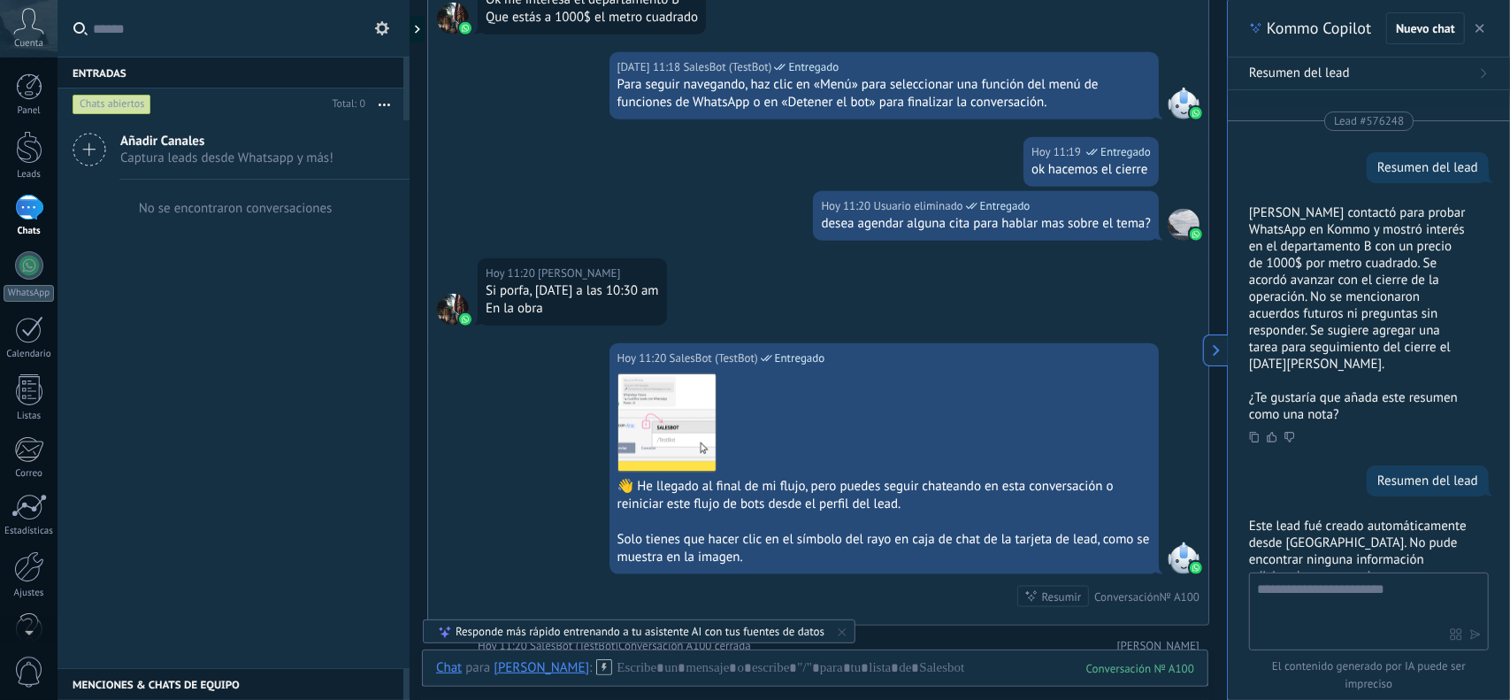
click at [1214, 351] on icon at bounding box center [1216, 350] width 12 height 12
